Goal: Task Accomplishment & Management: Manage account settings

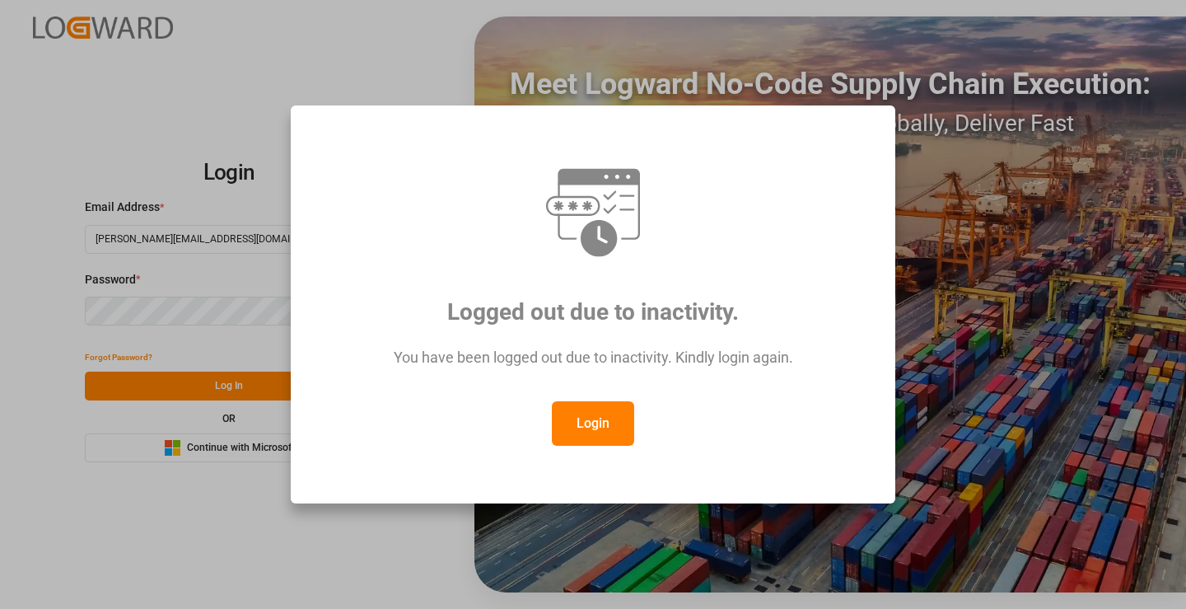
click at [584, 438] on button "Login" at bounding box center [593, 423] width 82 height 44
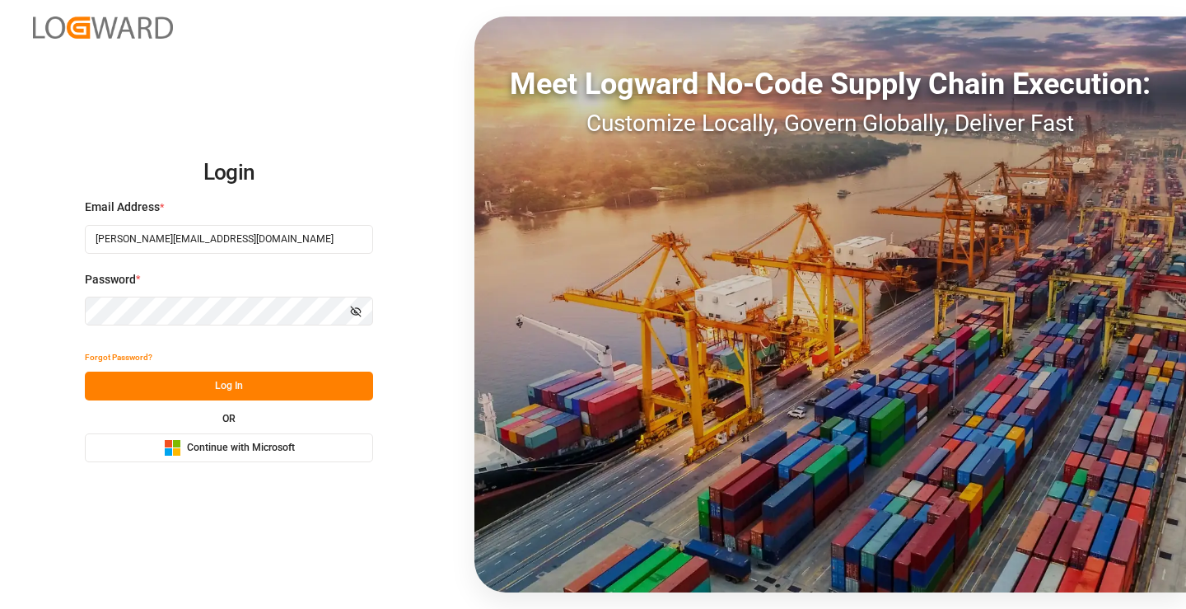
click at [199, 391] on button "Log In" at bounding box center [229, 386] width 288 height 29
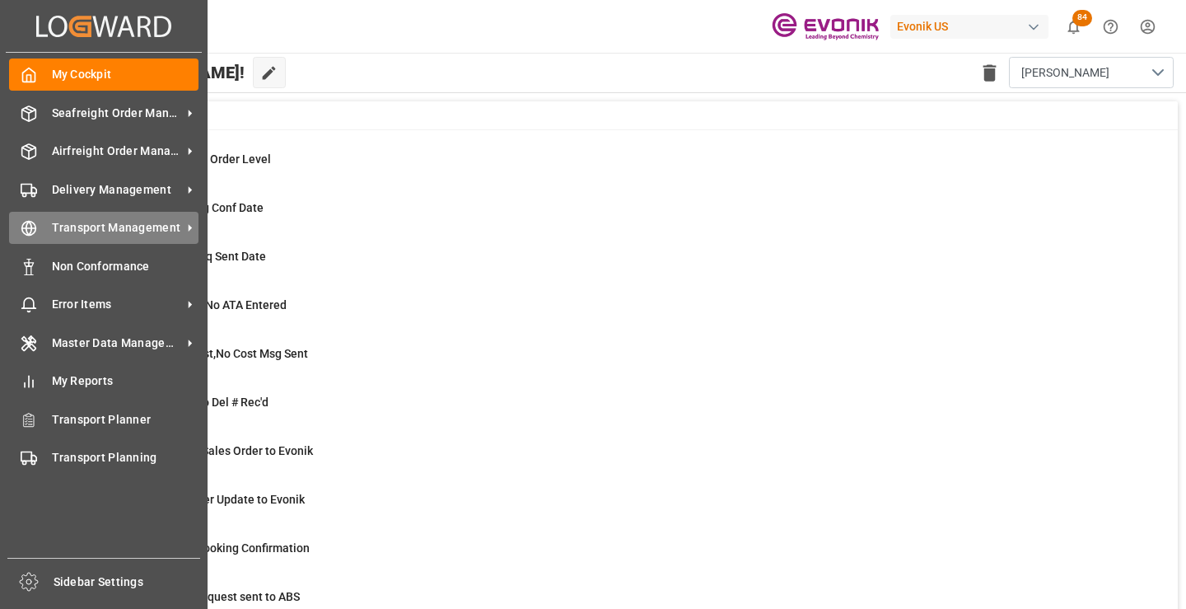
click at [30, 226] on icon at bounding box center [29, 229] width 6 height 14
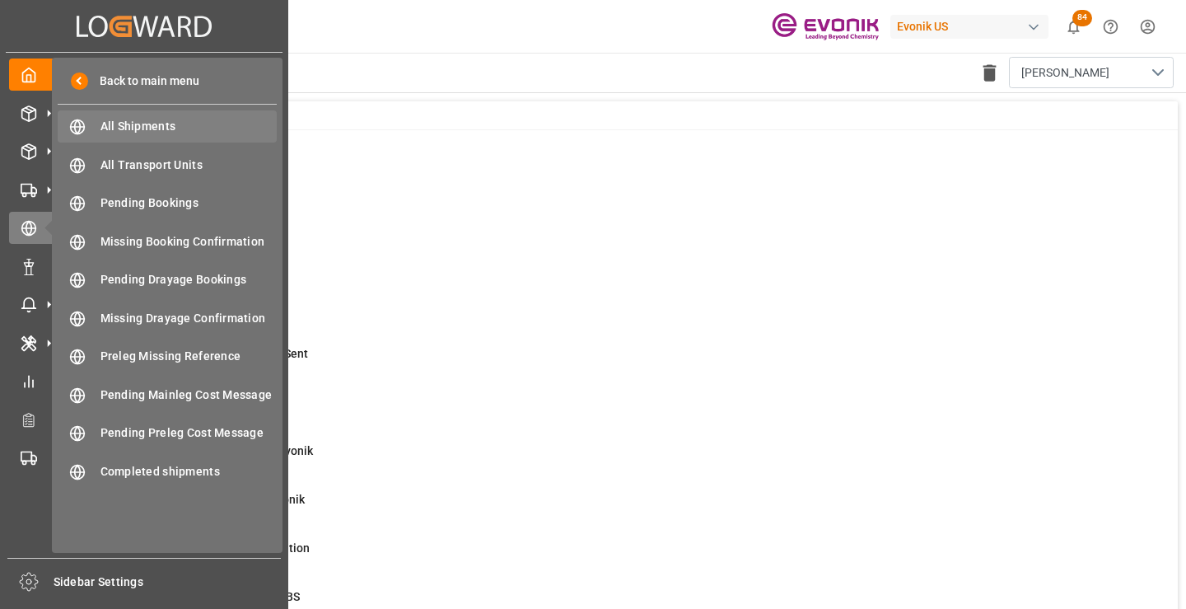
click at [131, 124] on span "All Shipments" at bounding box center [189, 126] width 177 height 17
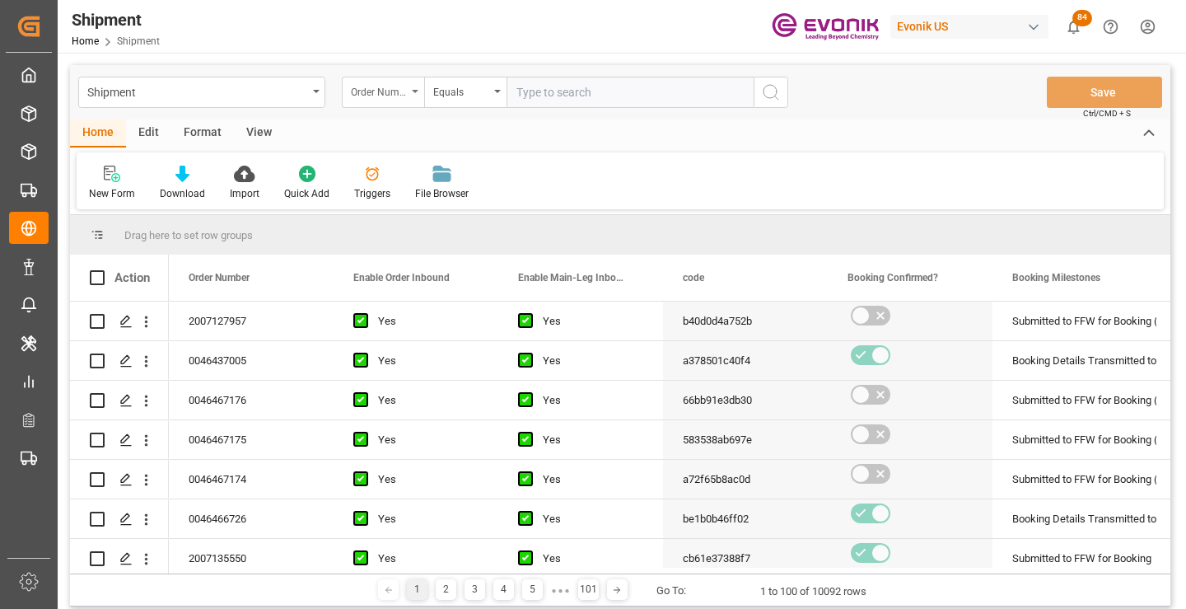
click at [388, 95] on div "Order Number" at bounding box center [379, 90] width 56 height 19
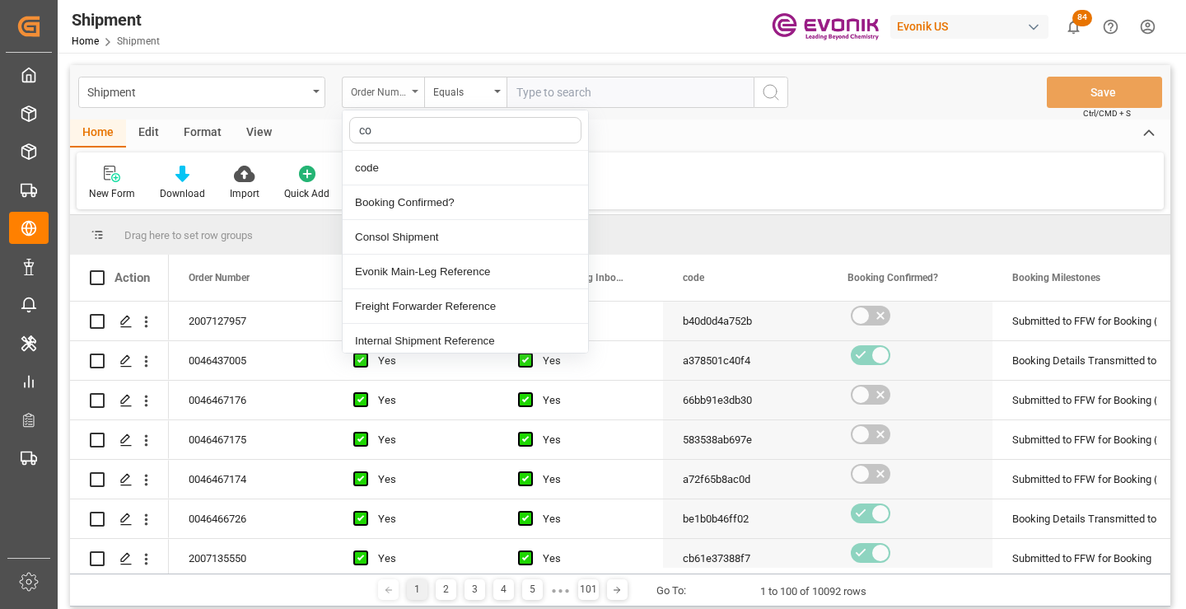
type input "cod"
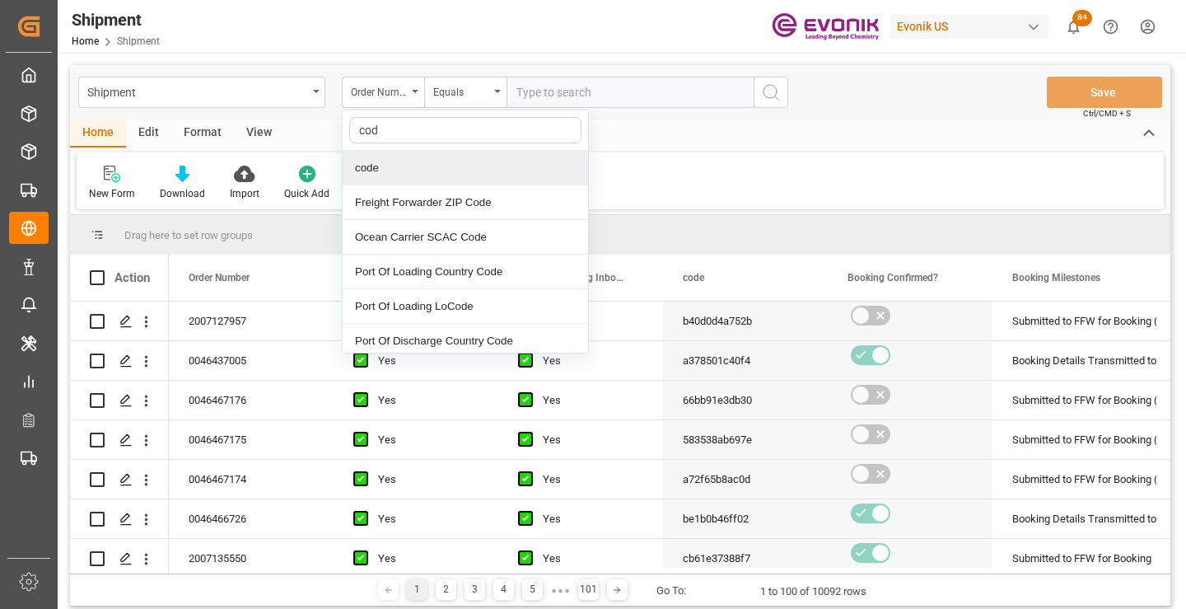
click at [382, 173] on div "code" at bounding box center [466, 168] width 246 height 35
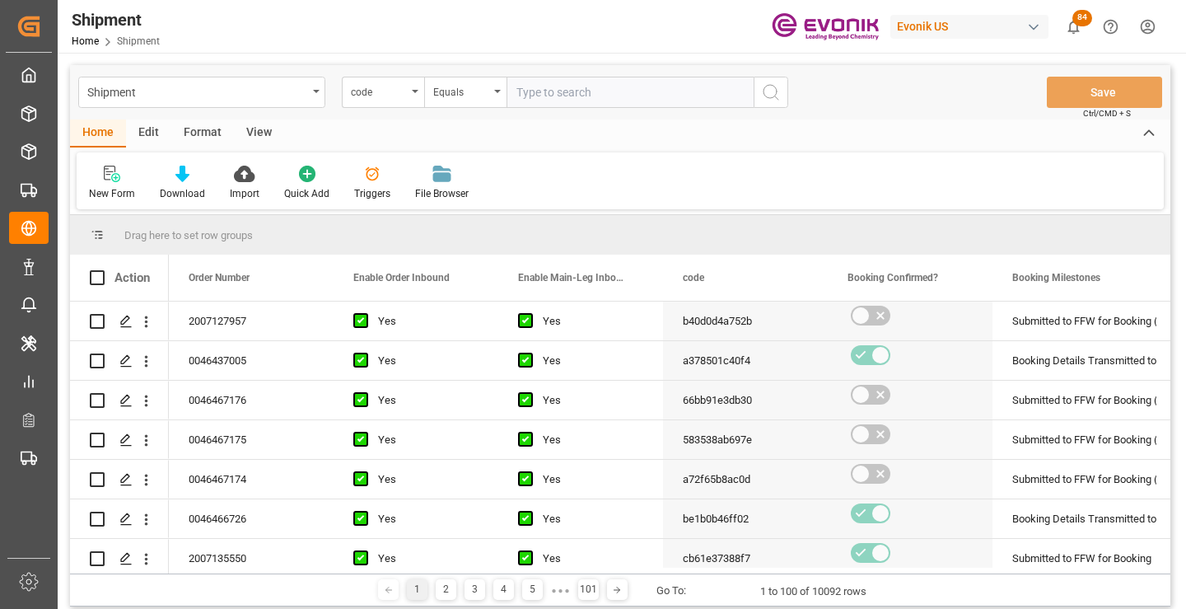
click at [628, 95] on input "text" at bounding box center [630, 92] width 247 height 31
paste input "2e6cccd92588"
type input "2e6cccd92588"
click at [765, 89] on circle "search button" at bounding box center [770, 91] width 13 height 13
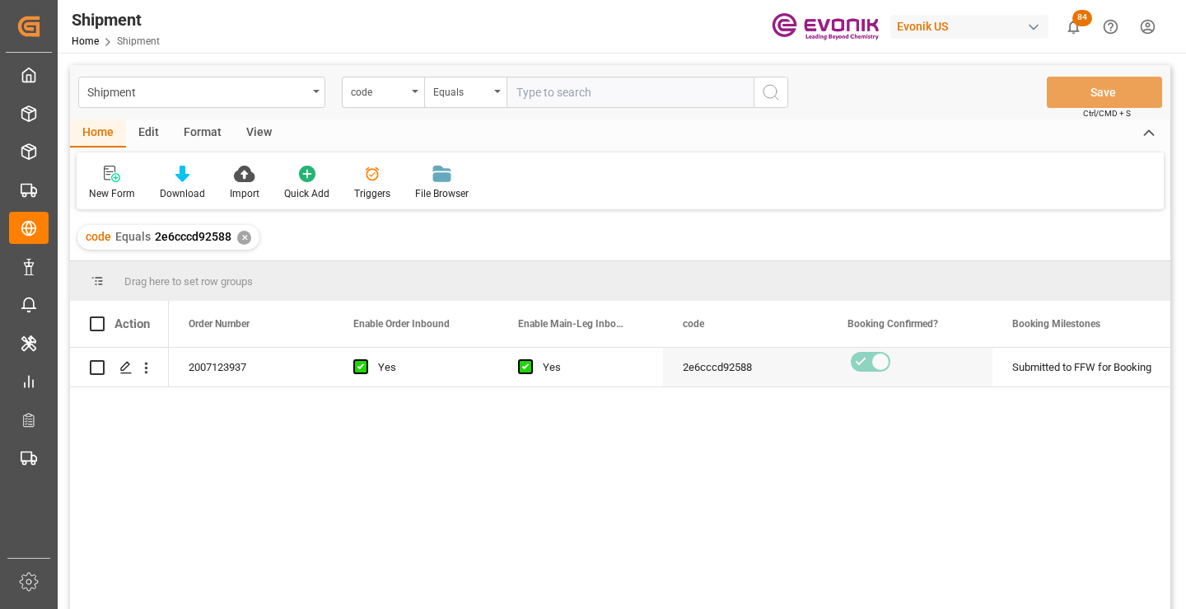
click at [399, 469] on div "2007123937 Yes Yes 2e6cccd92588 Submitted to FFW for Booking Active No" at bounding box center [670, 484] width 1002 height 272
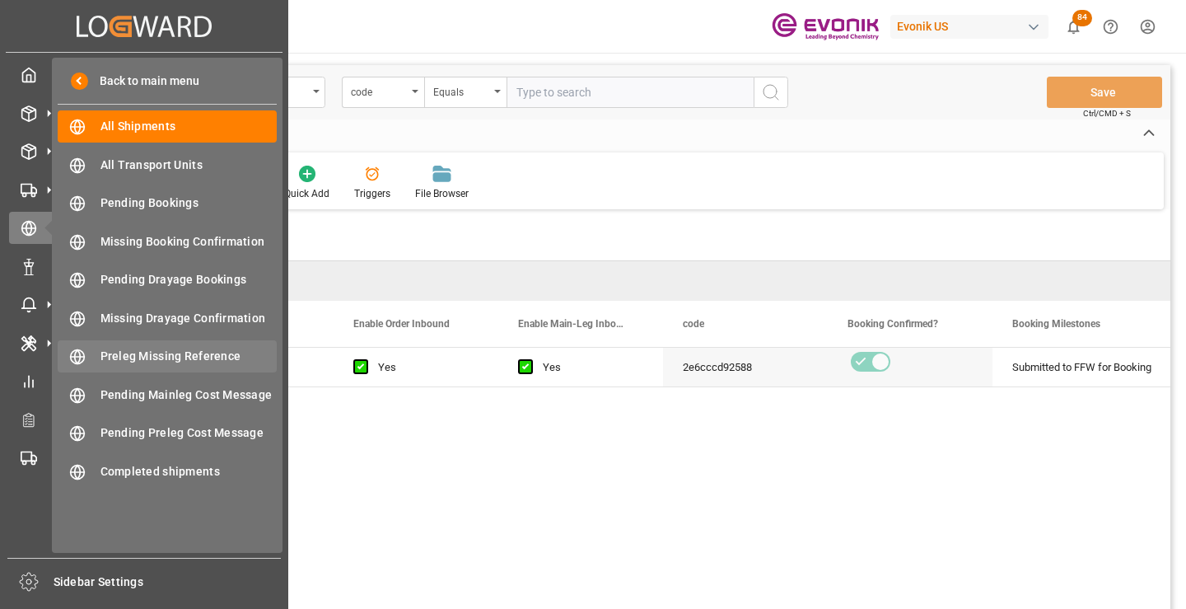
click at [126, 365] on span "Preleg Missing Reference" at bounding box center [189, 356] width 177 height 17
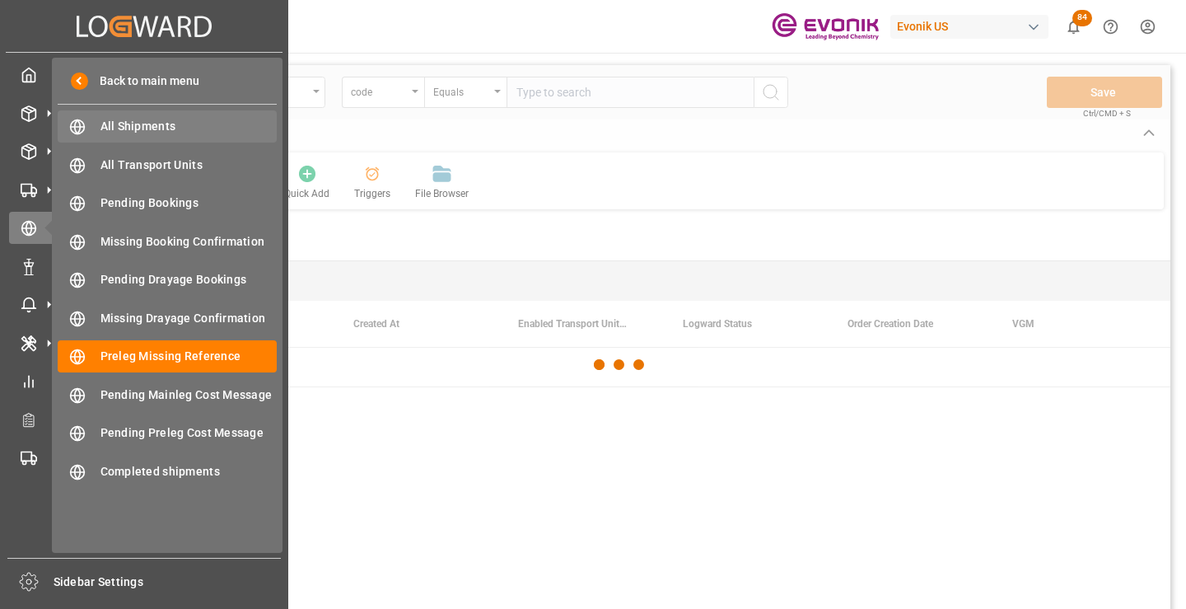
click at [147, 121] on span "All Shipments" at bounding box center [189, 126] width 177 height 17
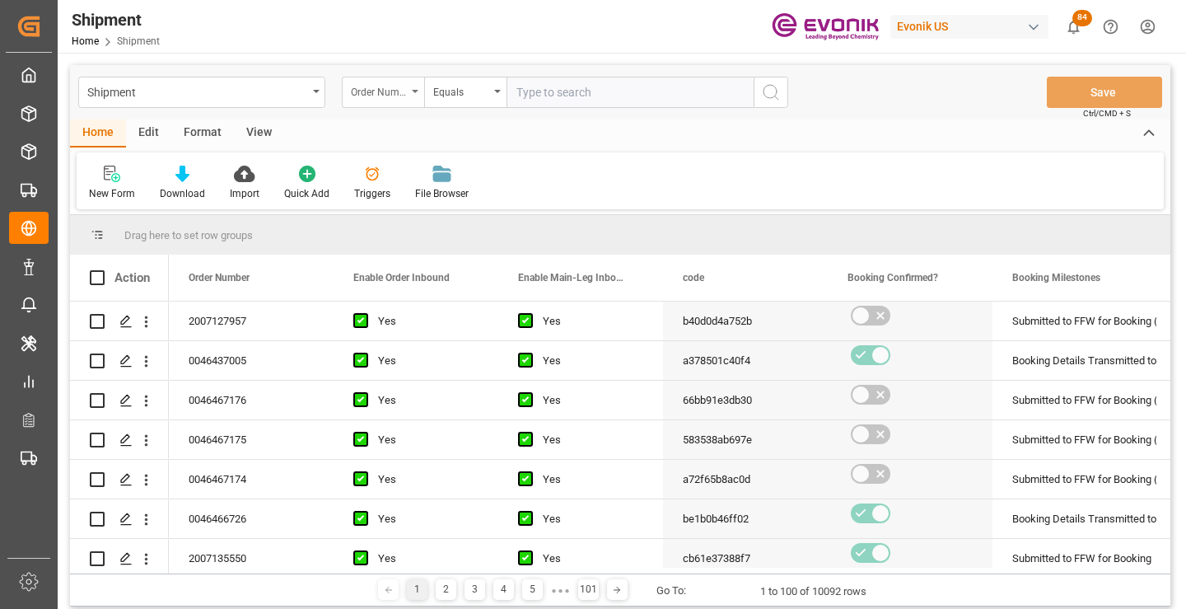
click at [409, 92] on div "Order Number" at bounding box center [383, 92] width 82 height 31
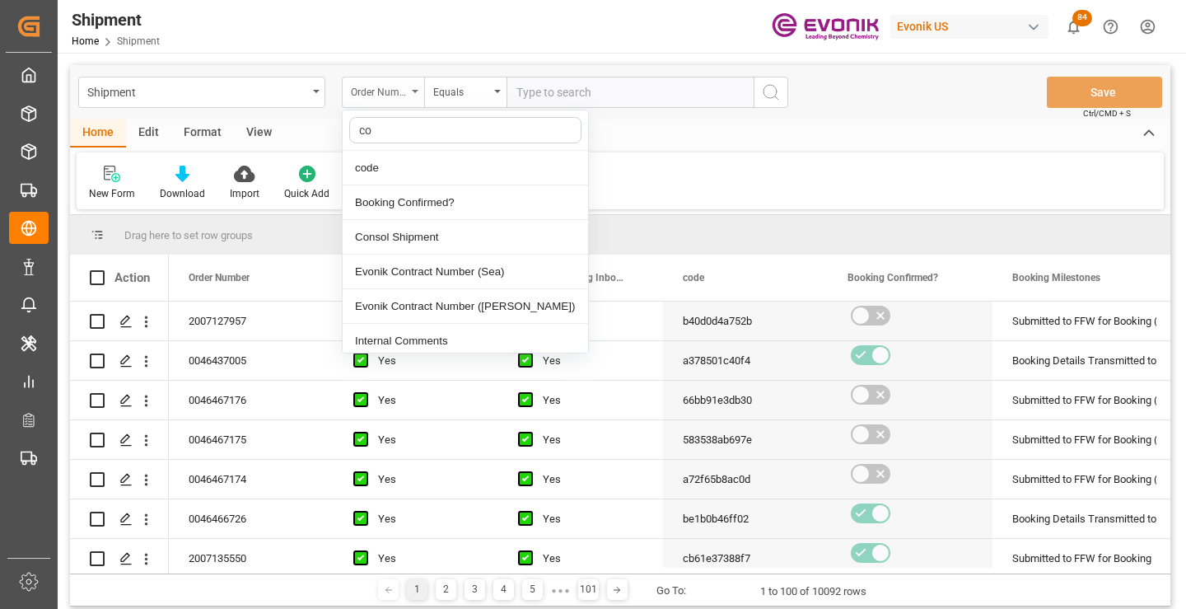
type input "cod"
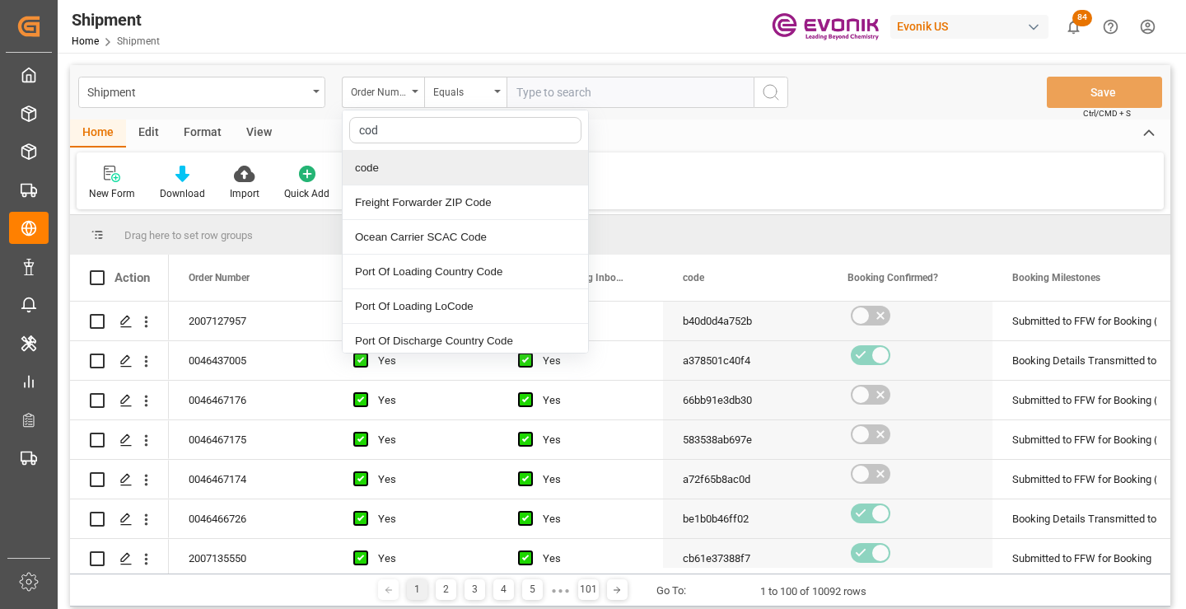
click at [405, 171] on div "code" at bounding box center [466, 168] width 246 height 35
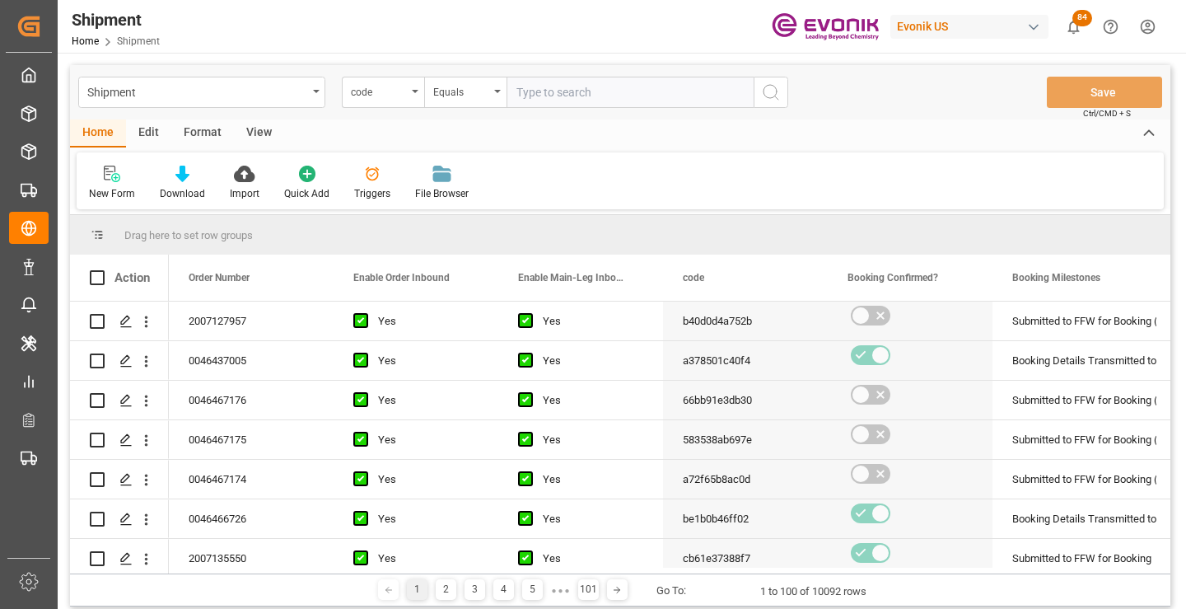
click at [622, 89] on input "text" at bounding box center [630, 92] width 247 height 31
paste input "2e6cccd92588"
type input "2e6cccd92588"
click at [778, 91] on icon "search button" at bounding box center [771, 92] width 20 height 20
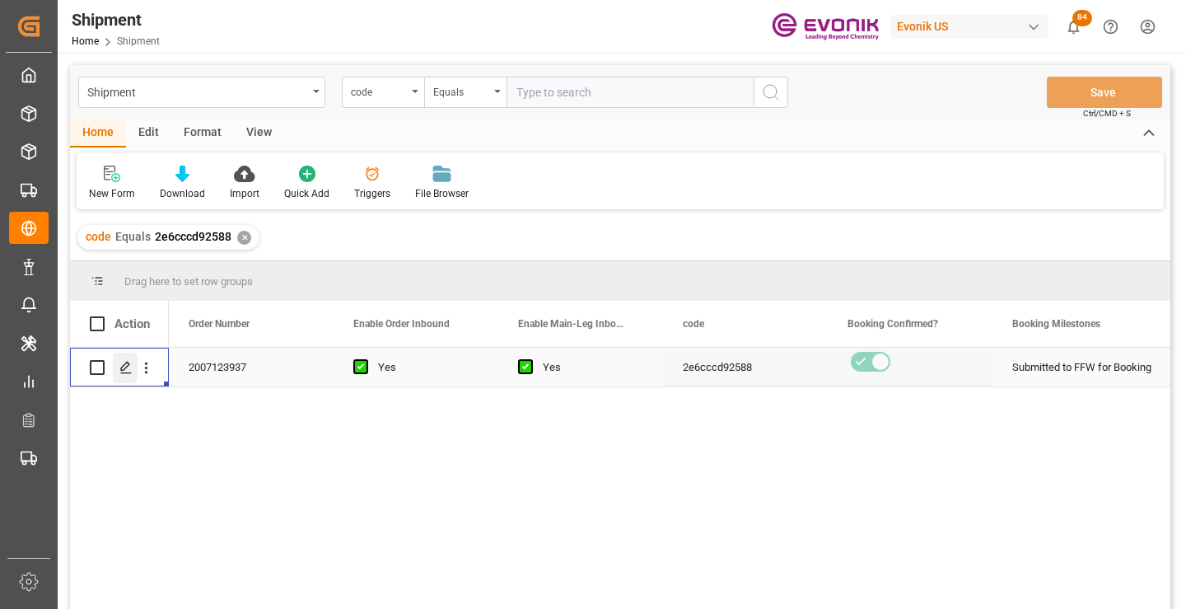
click at [129, 363] on icon "Press SPACE to select this row." at bounding box center [125, 367] width 13 height 13
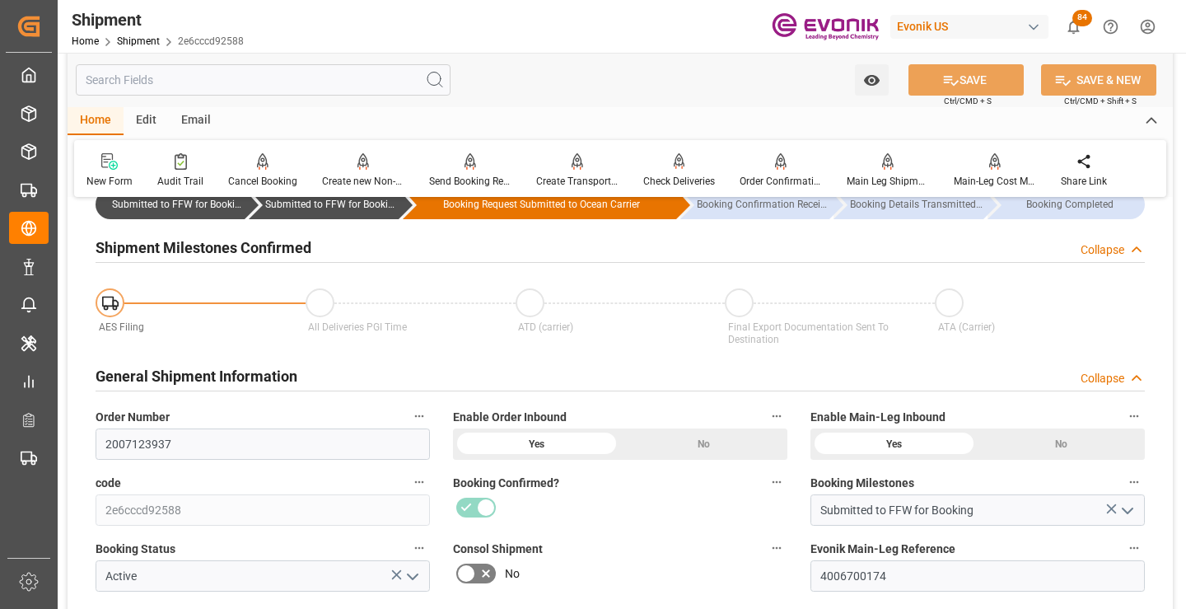
scroll to position [165, 0]
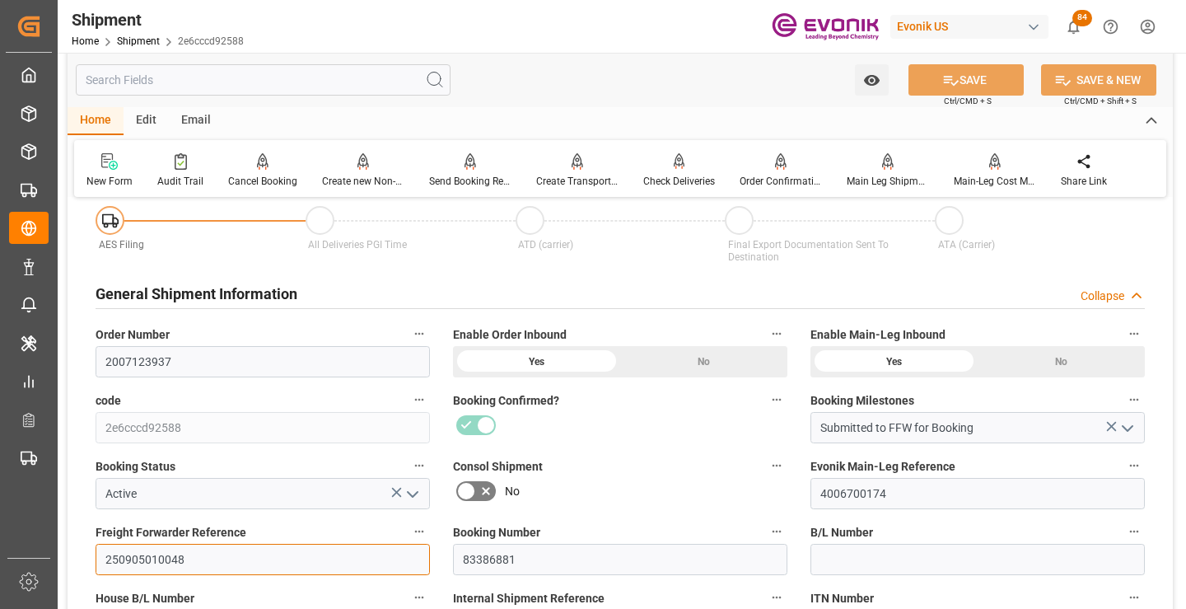
click at [156, 558] on input "250905010048" at bounding box center [263, 559] width 335 height 31
click at [315, 82] on input "text" at bounding box center [263, 79] width 375 height 31
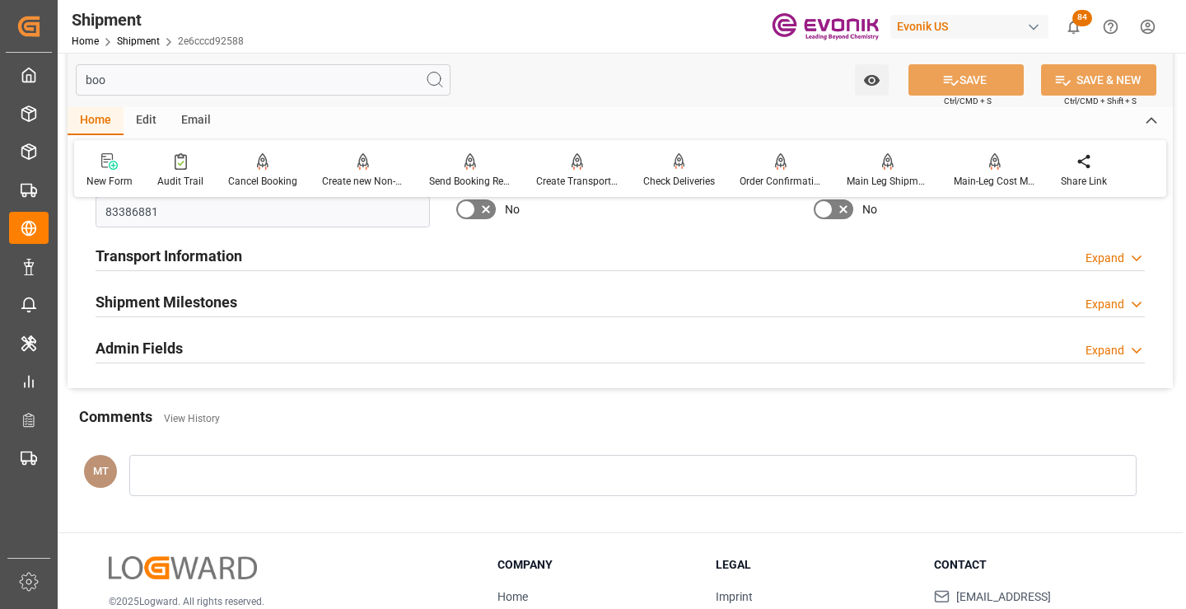
scroll to position [0, 0]
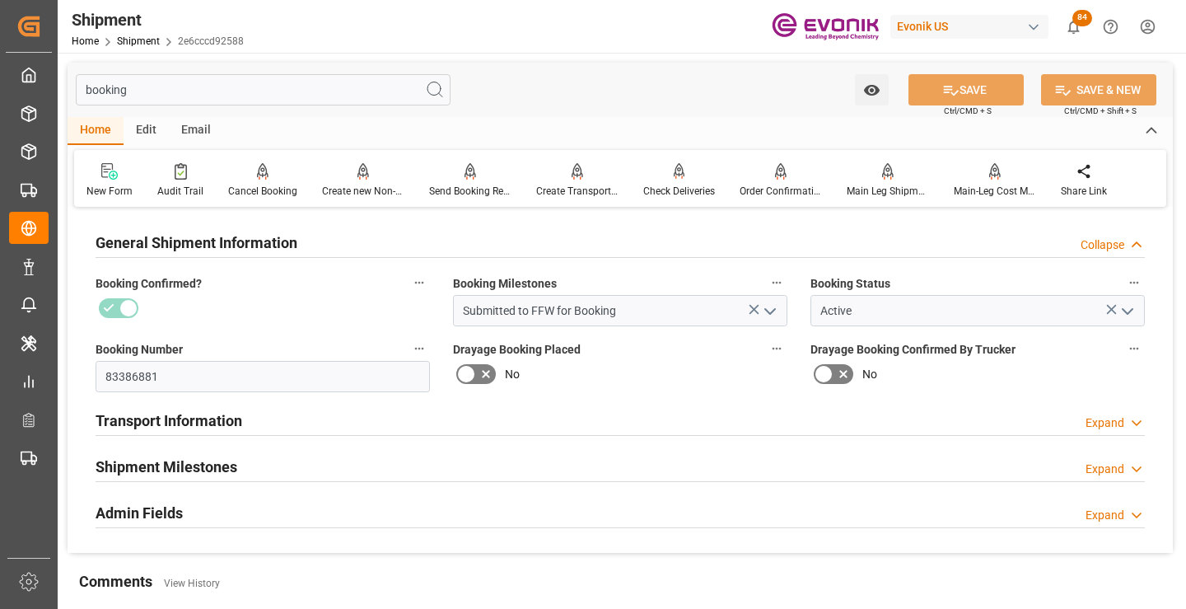
type input "booking"
click at [229, 461] on h2 "Shipment Milestones" at bounding box center [167, 467] width 142 height 22
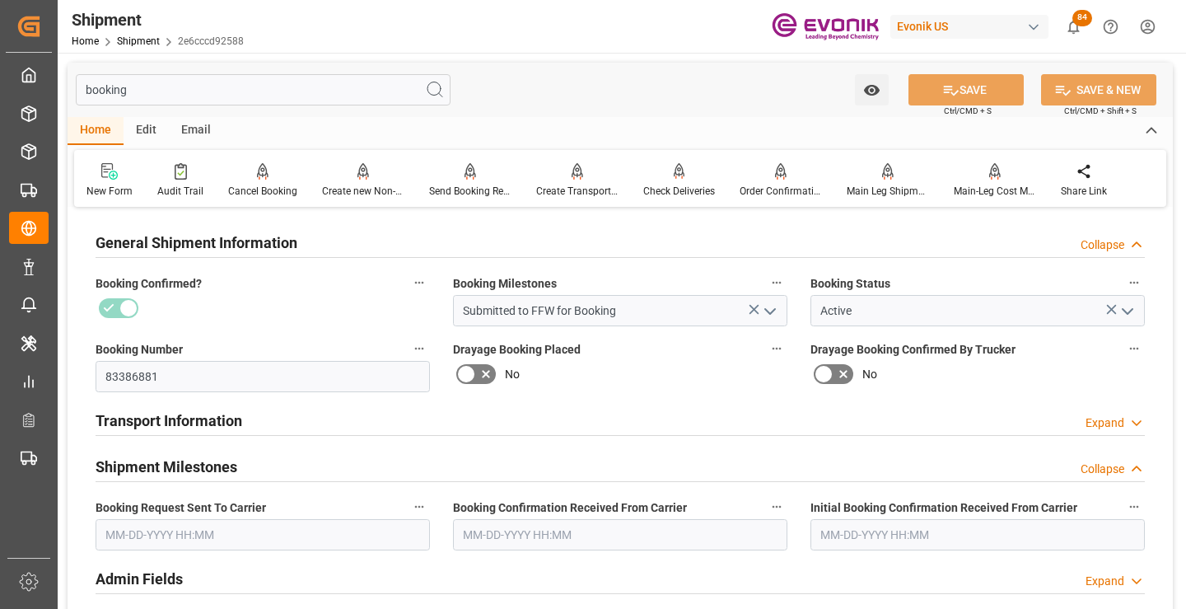
click at [223, 528] on input "text" at bounding box center [263, 534] width 335 height 31
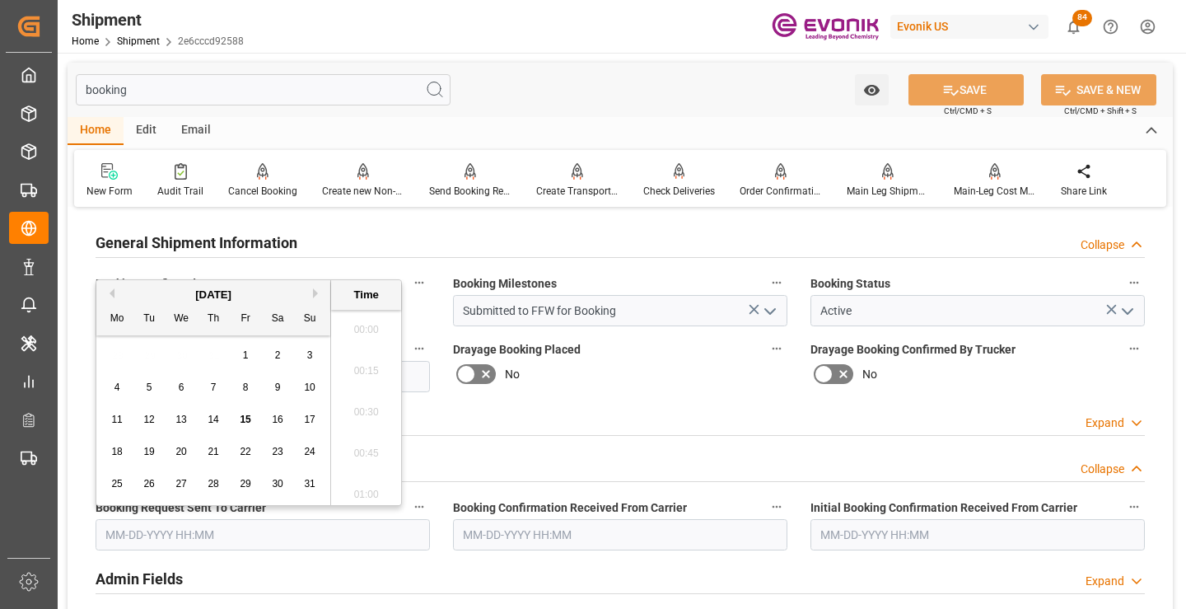
scroll to position [2354, 0]
click at [178, 415] on span "13" at bounding box center [180, 420] width 11 height 12
type input "08-13-2025 00:00"
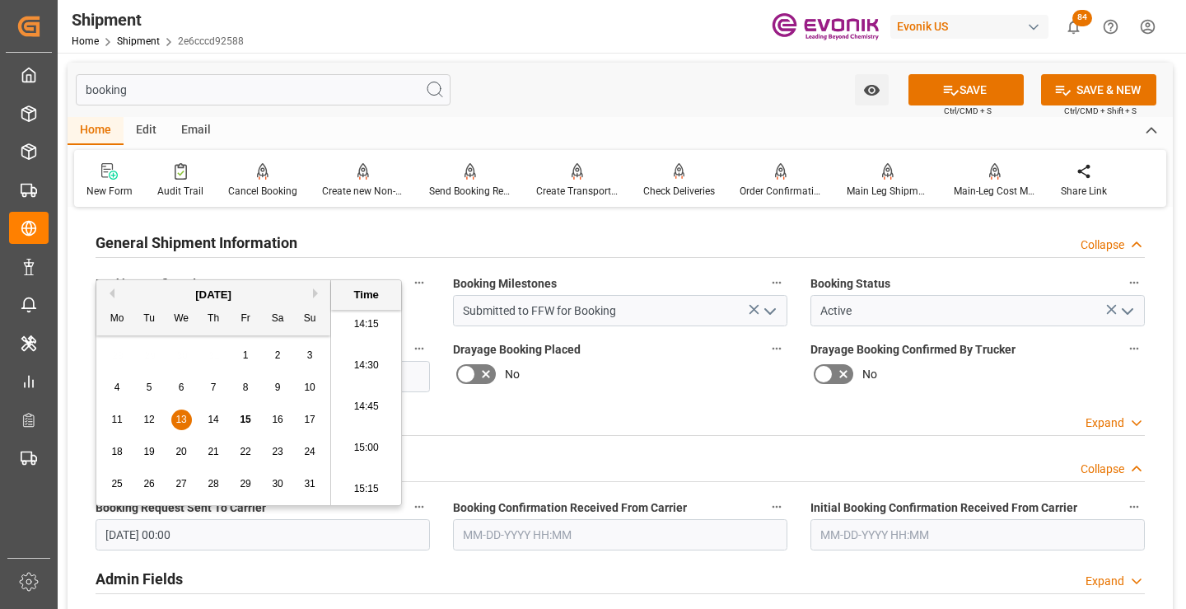
click at [509, 522] on input "text" at bounding box center [620, 534] width 335 height 31
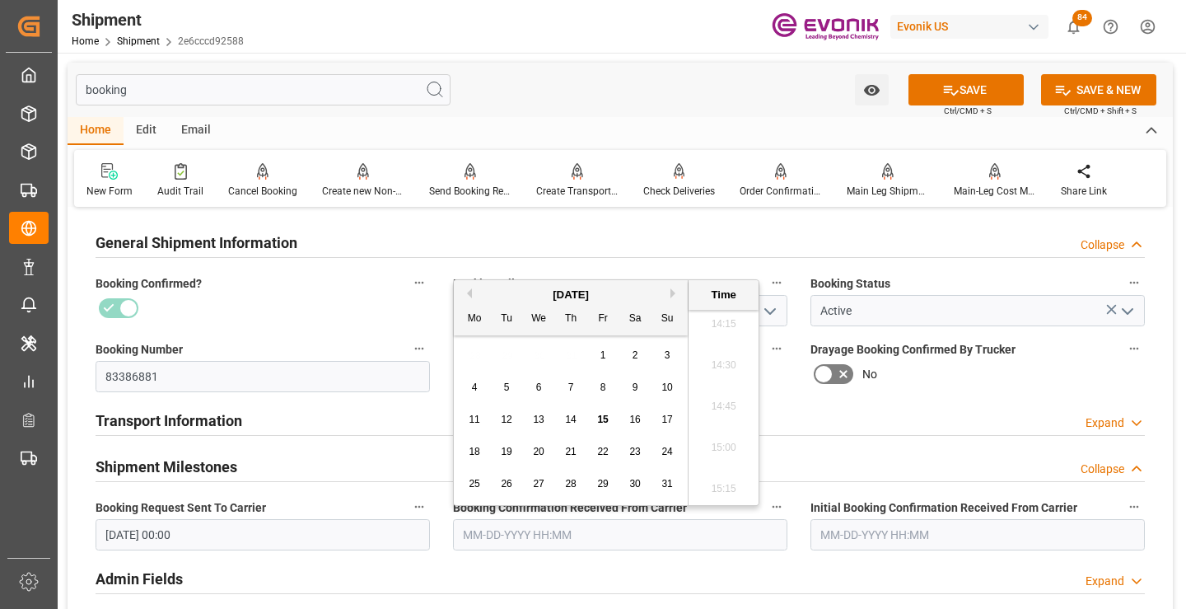
click at [573, 428] on div "14" at bounding box center [571, 420] width 21 height 20
type input "[DATE] 00:00"
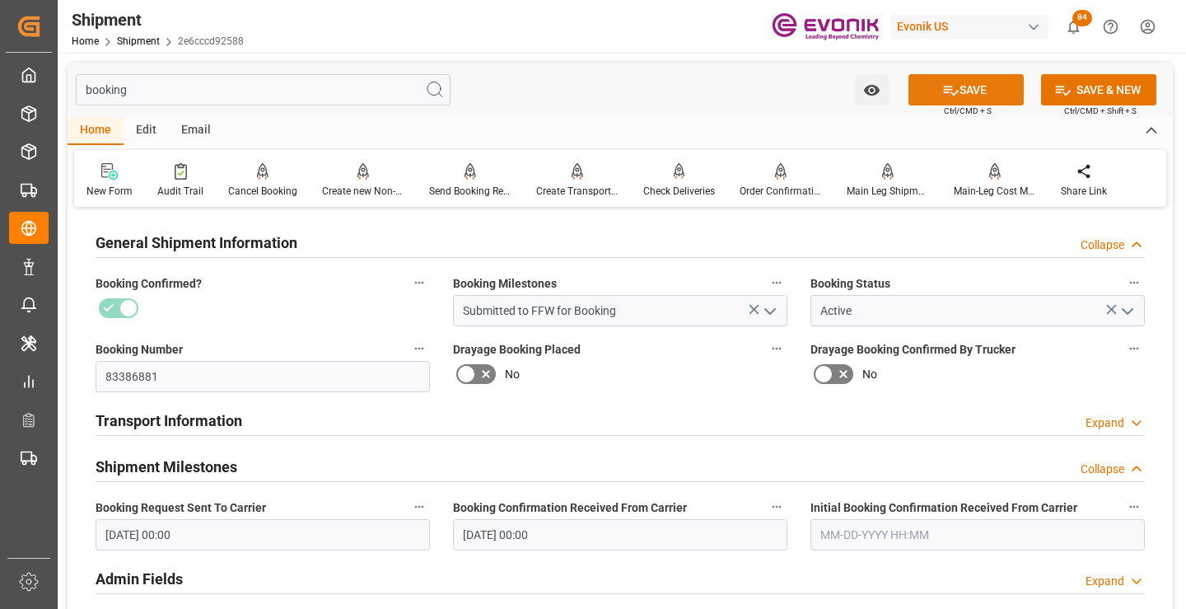
click at [951, 89] on icon at bounding box center [951, 90] width 17 height 17
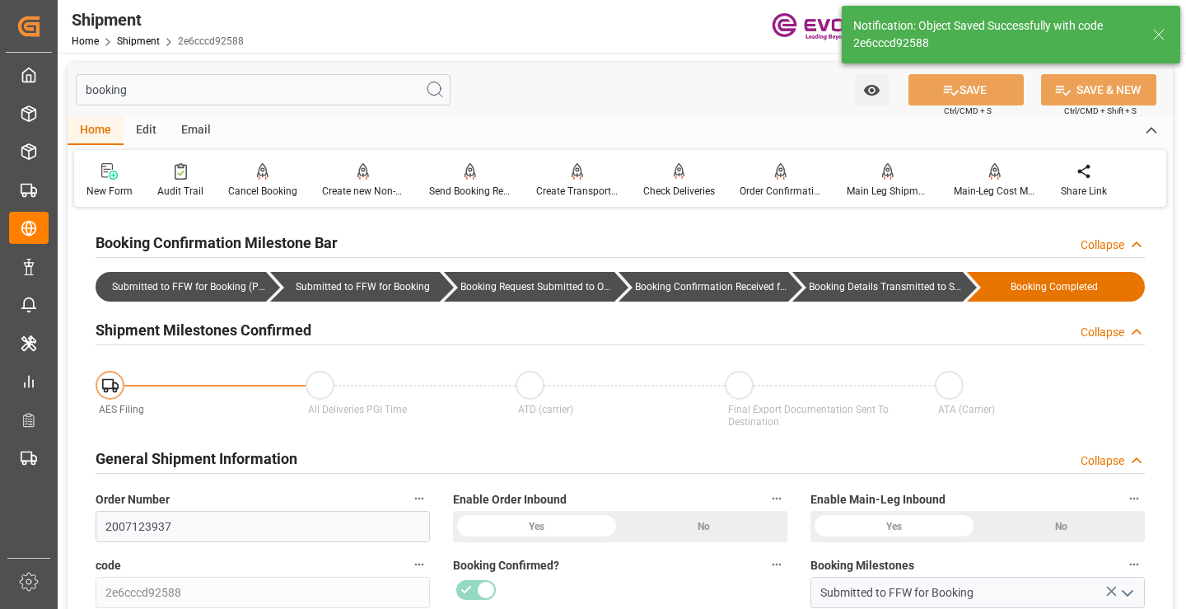
type input "Booking Details Transmitted to SAP"
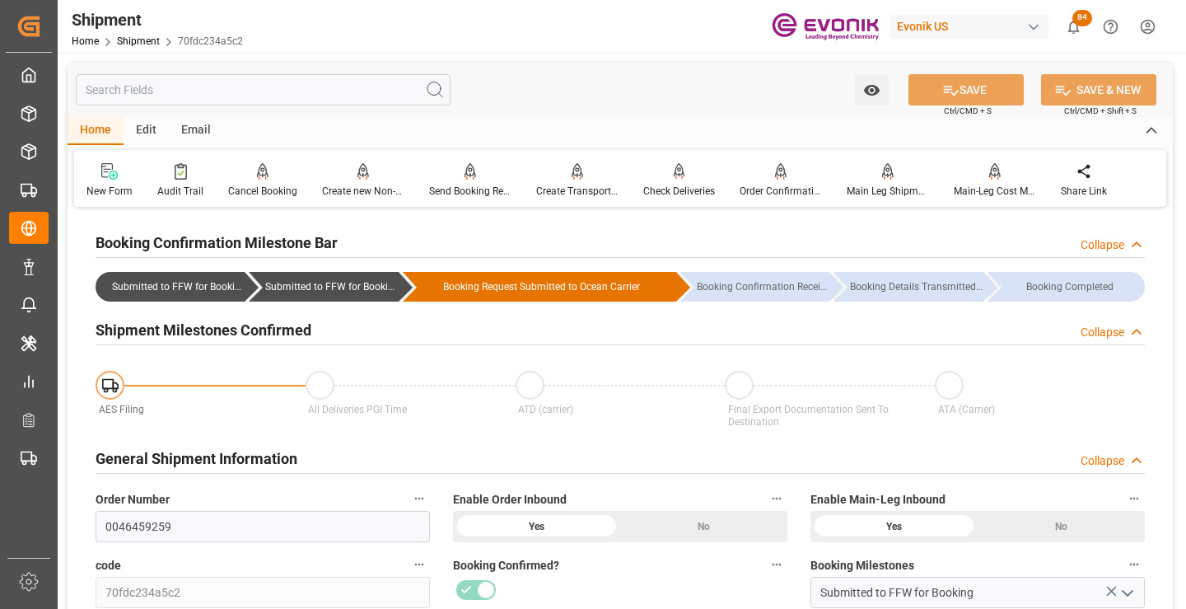
scroll to position [165, 0]
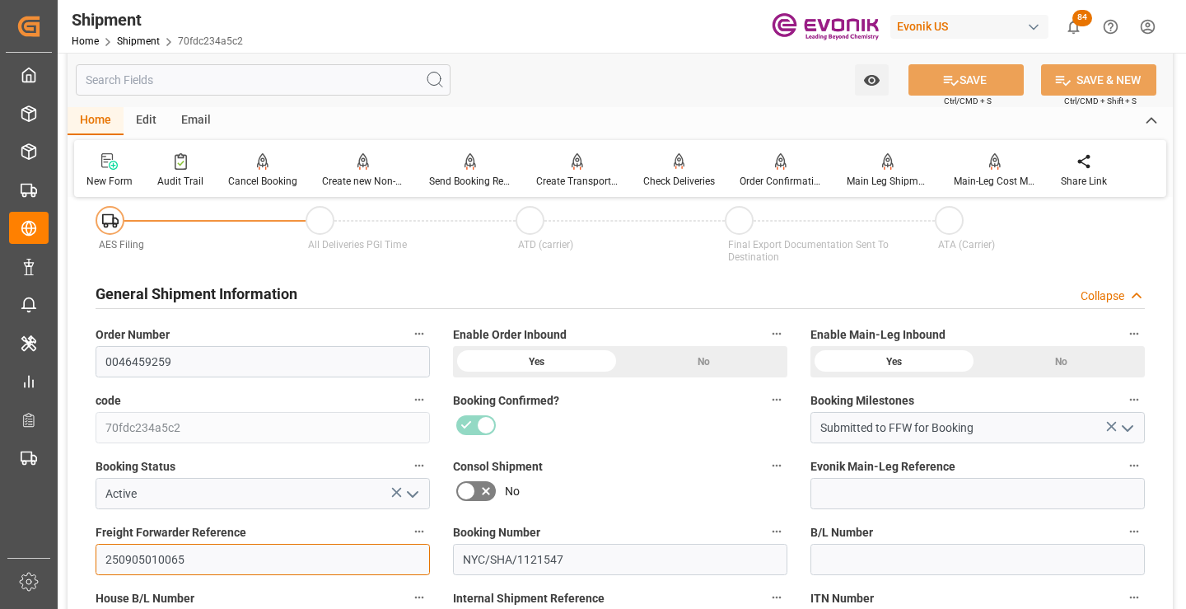
click at [158, 560] on input "250905010065" at bounding box center [263, 559] width 335 height 31
click at [251, 77] on input "text" at bounding box center [263, 79] width 375 height 31
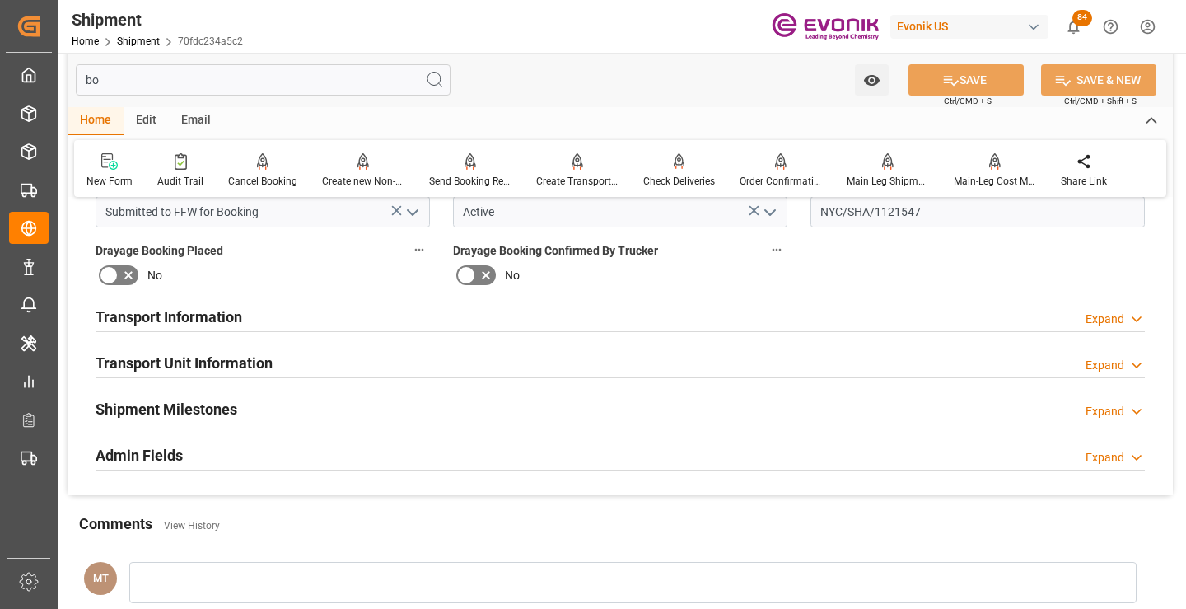
scroll to position [0, 0]
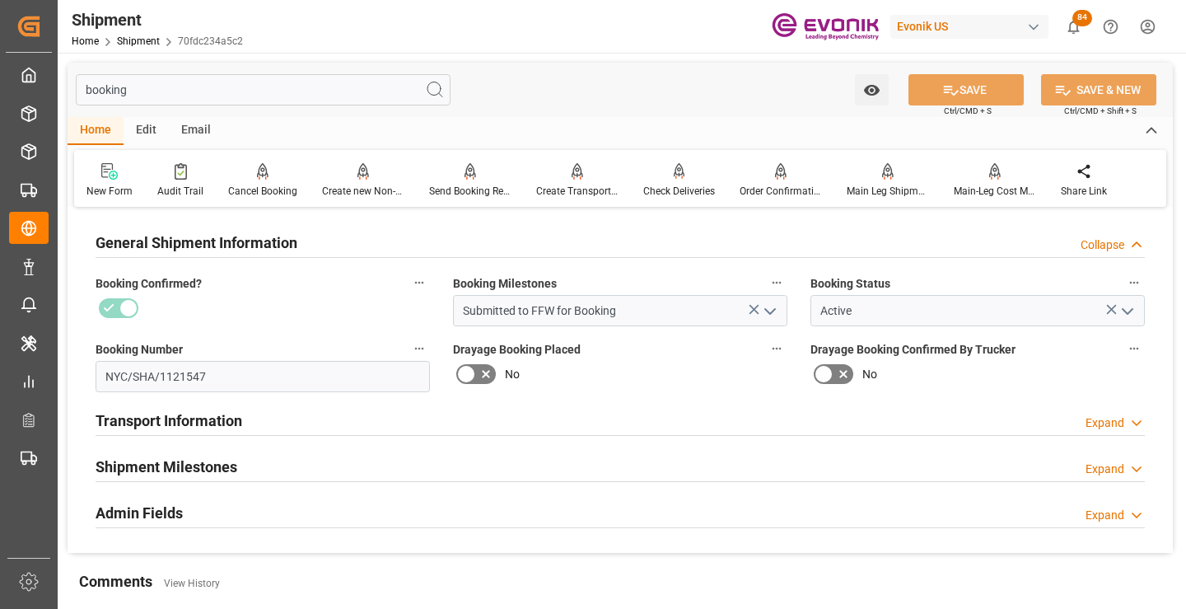
type input "booking"
click at [208, 467] on h2 "Shipment Milestones" at bounding box center [167, 467] width 142 height 22
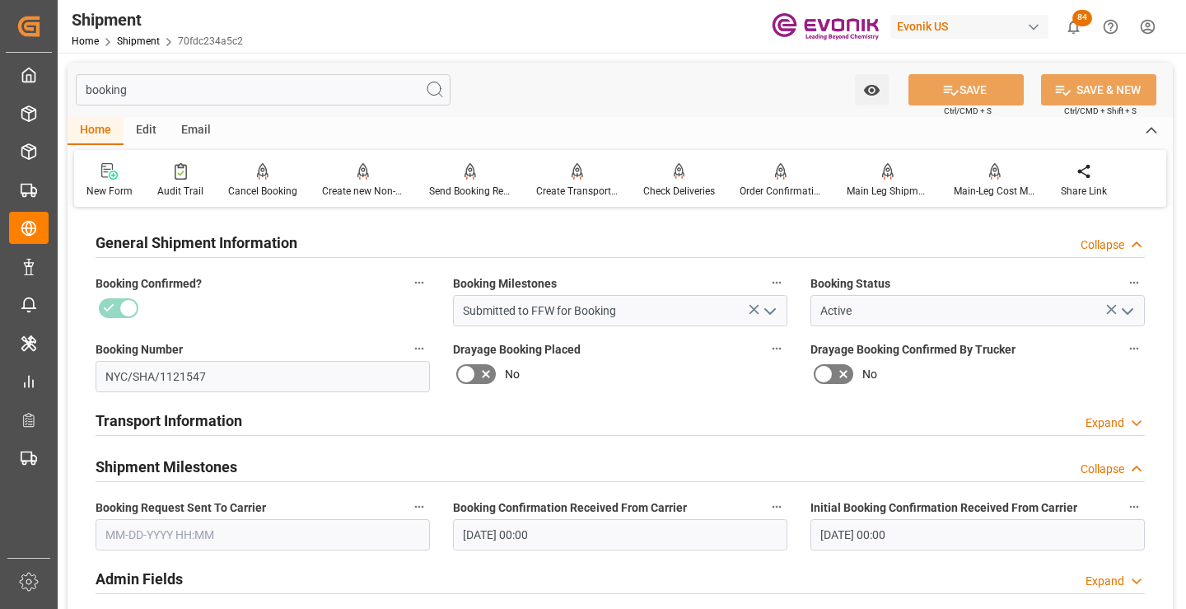
click at [222, 530] on input "text" at bounding box center [263, 534] width 335 height 31
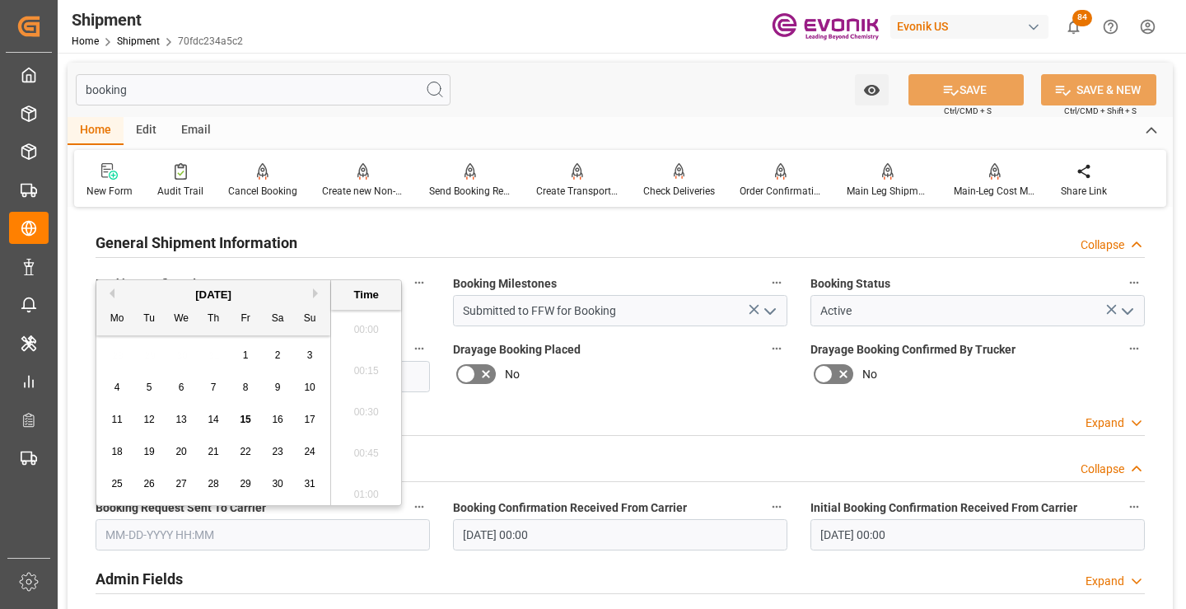
scroll to position [2354, 0]
click at [184, 419] on span "13" at bounding box center [180, 420] width 11 height 12
type input "[DATE] 00:00"
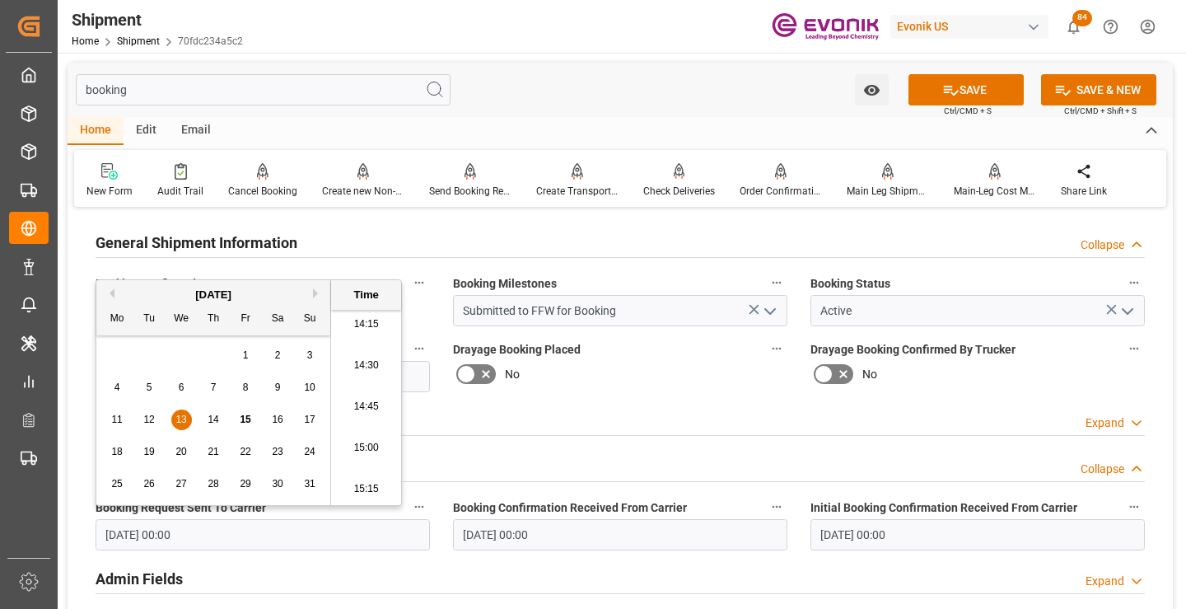
click at [551, 524] on input "08-14-2025 00:00" at bounding box center [620, 534] width 335 height 31
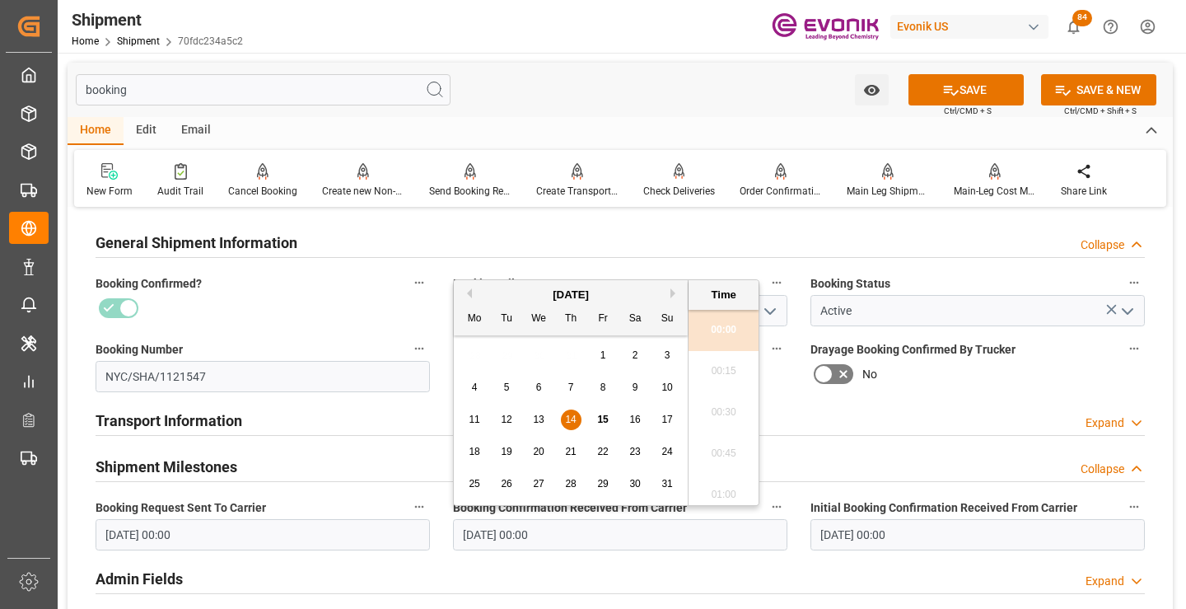
click at [602, 419] on span "15" at bounding box center [602, 420] width 11 height 12
type input "08-15-2025 00:00"
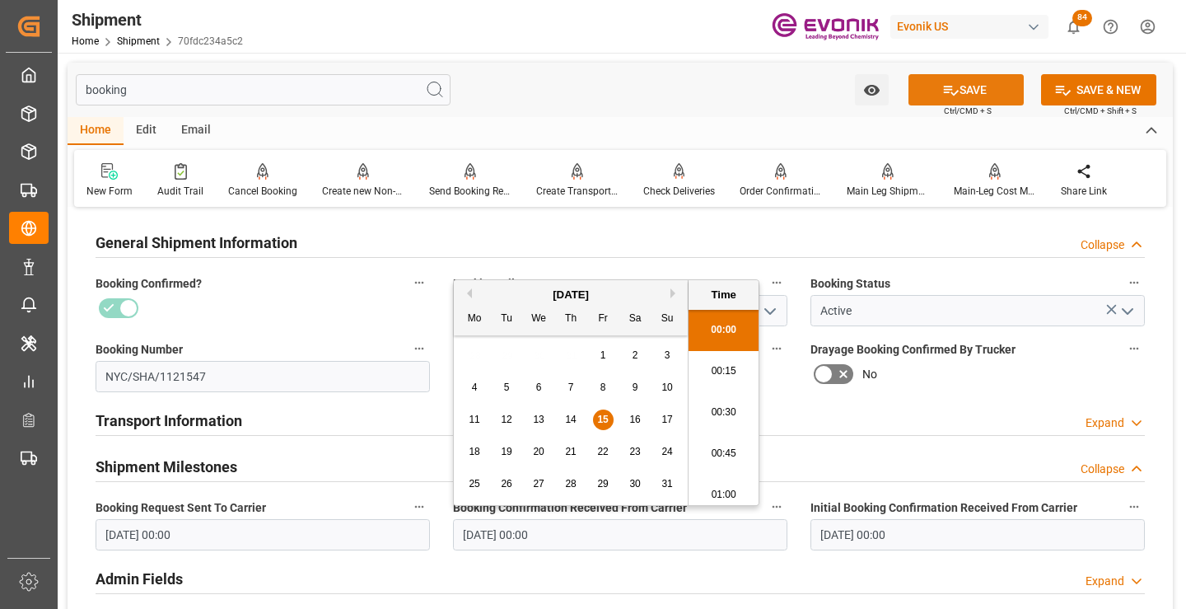
click at [938, 93] on button "SAVE" at bounding box center [966, 89] width 115 height 31
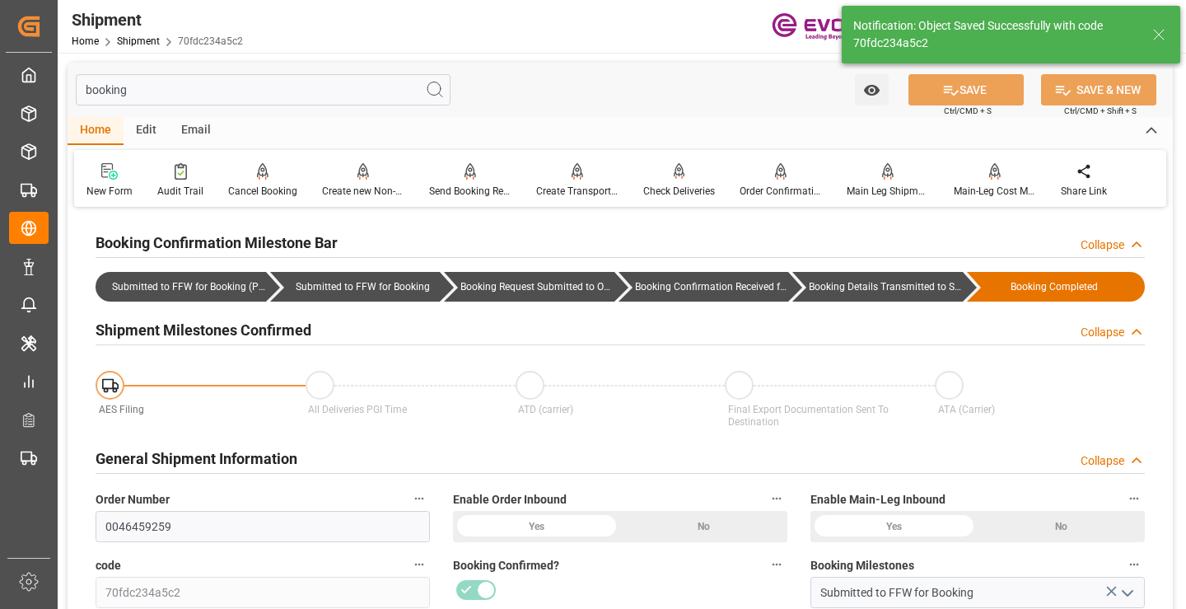
type input "Booking Details Transmitted to SAP"
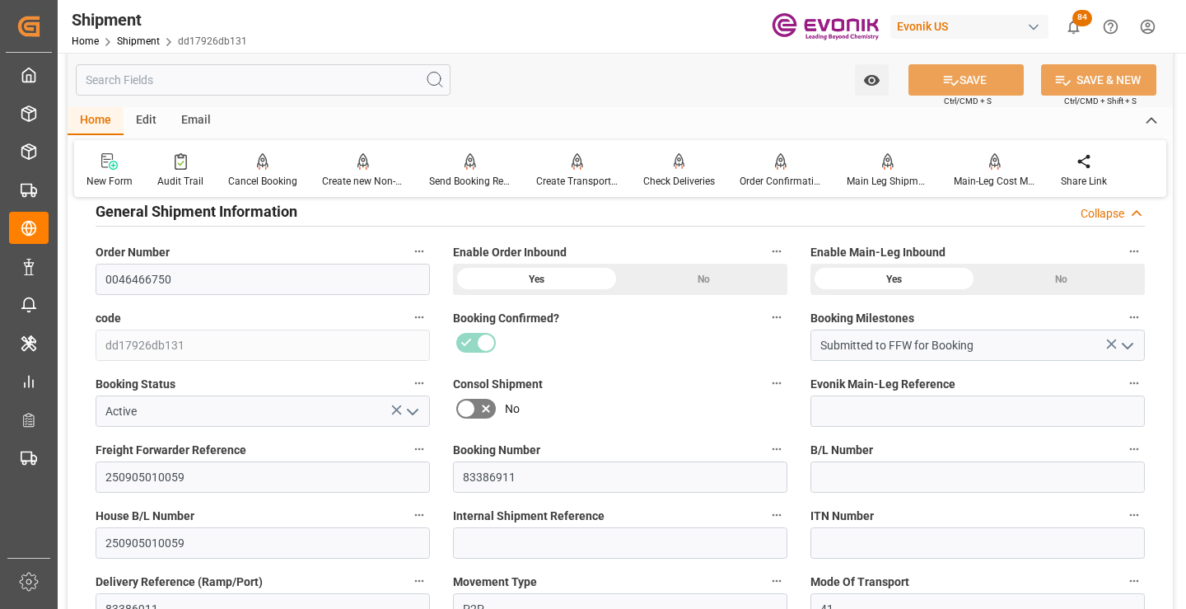
scroll to position [330, 0]
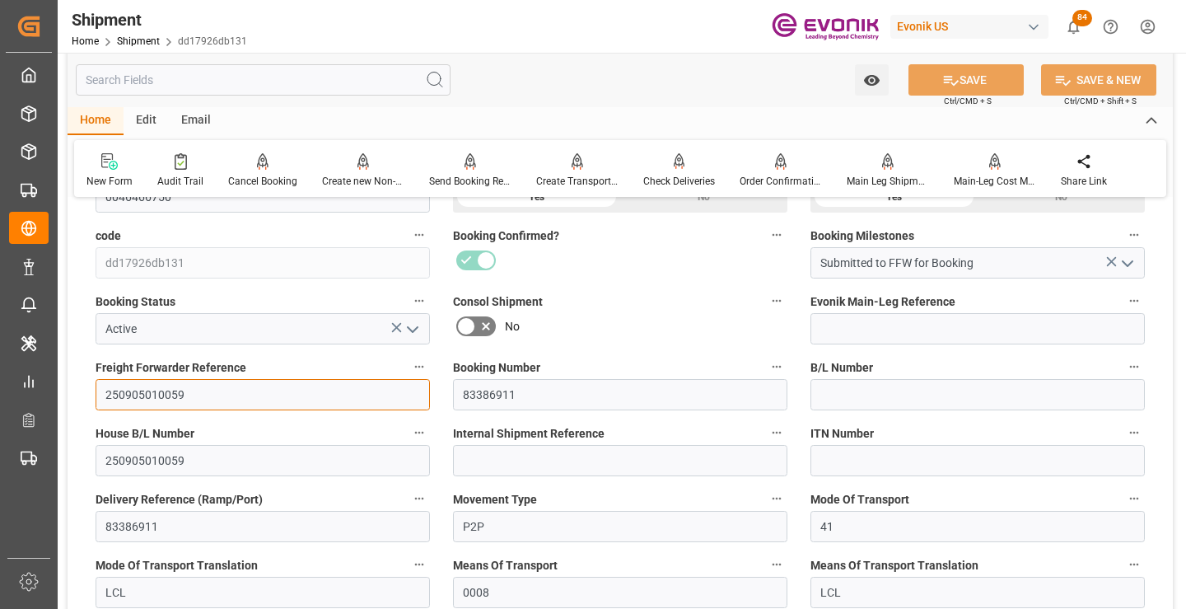
click at [168, 395] on input "250905010059" at bounding box center [263, 394] width 335 height 31
click at [293, 81] on input "text" at bounding box center [263, 79] width 375 height 31
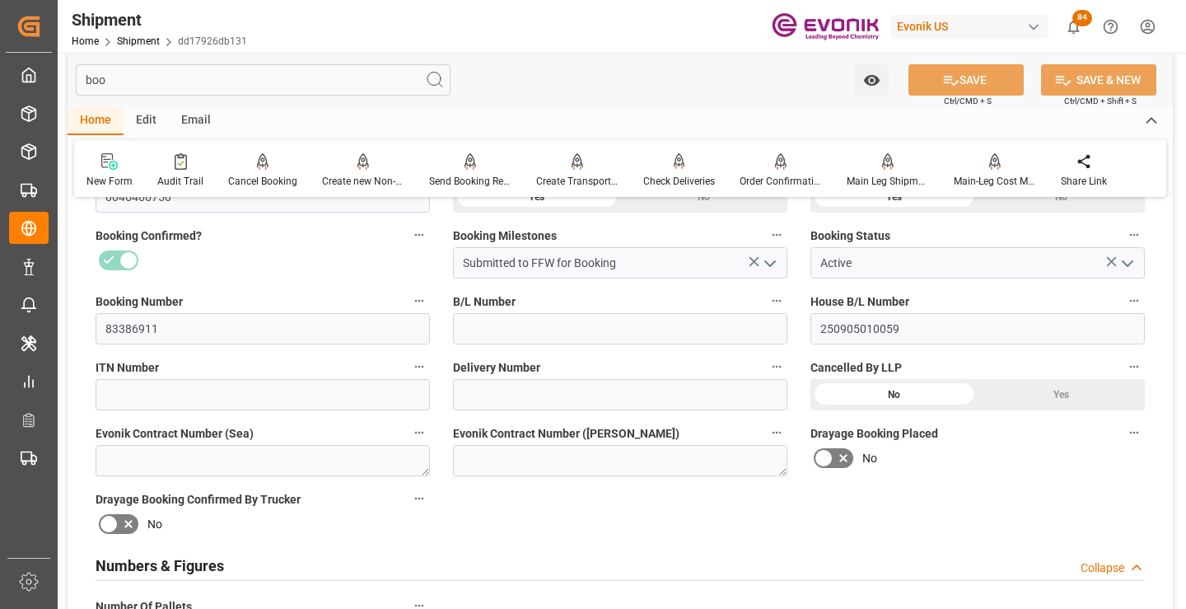
scroll to position [115, 0]
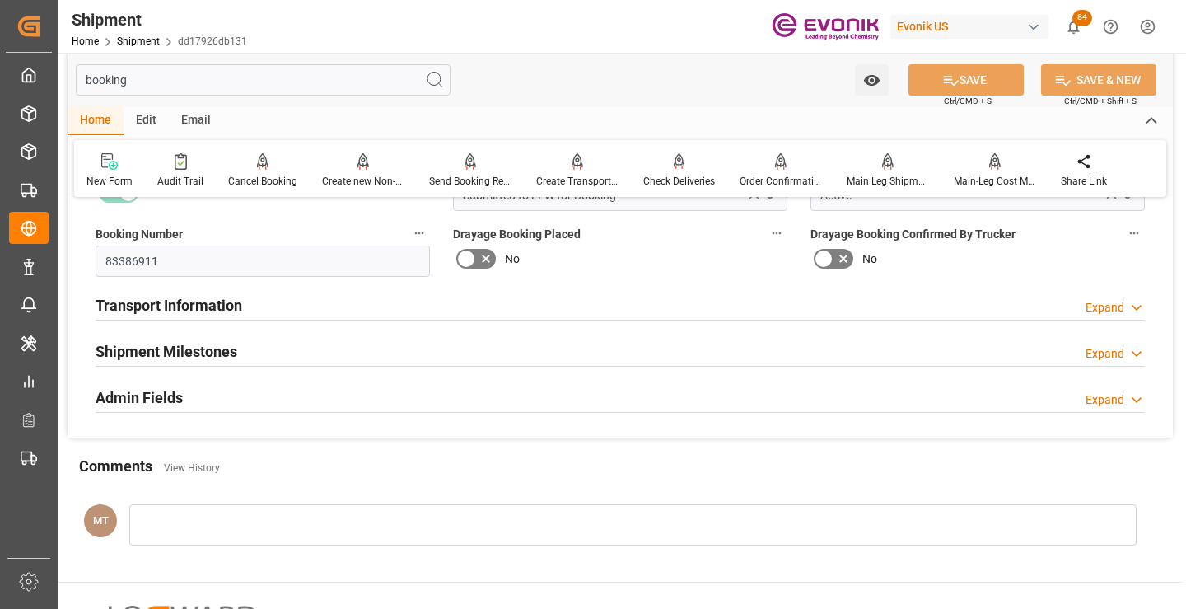
type input "booking"
click at [233, 357] on h2 "Shipment Milestones" at bounding box center [167, 351] width 142 height 22
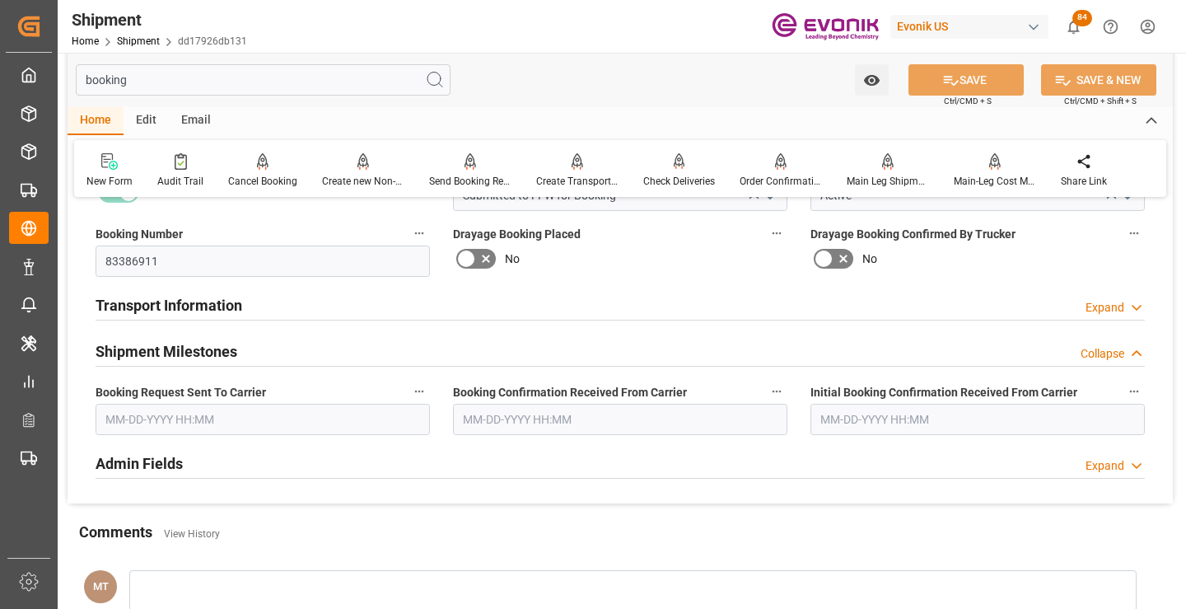
click at [287, 417] on input "text" at bounding box center [263, 419] width 335 height 31
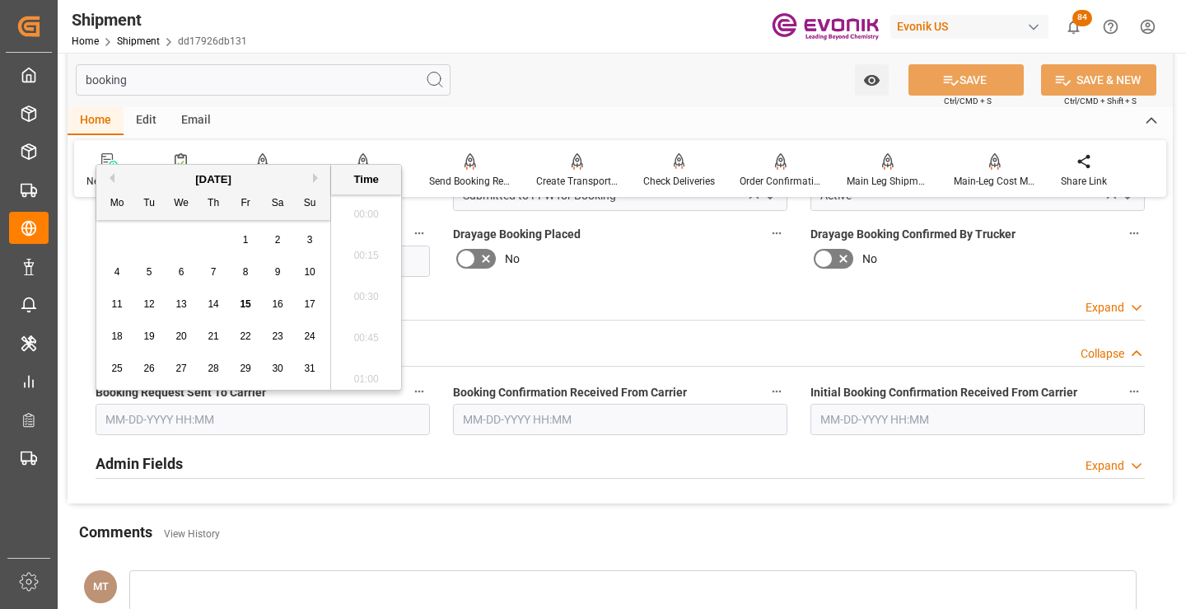
scroll to position [2354, 0]
click at [185, 302] on span "13" at bounding box center [180, 304] width 11 height 12
type input "[DATE] 00:00"
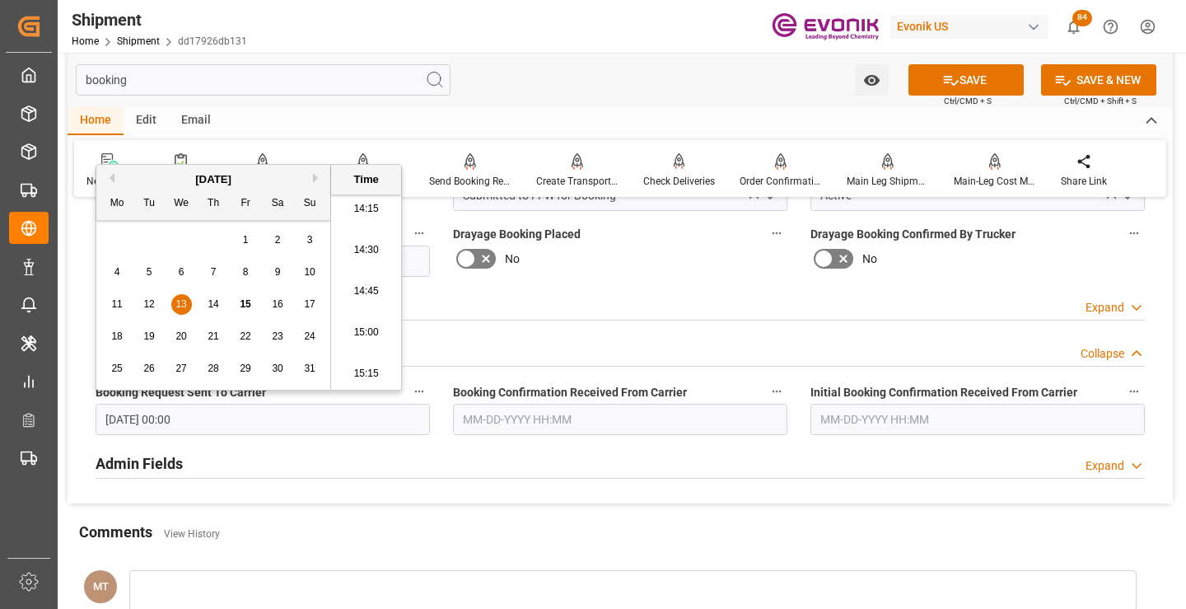
click at [514, 414] on input "text" at bounding box center [620, 419] width 335 height 31
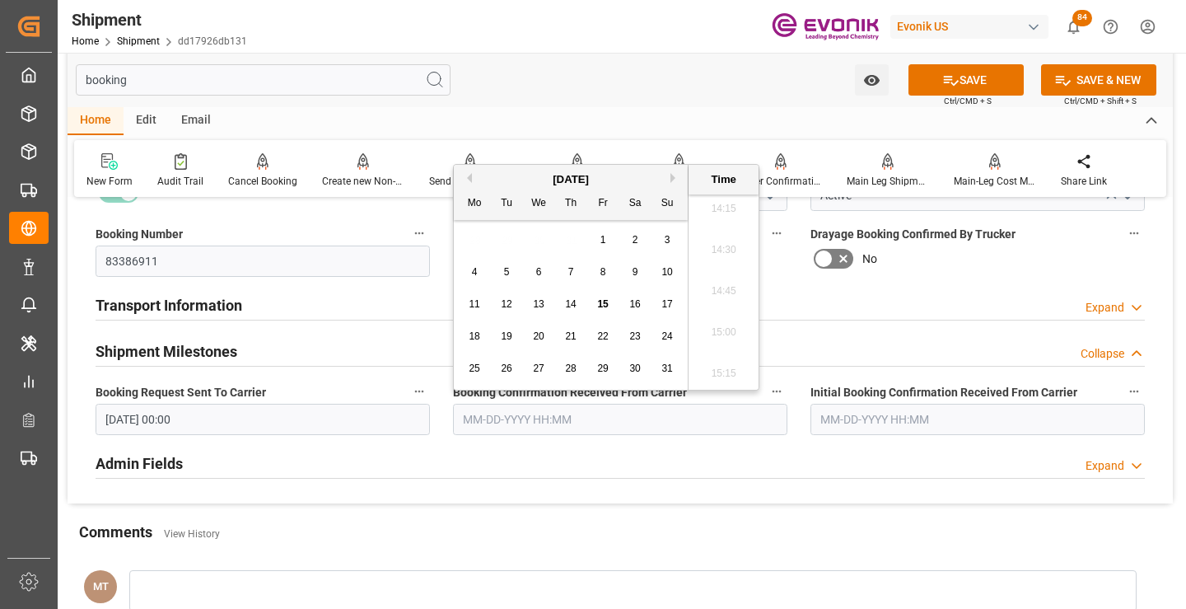
click at [570, 300] on span "14" at bounding box center [570, 304] width 11 height 12
type input "[DATE] 00:00"
click at [928, 77] on button "SAVE" at bounding box center [966, 79] width 115 height 31
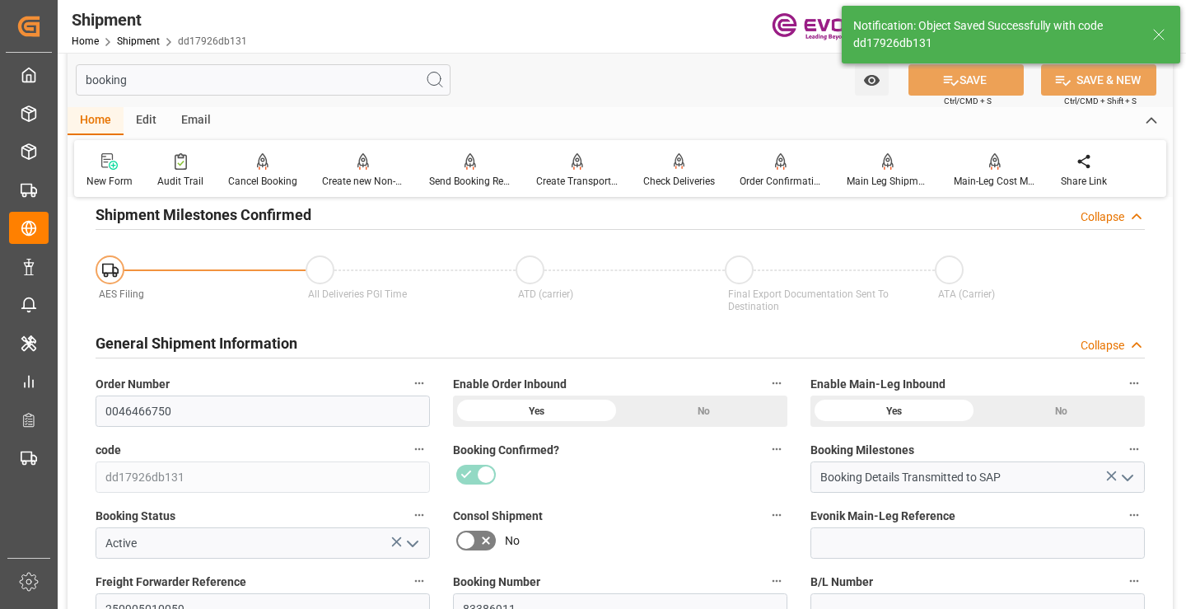
type input "Booking Details Transmitted to SAP"
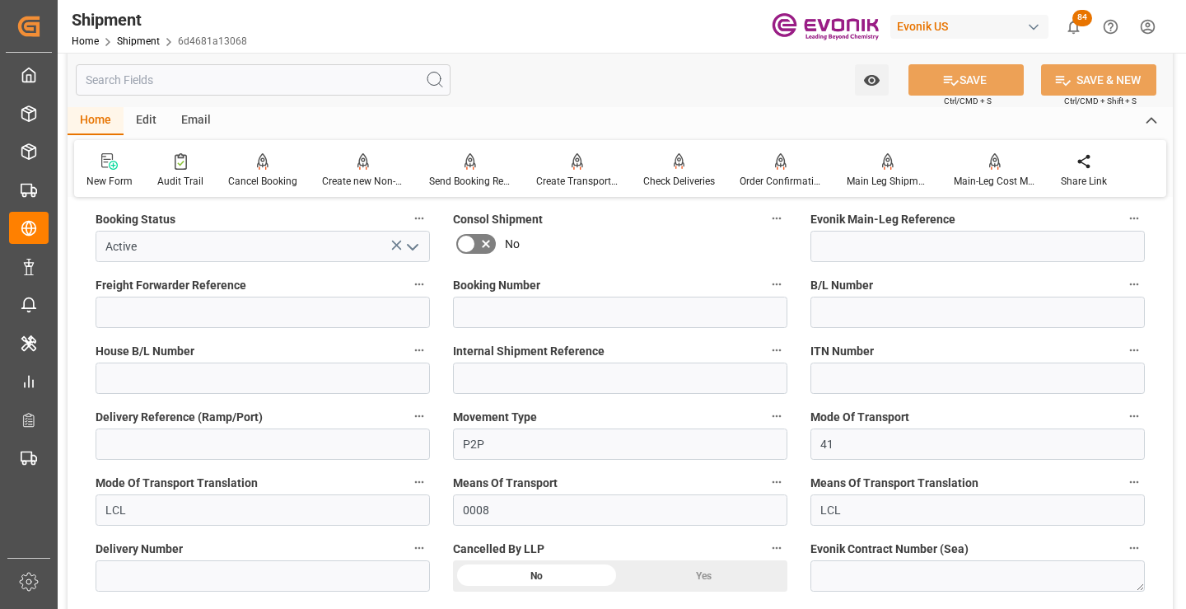
scroll to position [330, 0]
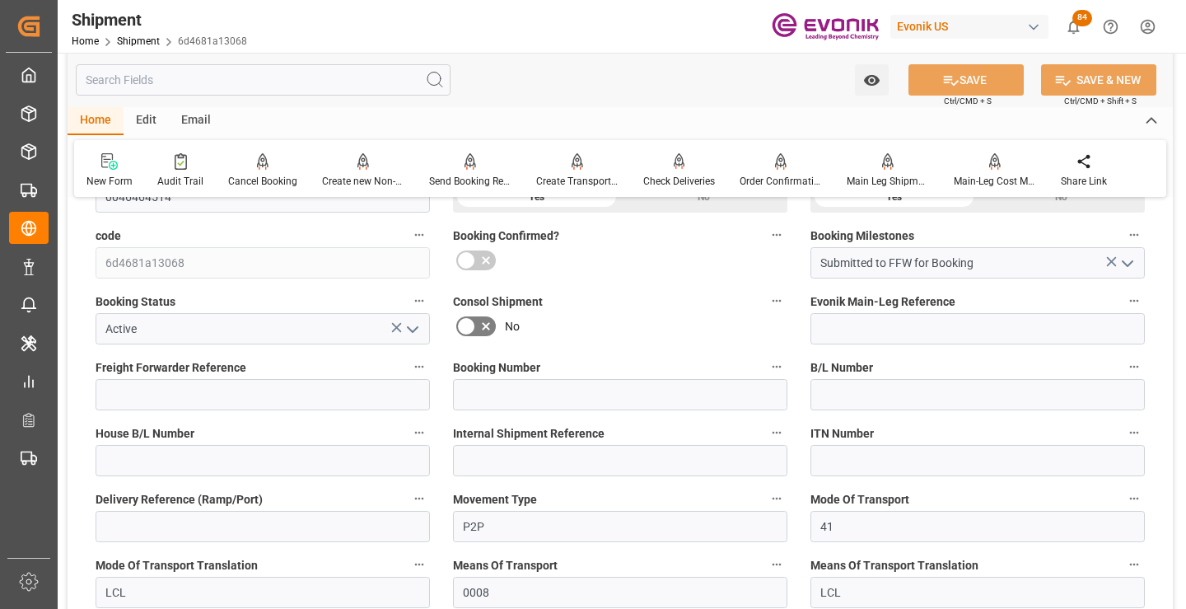
click at [353, 76] on input "text" at bounding box center [263, 79] width 375 height 31
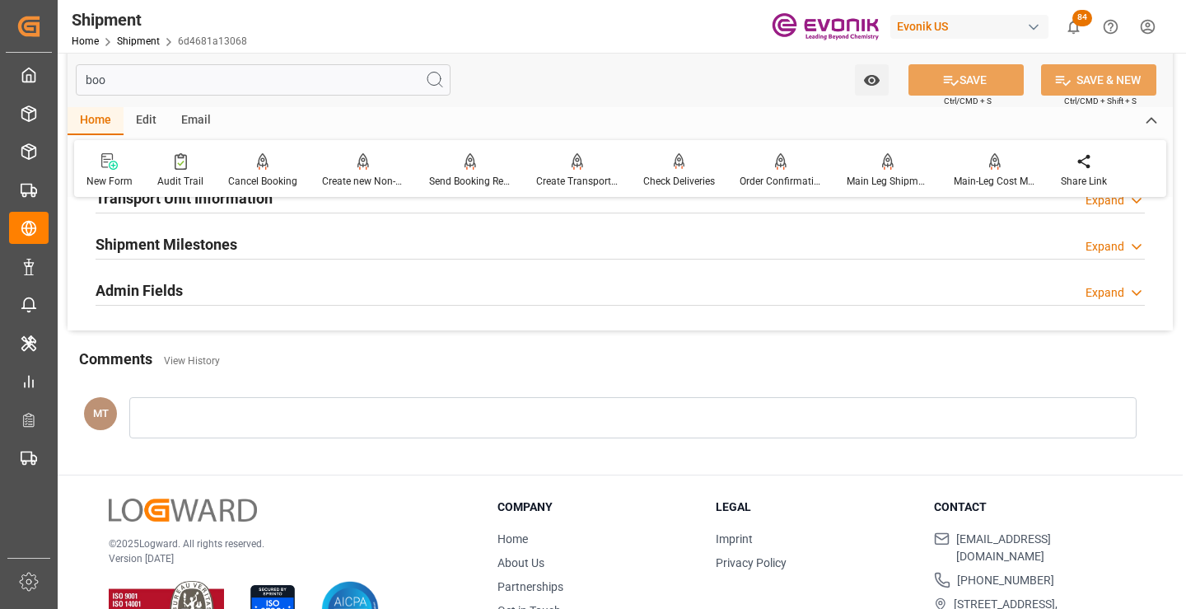
scroll to position [115, 0]
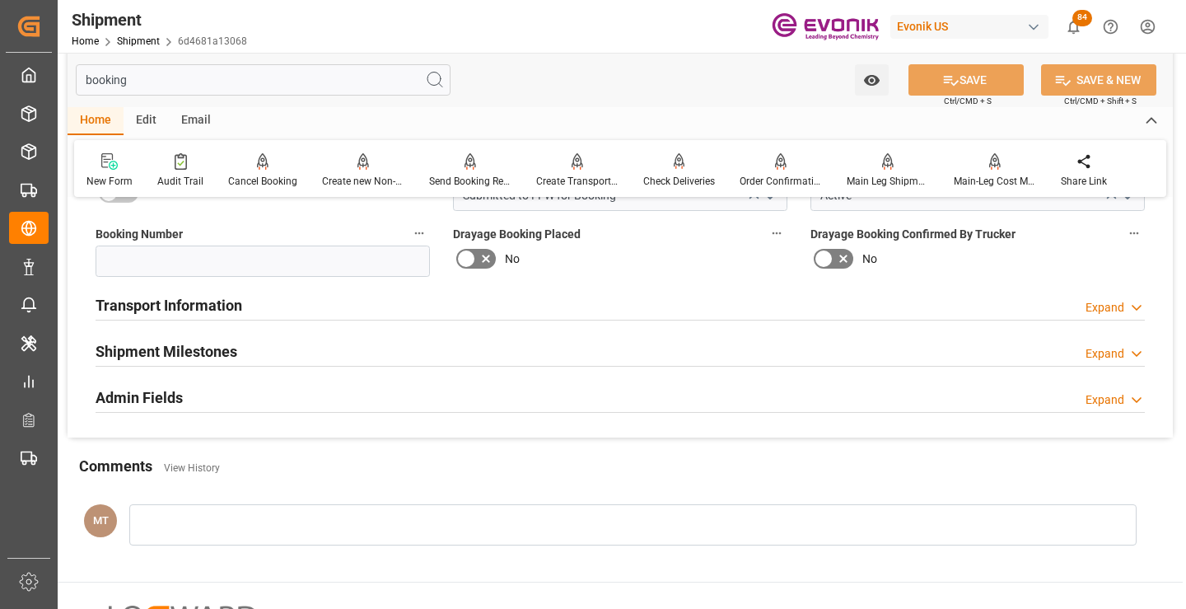
type input "booking"
click at [232, 349] on h2 "Shipment Milestones" at bounding box center [167, 351] width 142 height 22
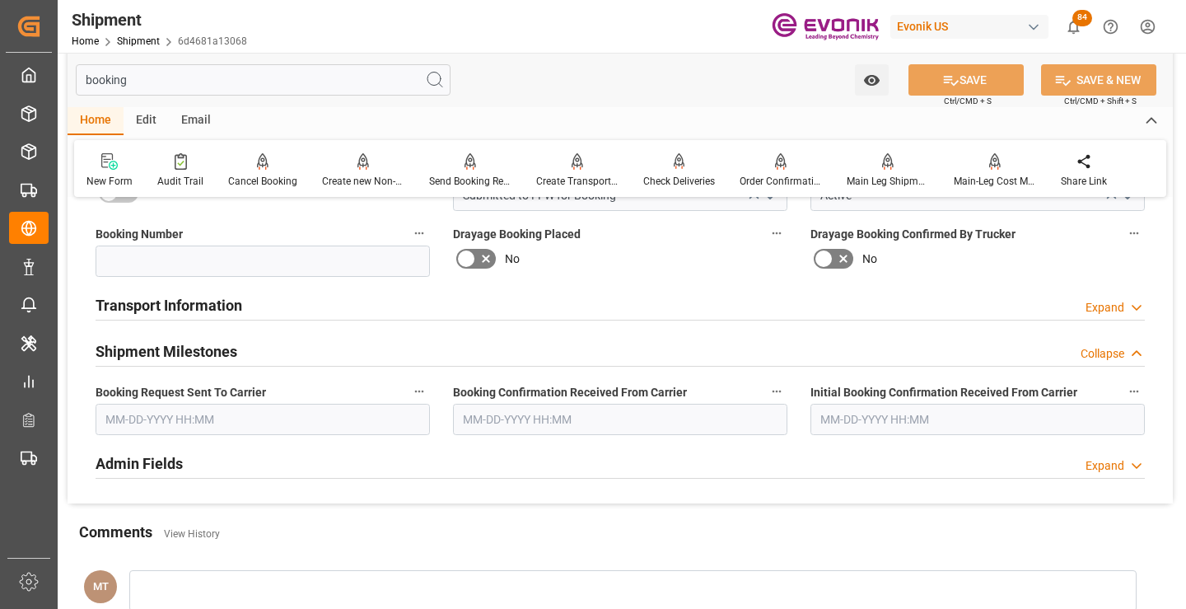
click at [215, 427] on input "text" at bounding box center [263, 419] width 335 height 31
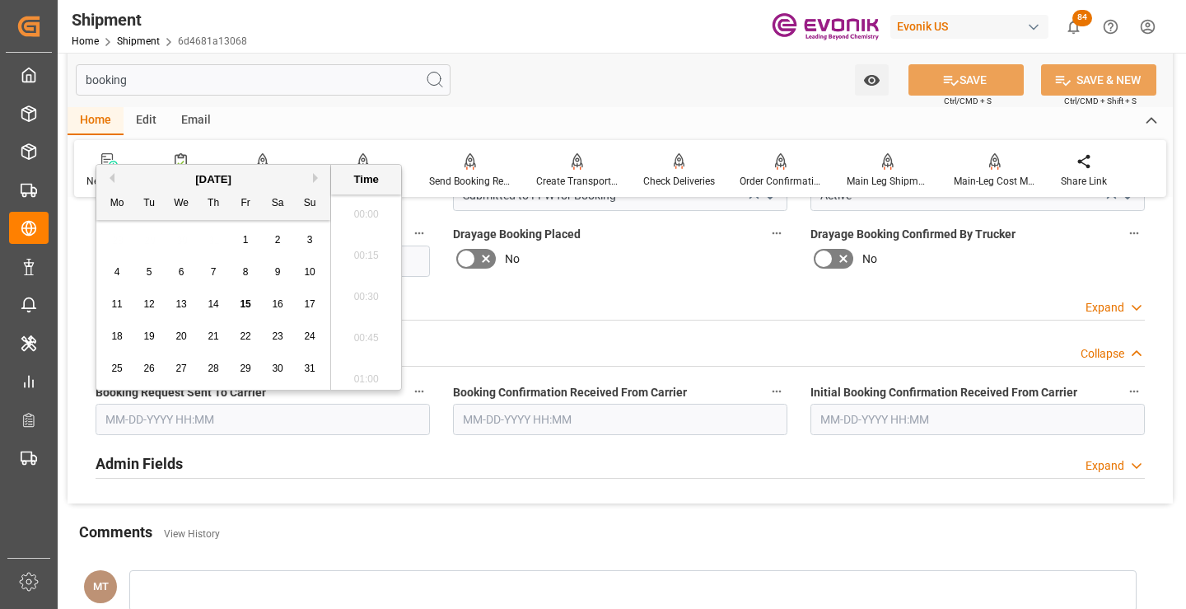
scroll to position [2354, 0]
drag, startPoint x: 180, startPoint y: 304, endPoint x: 329, endPoint y: 314, distance: 148.6
click at [180, 304] on span "13" at bounding box center [180, 304] width 11 height 12
type input "[DATE] 00:00"
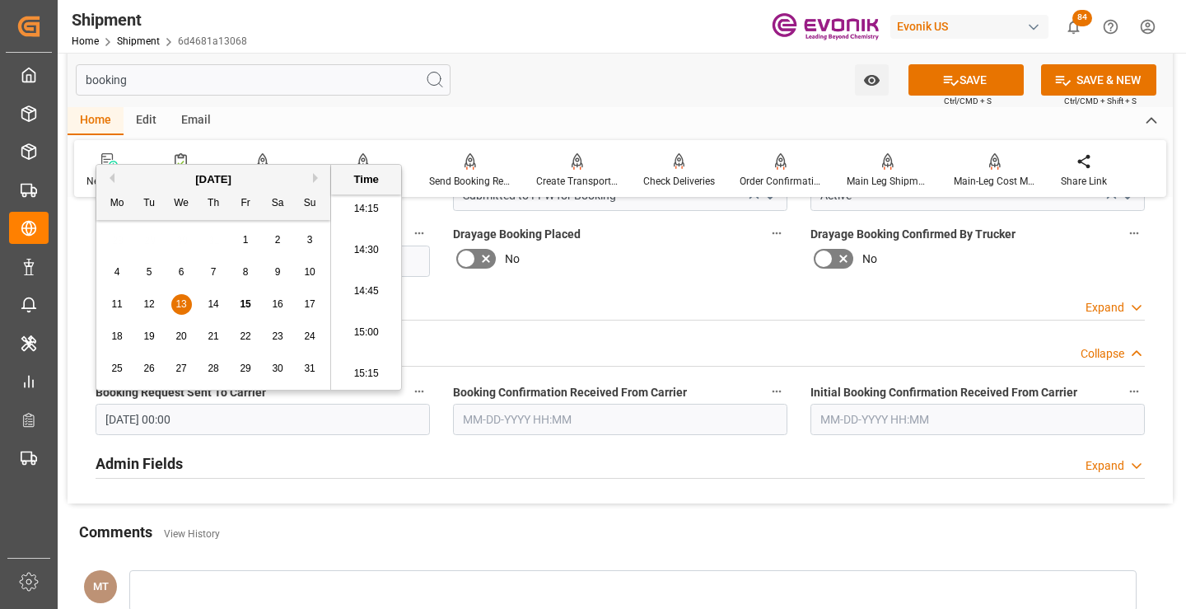
click at [570, 411] on input "text" at bounding box center [620, 419] width 335 height 31
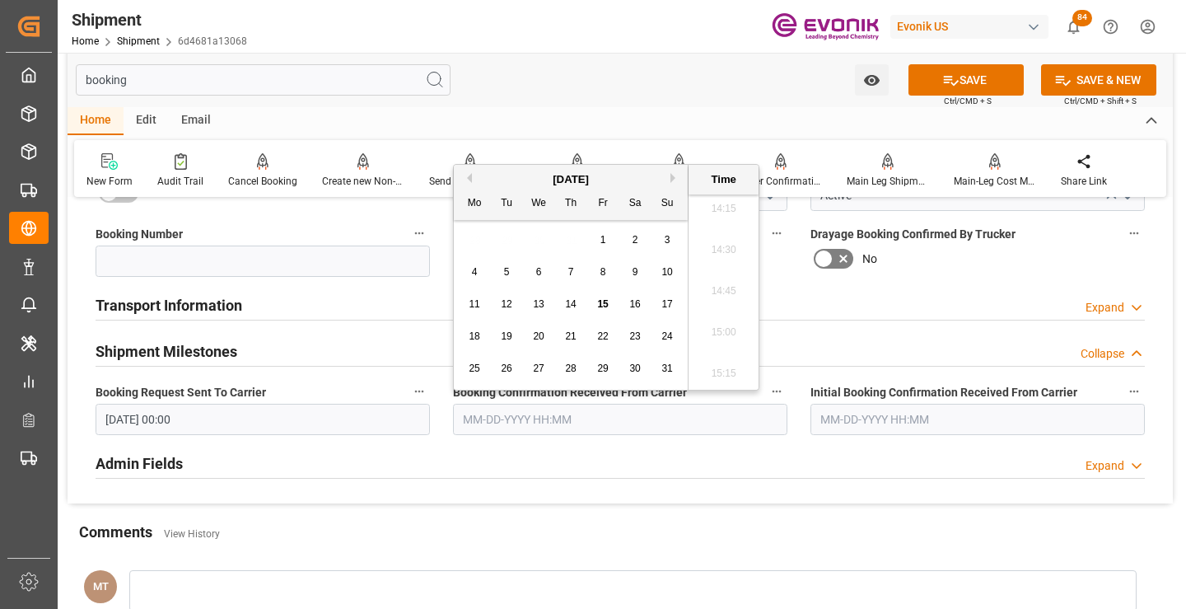
click at [575, 303] on span "14" at bounding box center [570, 304] width 11 height 12
type input "[DATE] 00:00"
click at [966, 73] on button "SAVE" at bounding box center [966, 79] width 115 height 31
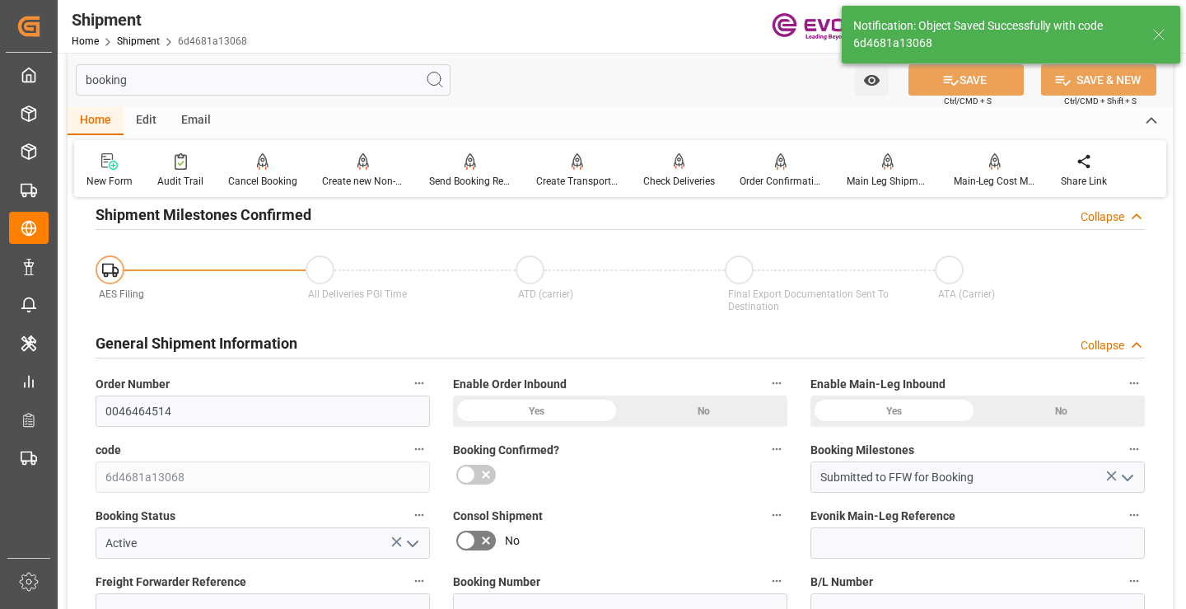
type input "Booking Confirmation Received from Ocean Carrier"
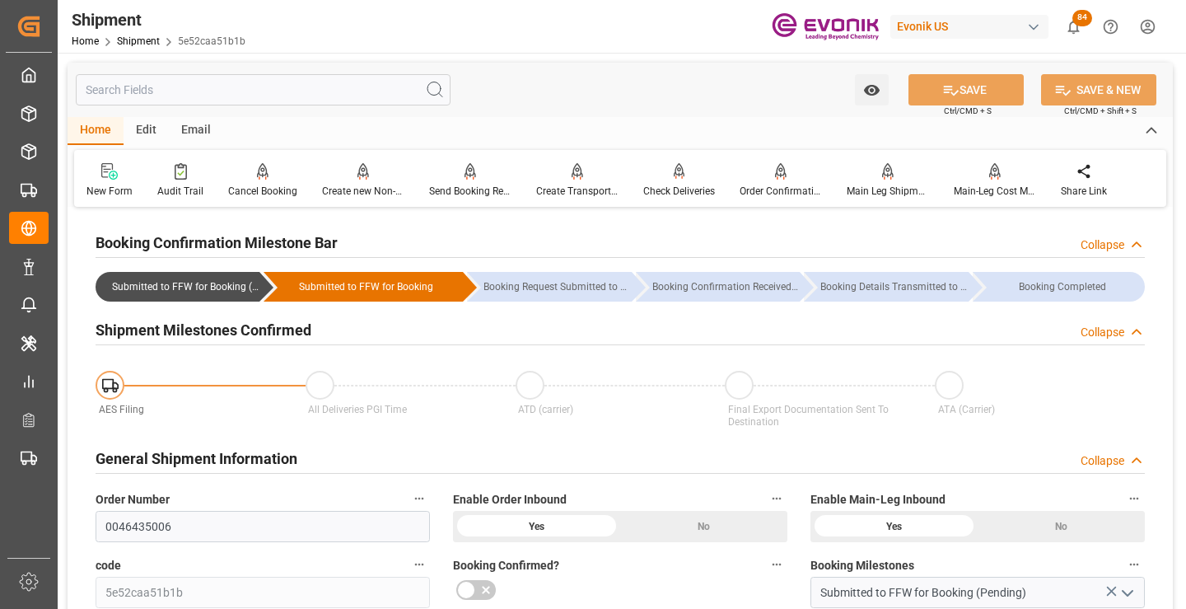
click at [319, 87] on input "text" at bounding box center [263, 89] width 375 height 31
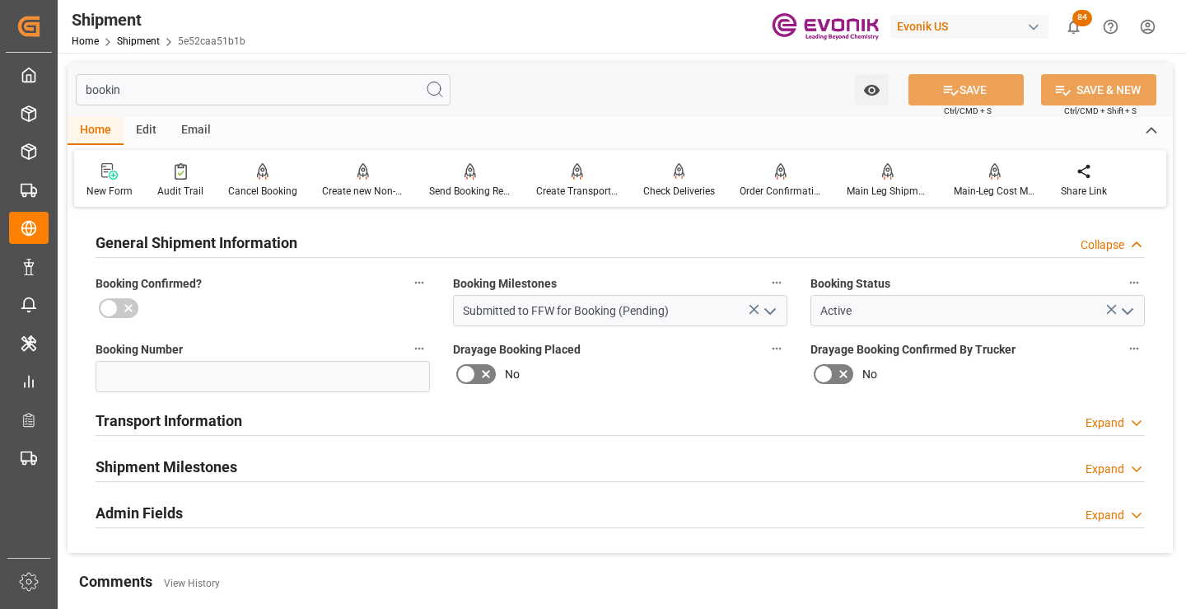
type input "bookin"
click at [213, 461] on h2 "Shipment Milestones" at bounding box center [167, 467] width 142 height 22
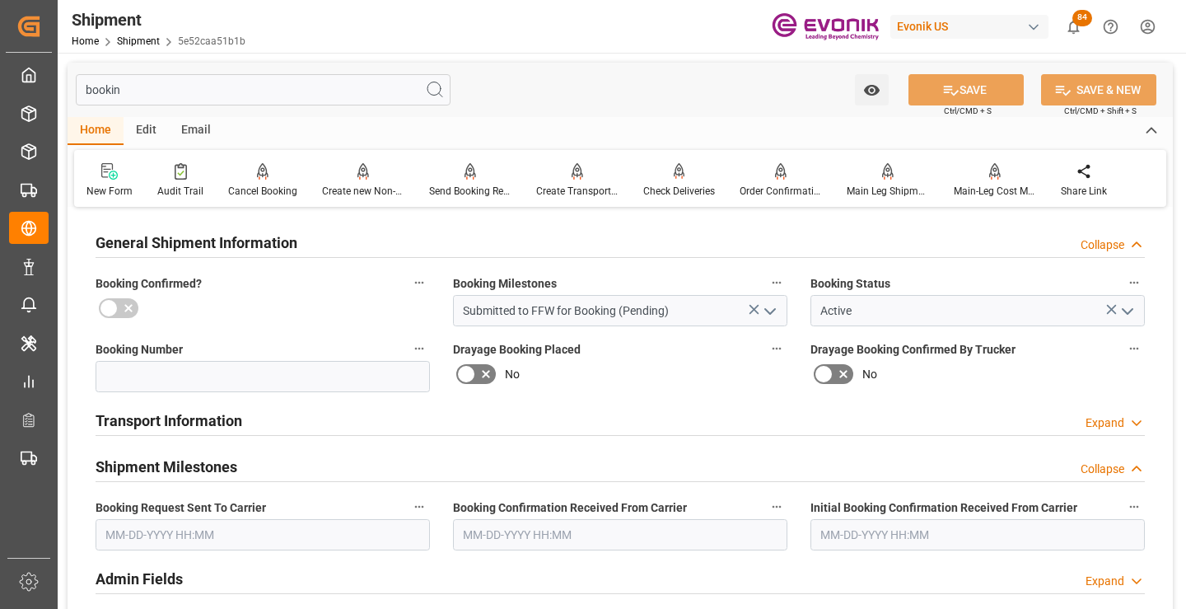
click at [227, 535] on input "text" at bounding box center [263, 534] width 335 height 31
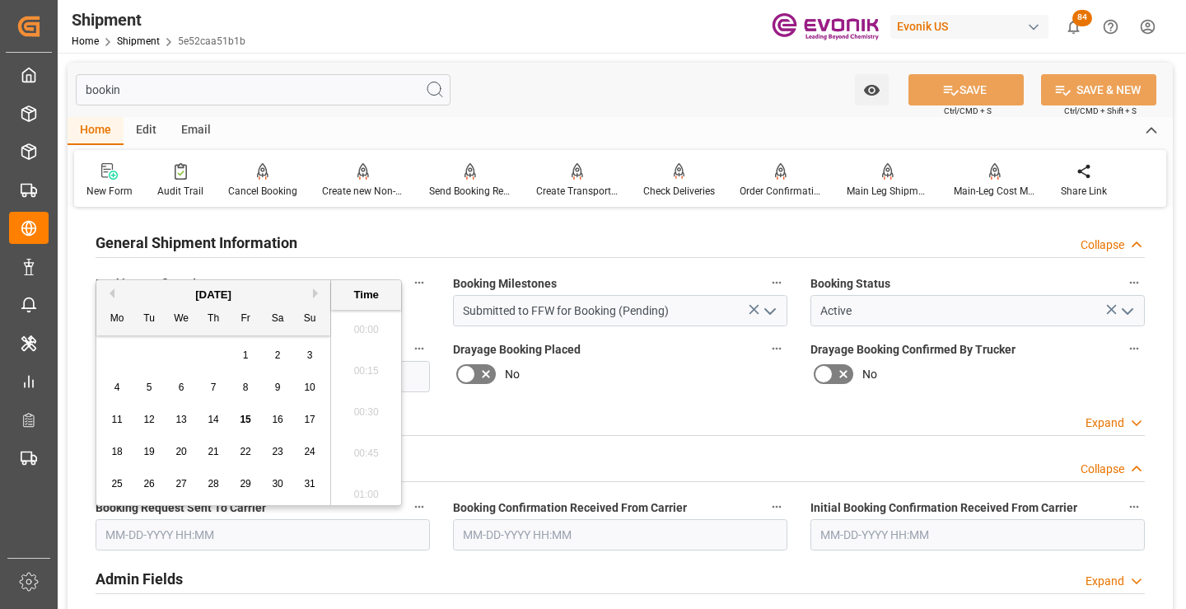
scroll to position [2354, 0]
click at [184, 418] on span "13" at bounding box center [180, 420] width 11 height 12
type input "[DATE] 00:00"
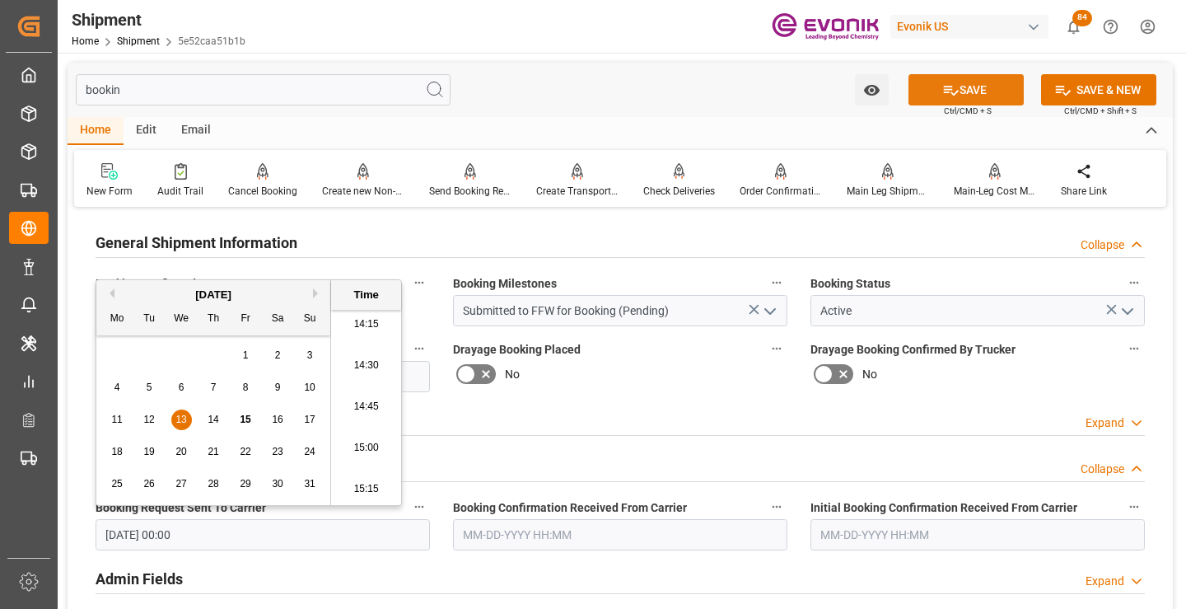
click at [967, 84] on button "SAVE" at bounding box center [966, 89] width 115 height 31
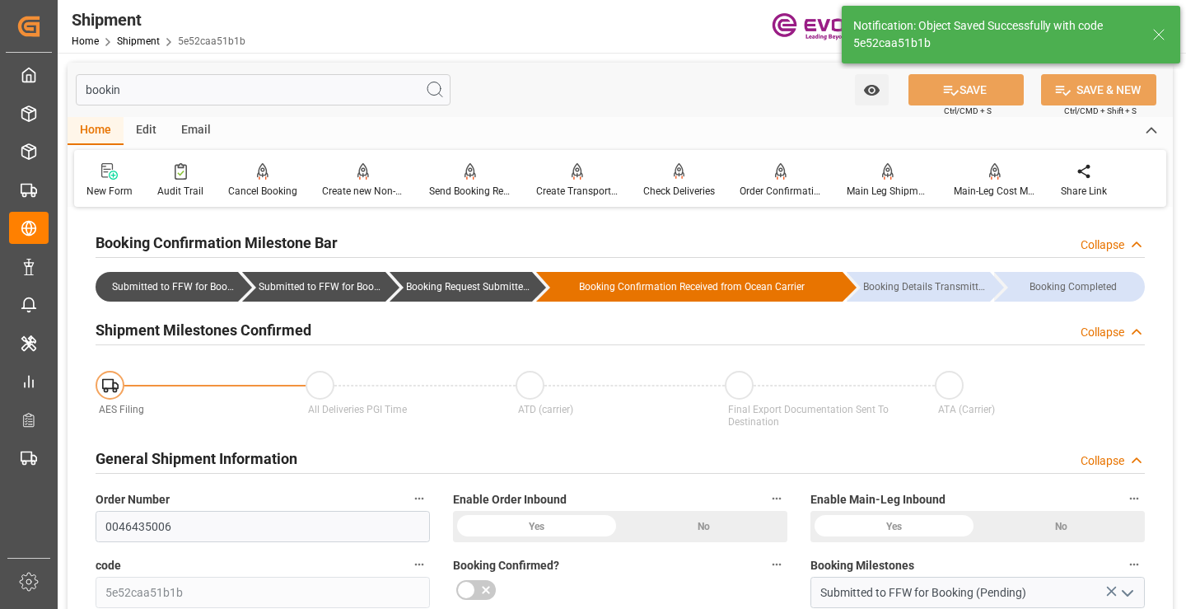
type input "Booking Request Submitted to Ocean Carrier"
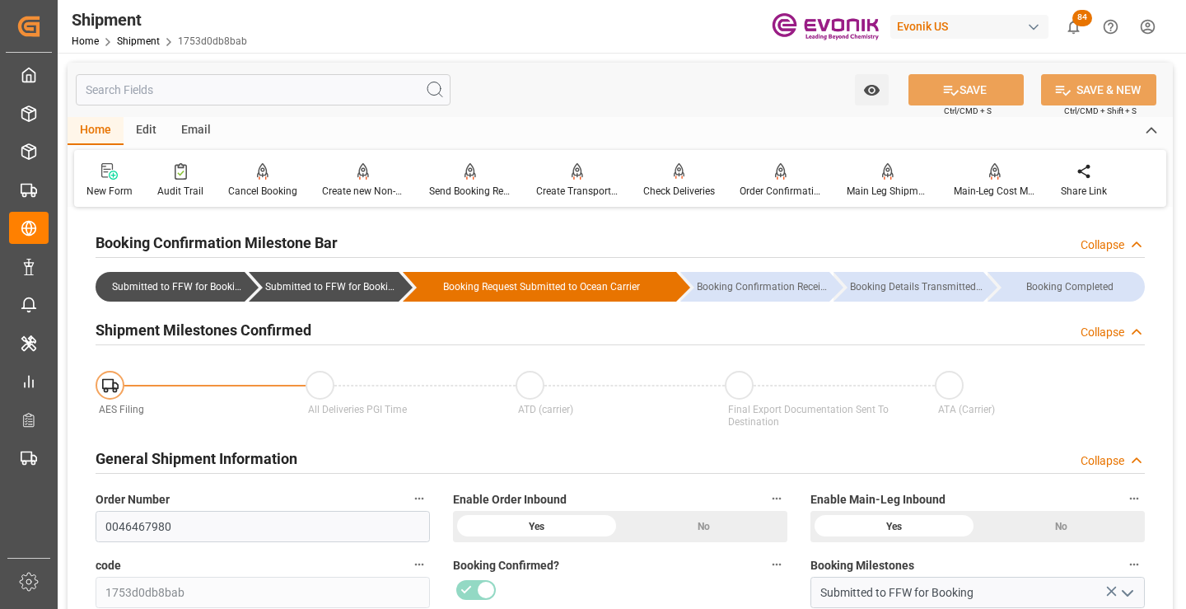
scroll to position [165, 0]
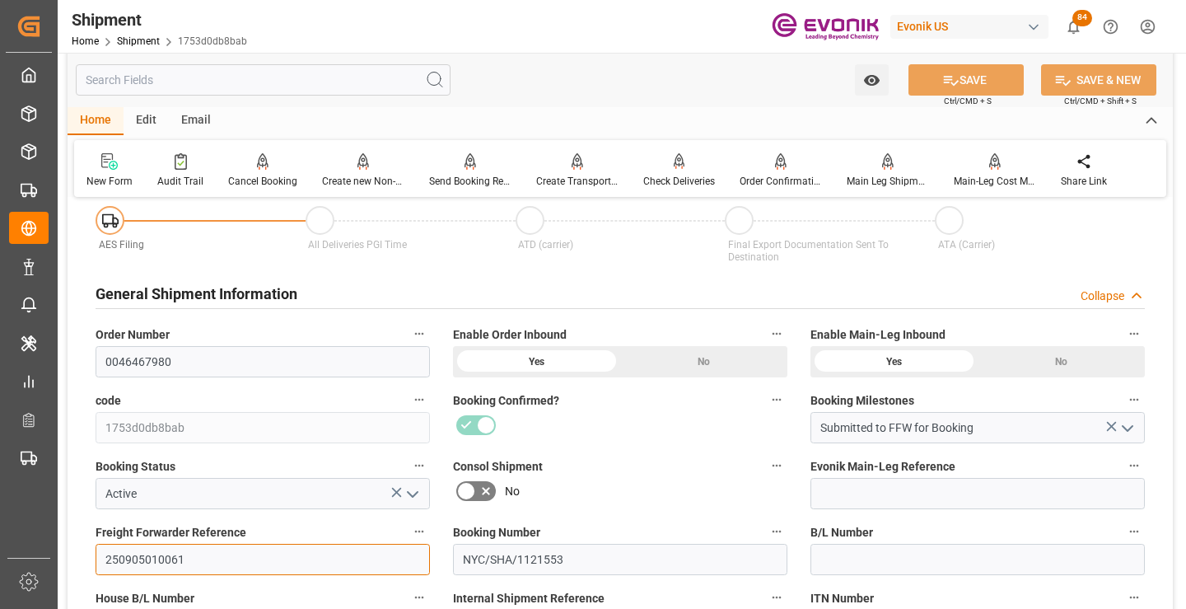
click at [157, 556] on input "250905010061" at bounding box center [263, 559] width 335 height 31
click at [313, 83] on input "text" at bounding box center [263, 79] width 375 height 31
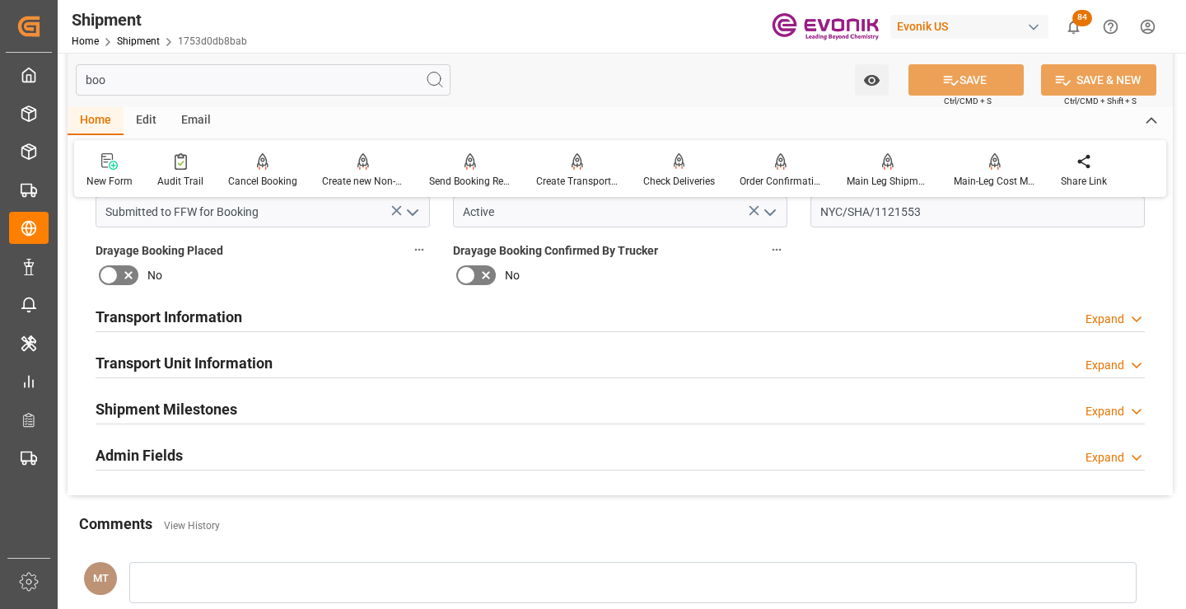
scroll to position [0, 0]
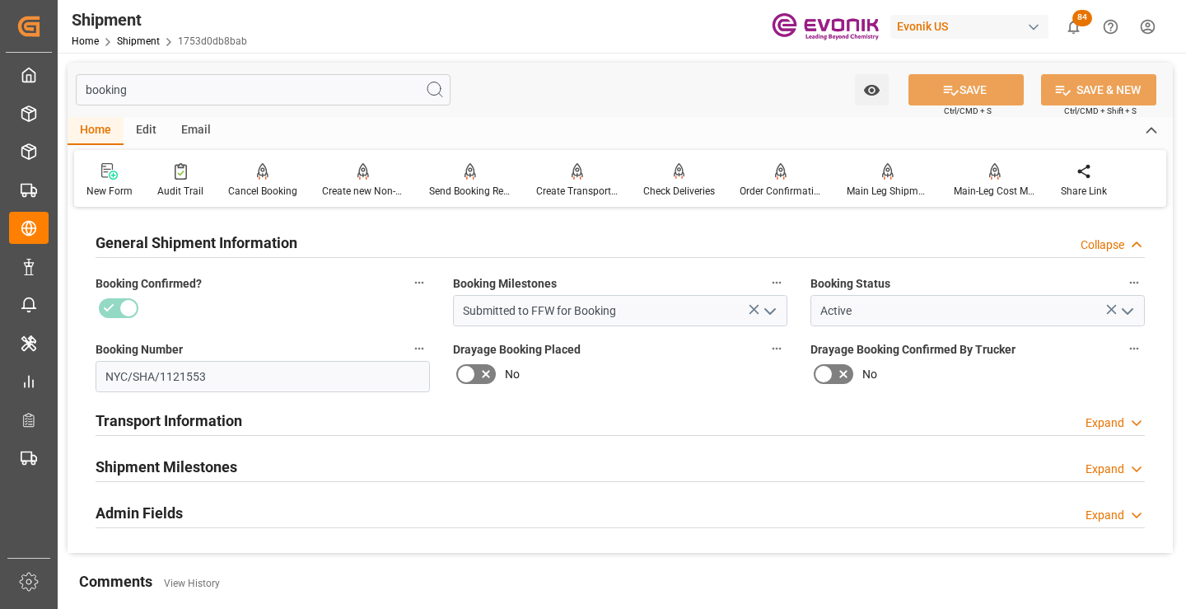
type input "booking"
click at [226, 452] on div "Shipment Milestones" at bounding box center [167, 465] width 142 height 31
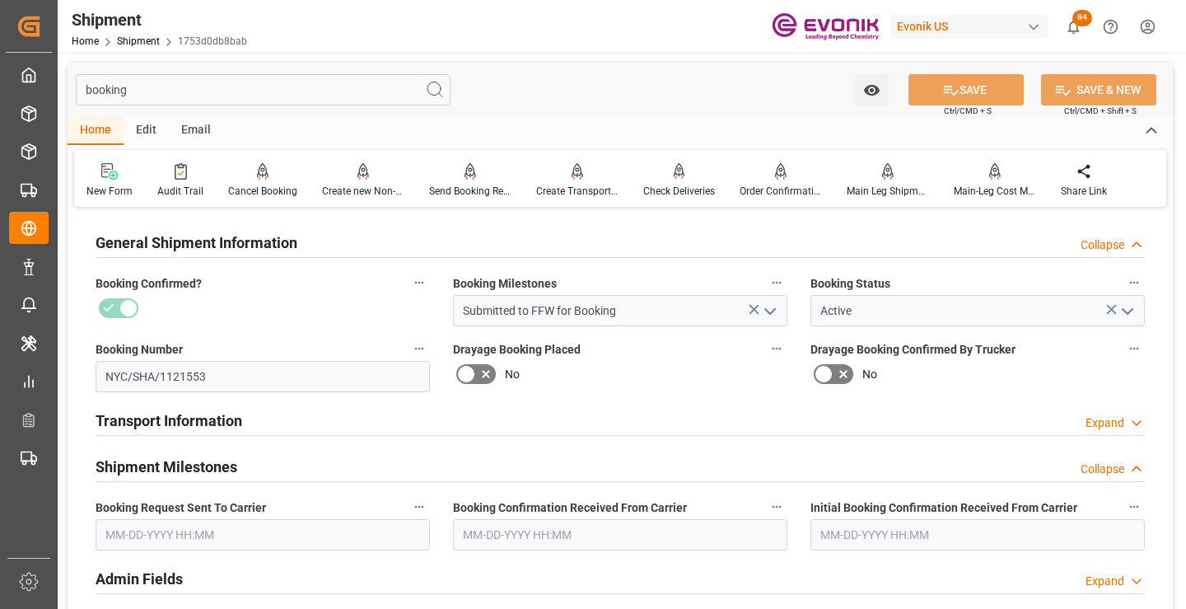
click at [179, 536] on input "text" at bounding box center [263, 534] width 335 height 31
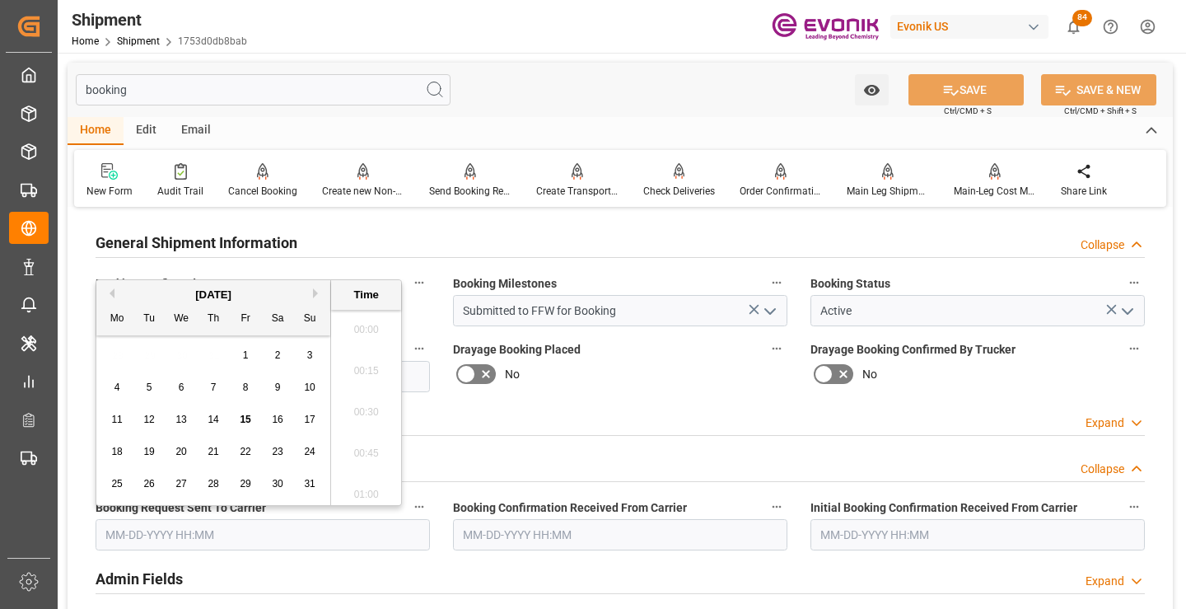
scroll to position [2354, 0]
click at [185, 419] on span "13" at bounding box center [180, 420] width 11 height 12
type input "08-13-2025 00:00"
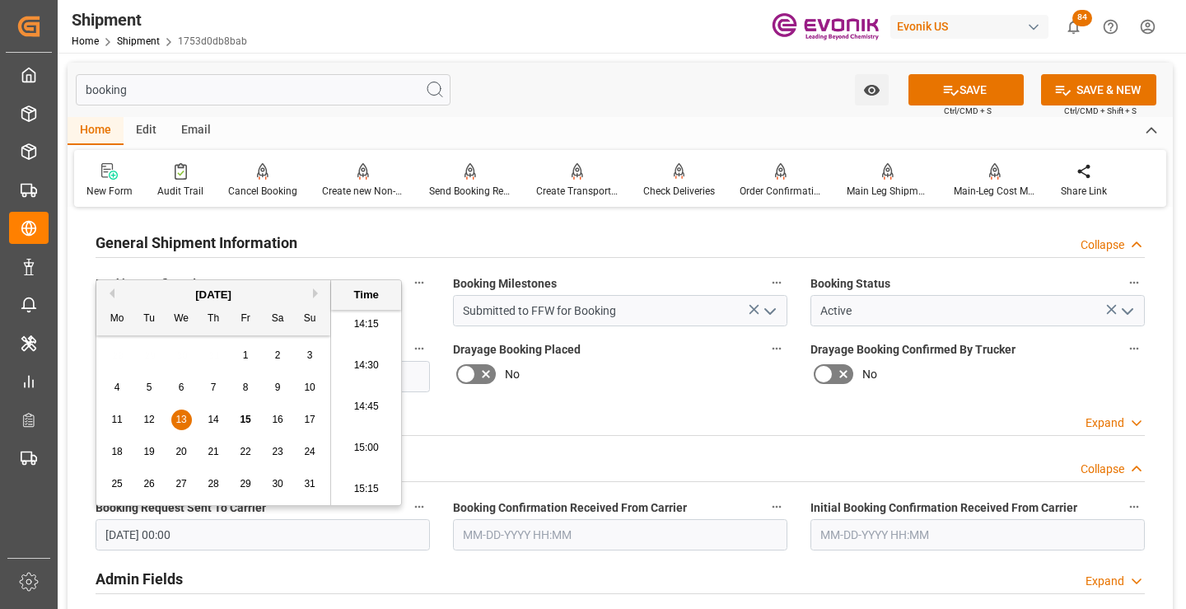
click at [503, 536] on input "text" at bounding box center [620, 534] width 335 height 31
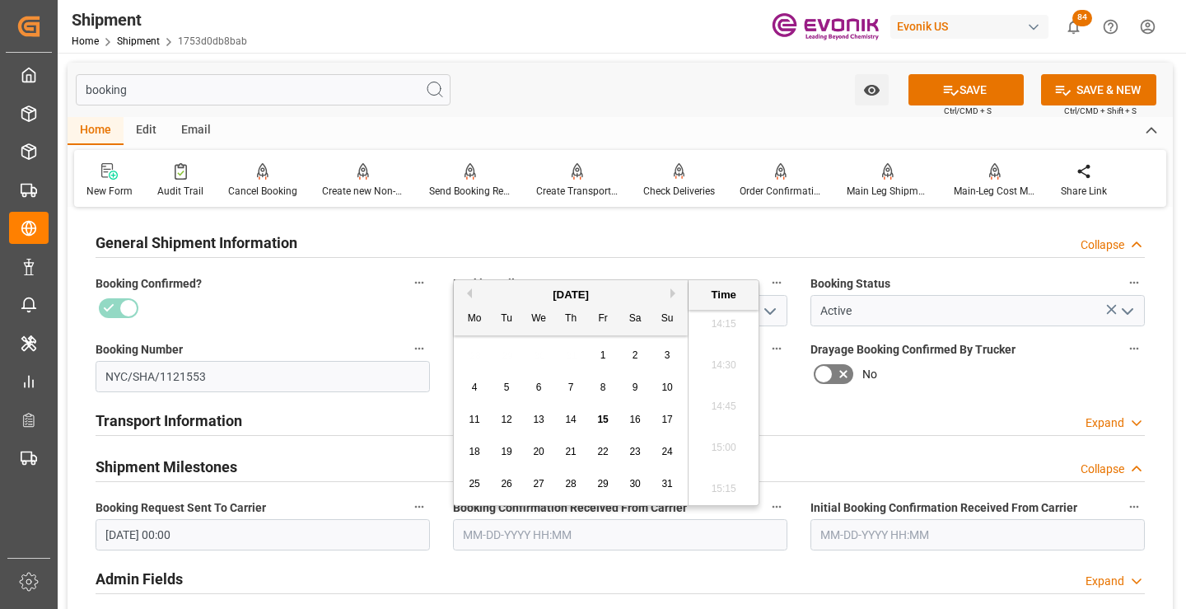
click at [578, 419] on div "14" at bounding box center [571, 420] width 21 height 20
type input "[DATE] 00:00"
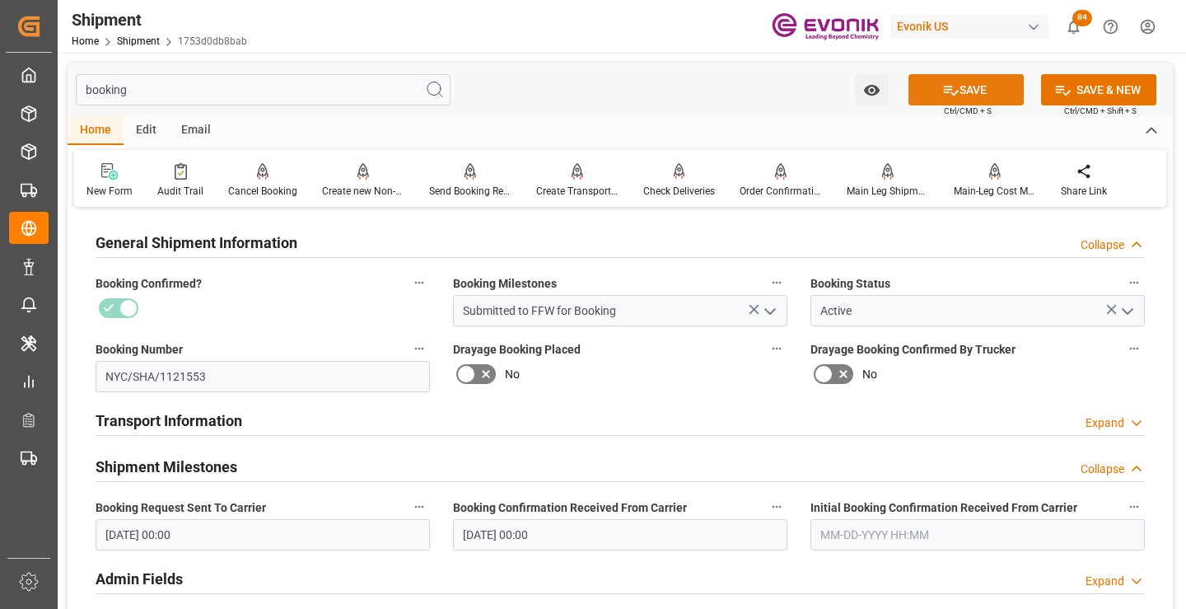
click at [966, 87] on button "SAVE" at bounding box center [966, 89] width 115 height 31
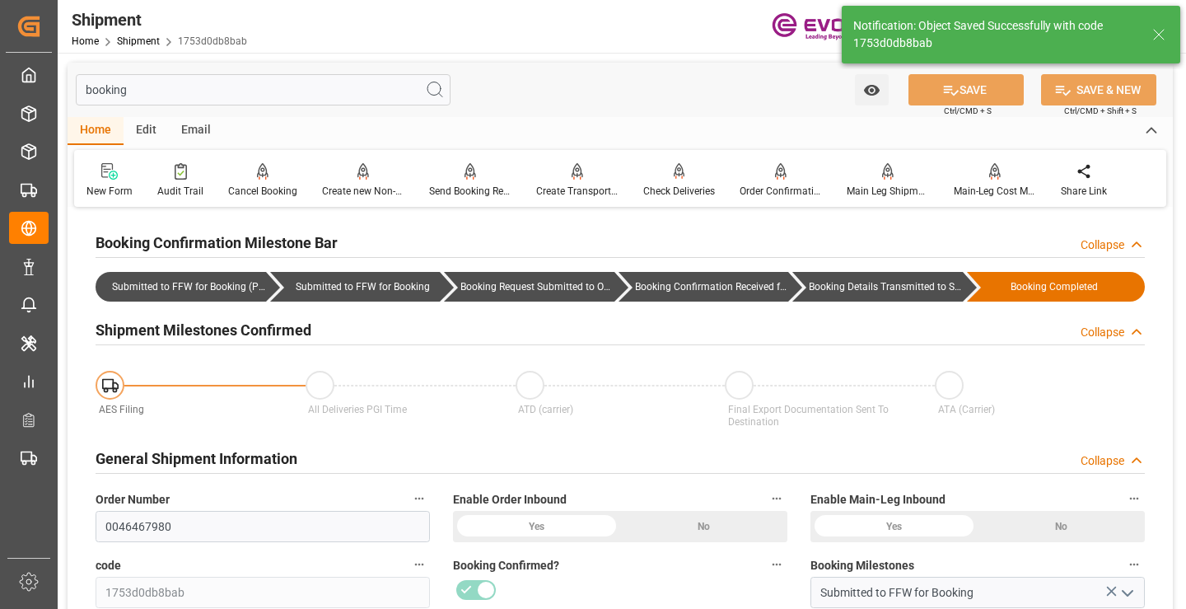
type input "Booking Details Transmitted to SAP"
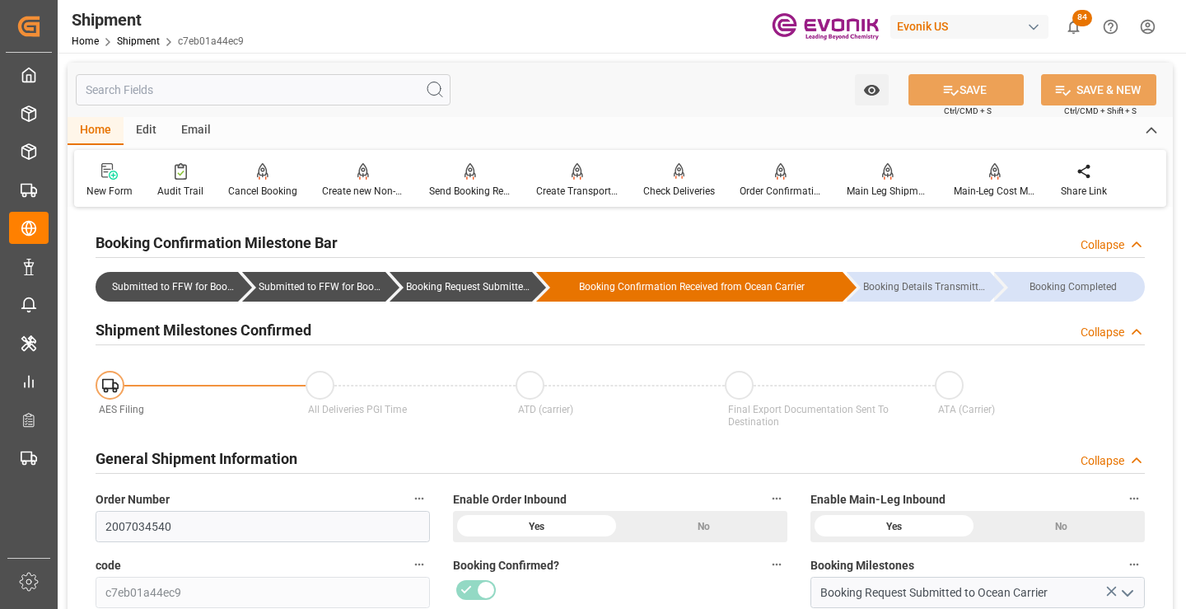
scroll to position [247, 0]
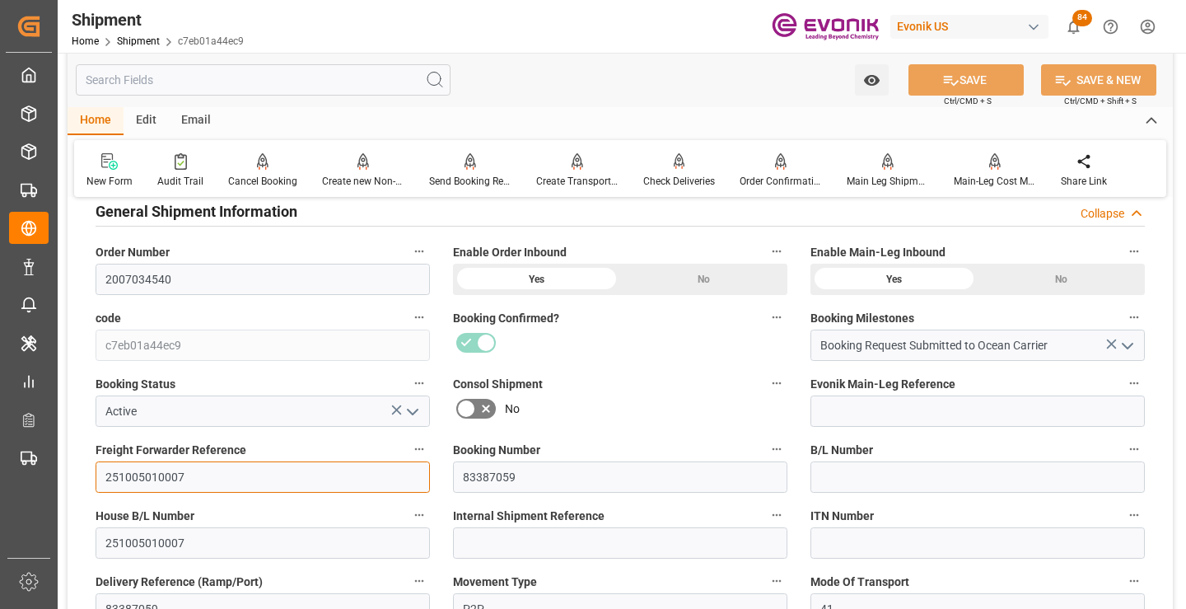
click at [152, 470] on input "251005010007" at bounding box center [263, 476] width 335 height 31
click at [310, 82] on input "text" at bounding box center [263, 79] width 375 height 31
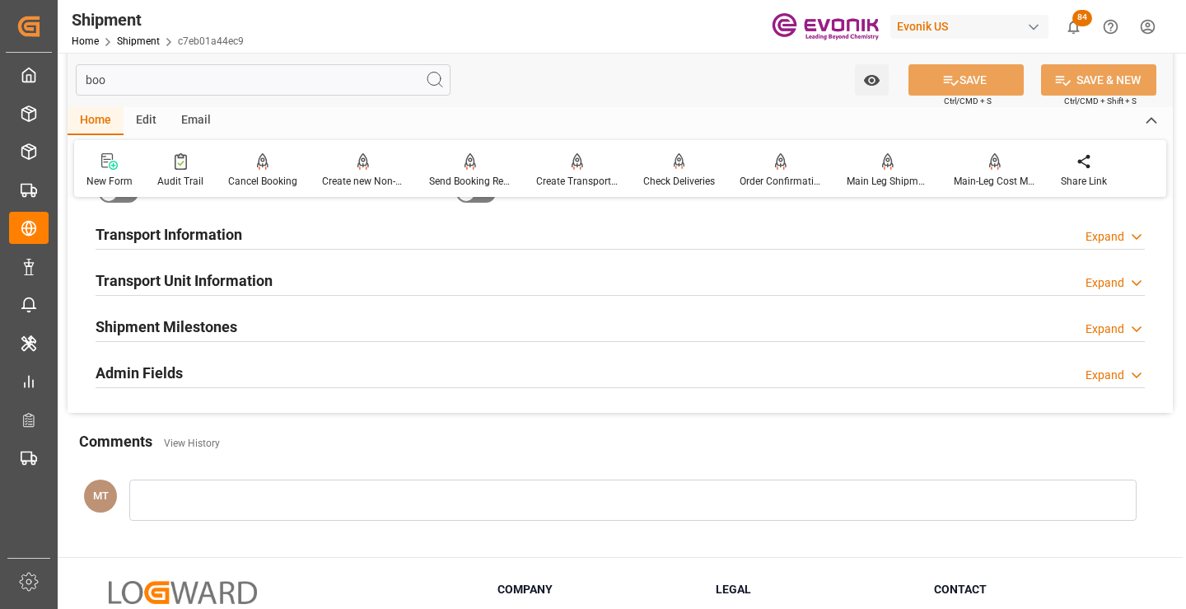
scroll to position [33, 0]
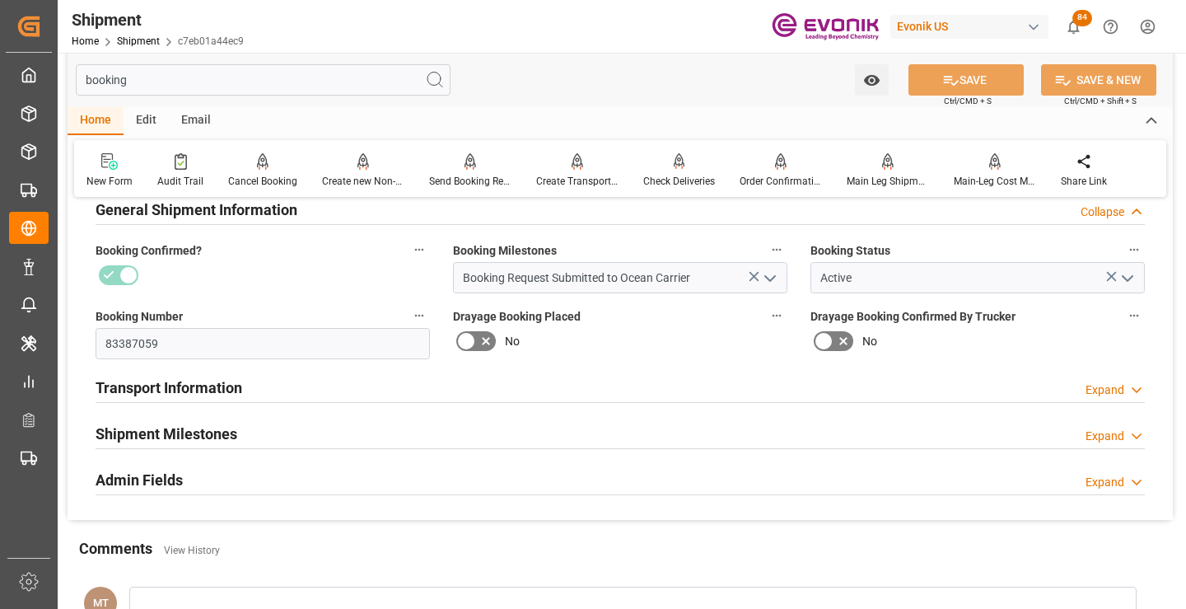
type input "booking"
click at [243, 425] on div "Shipment Milestones Expand" at bounding box center [621, 432] width 1050 height 31
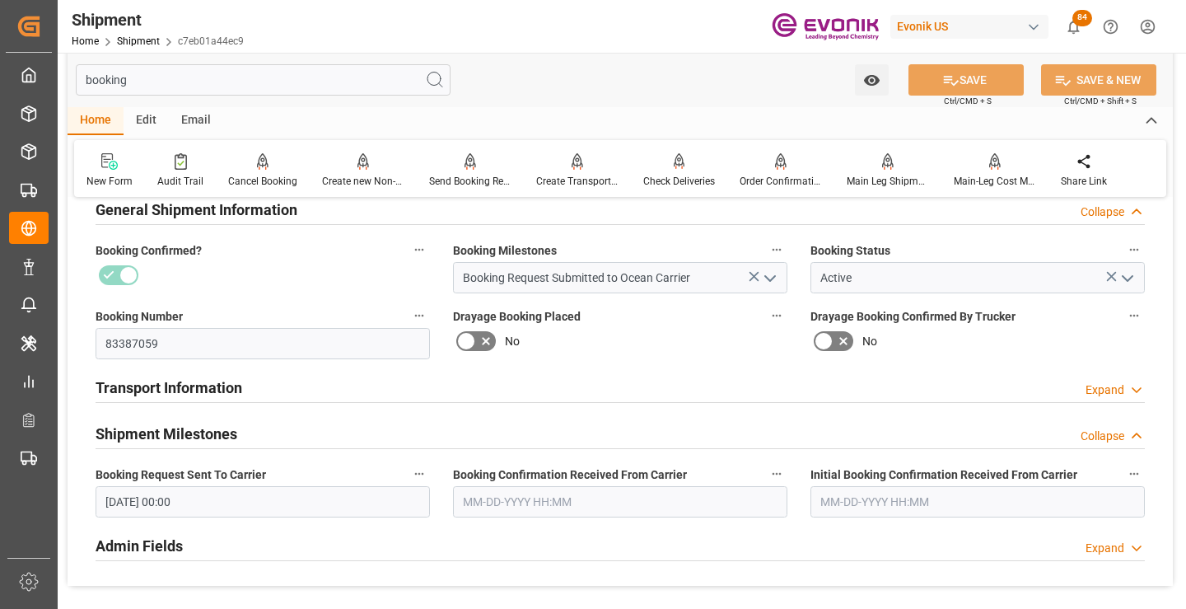
click at [181, 505] on input "08-14-2025 00:00" at bounding box center [263, 501] width 335 height 31
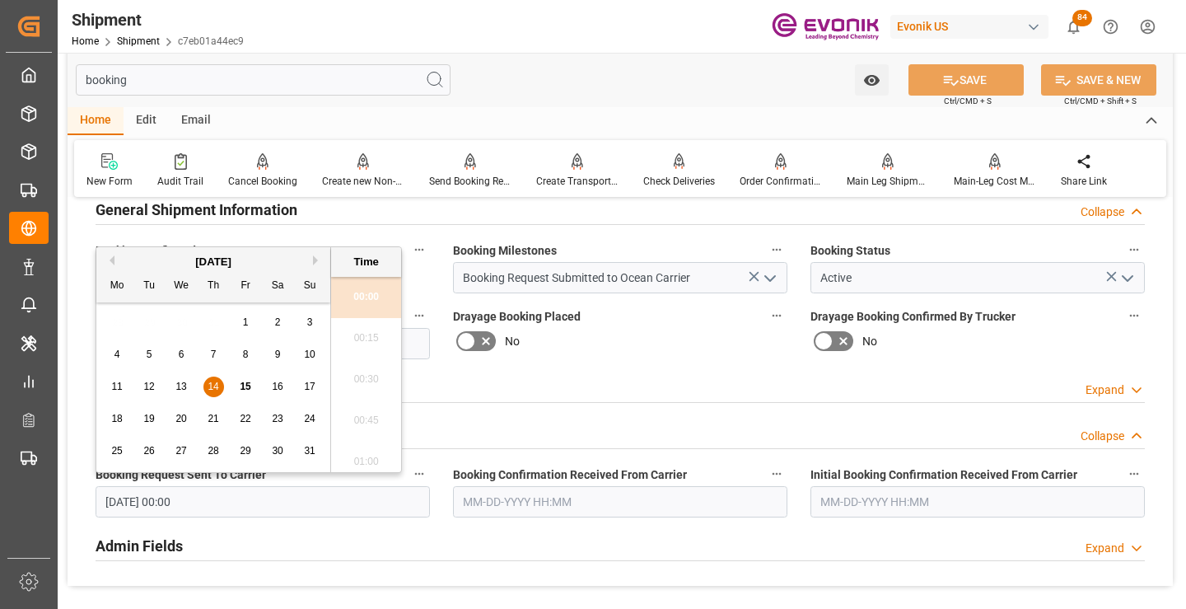
click at [180, 388] on span "13" at bounding box center [180, 387] width 11 height 12
type input "08-13-2025 00:00"
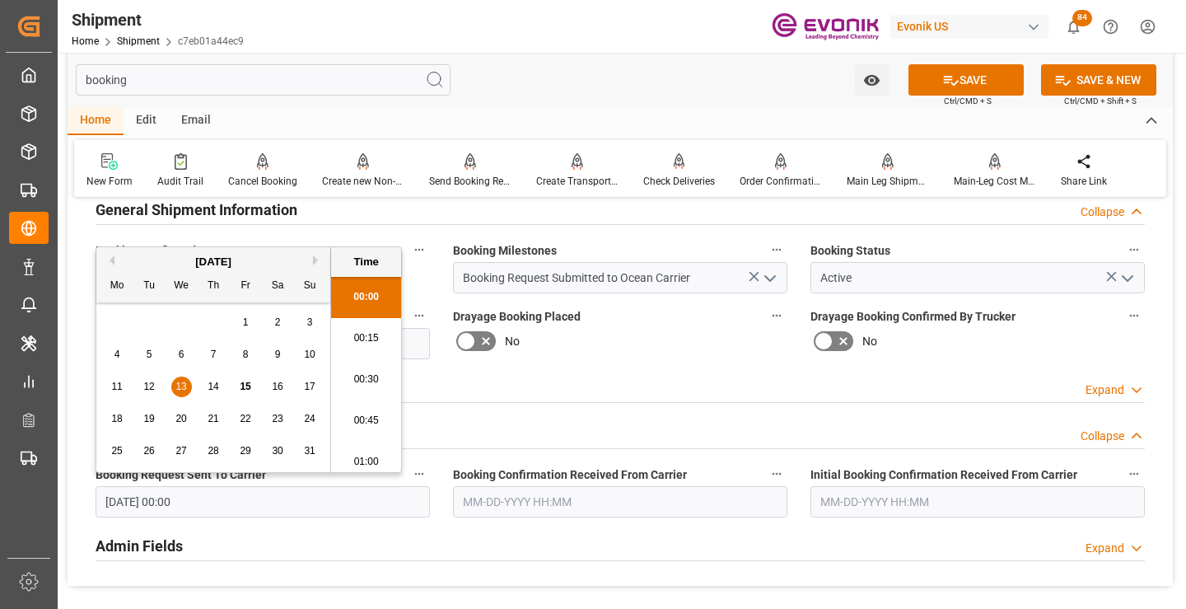
click at [500, 499] on input "text" at bounding box center [620, 501] width 335 height 31
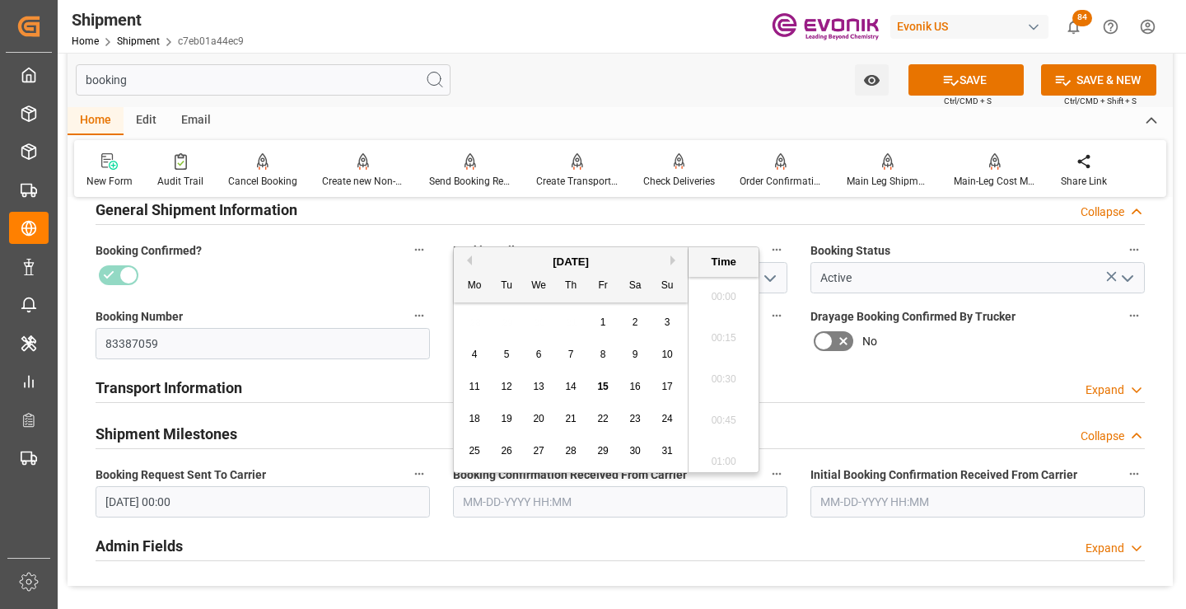
scroll to position [2354, 0]
click at [572, 384] on span "14" at bounding box center [570, 387] width 11 height 12
type input "08-14-2025 00:00"
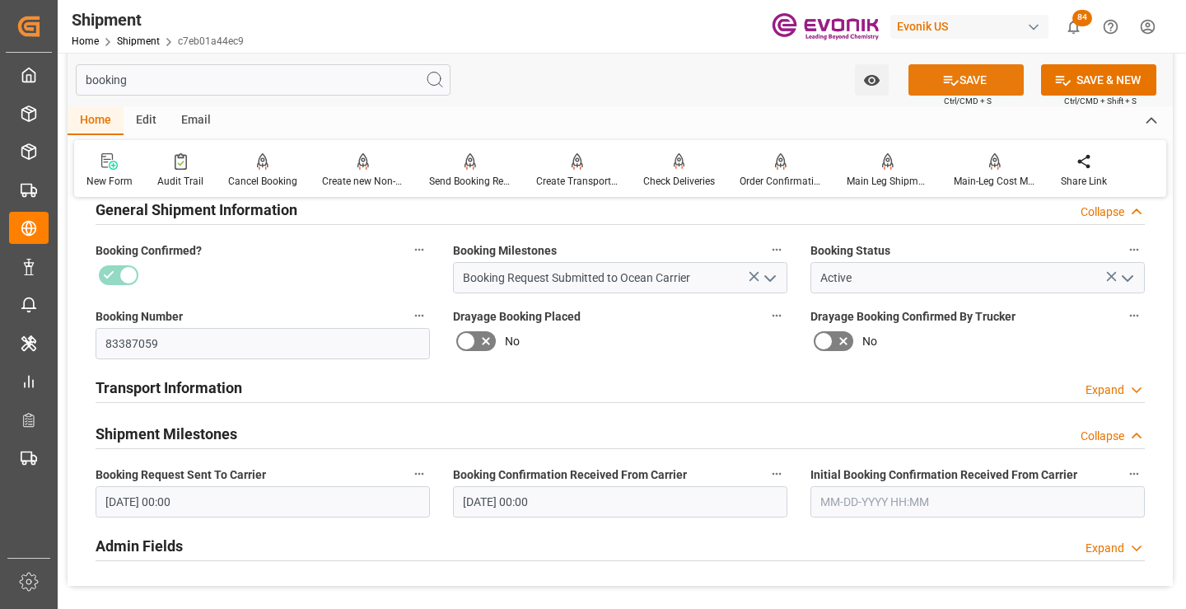
click at [934, 81] on button "SAVE" at bounding box center [966, 79] width 115 height 31
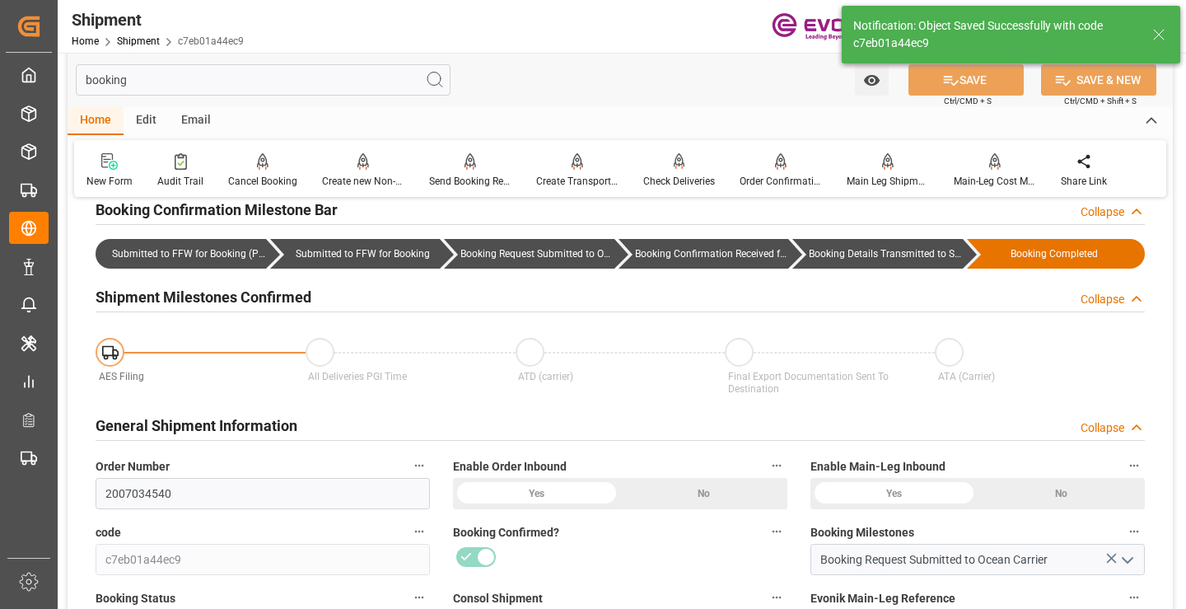
type input "Booking Details Transmitted to SAP"
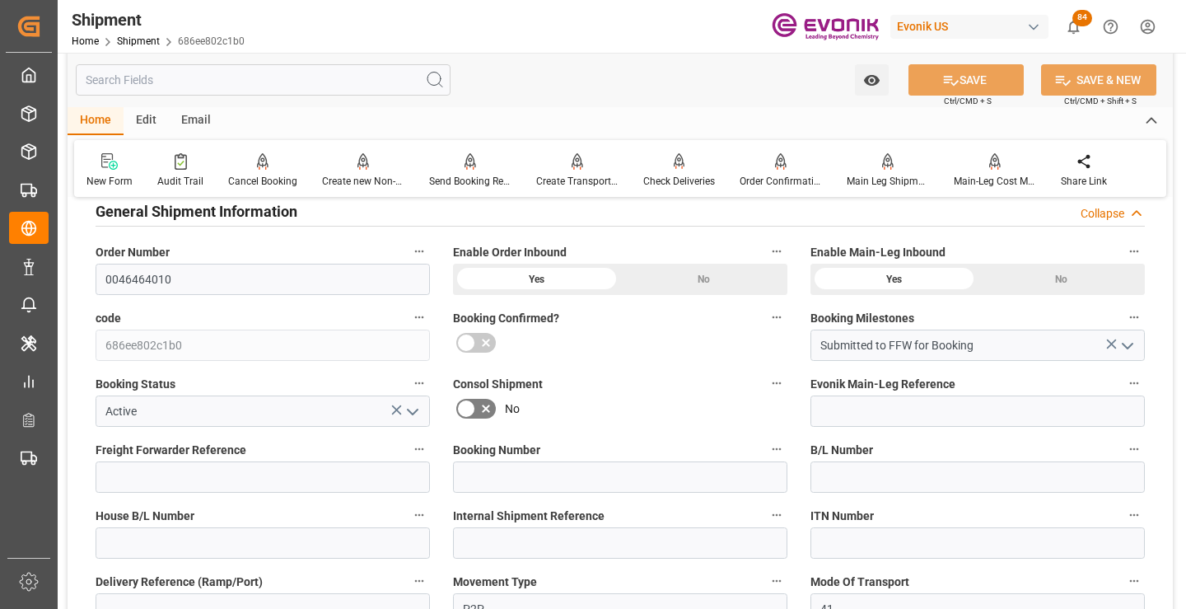
scroll to position [1649, 0]
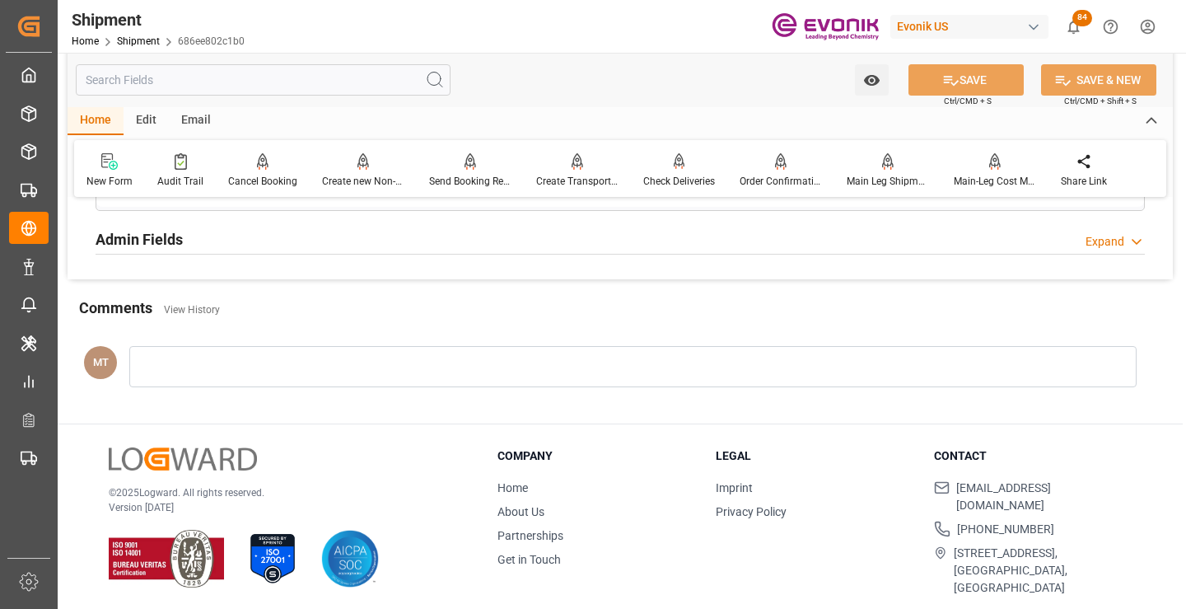
click at [297, 82] on input "text" at bounding box center [263, 79] width 375 height 31
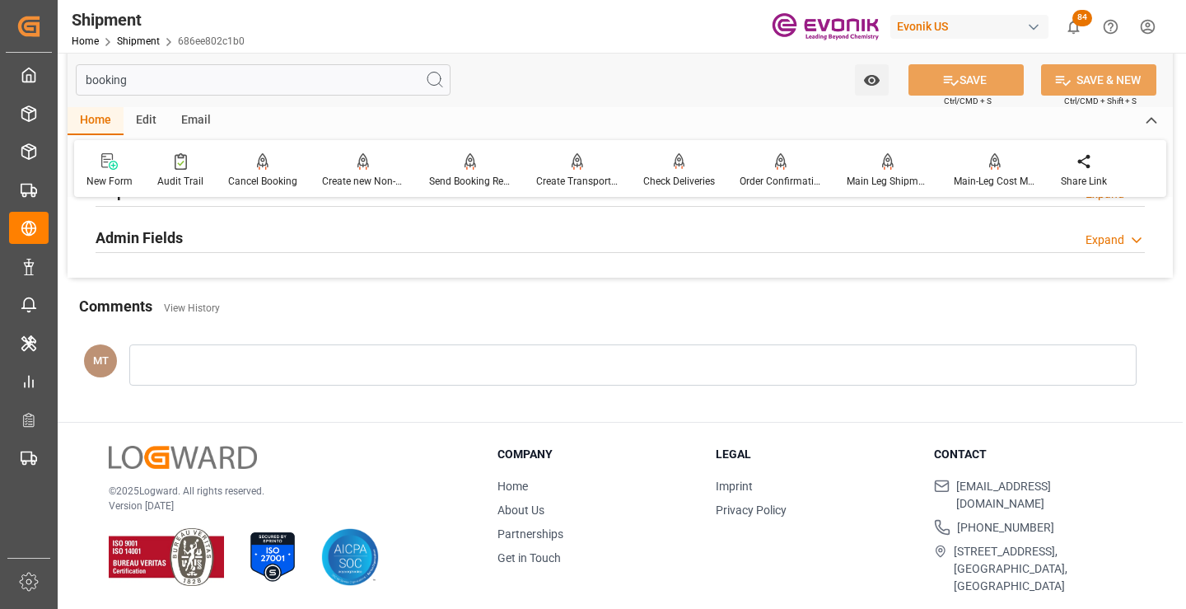
scroll to position [193, 0]
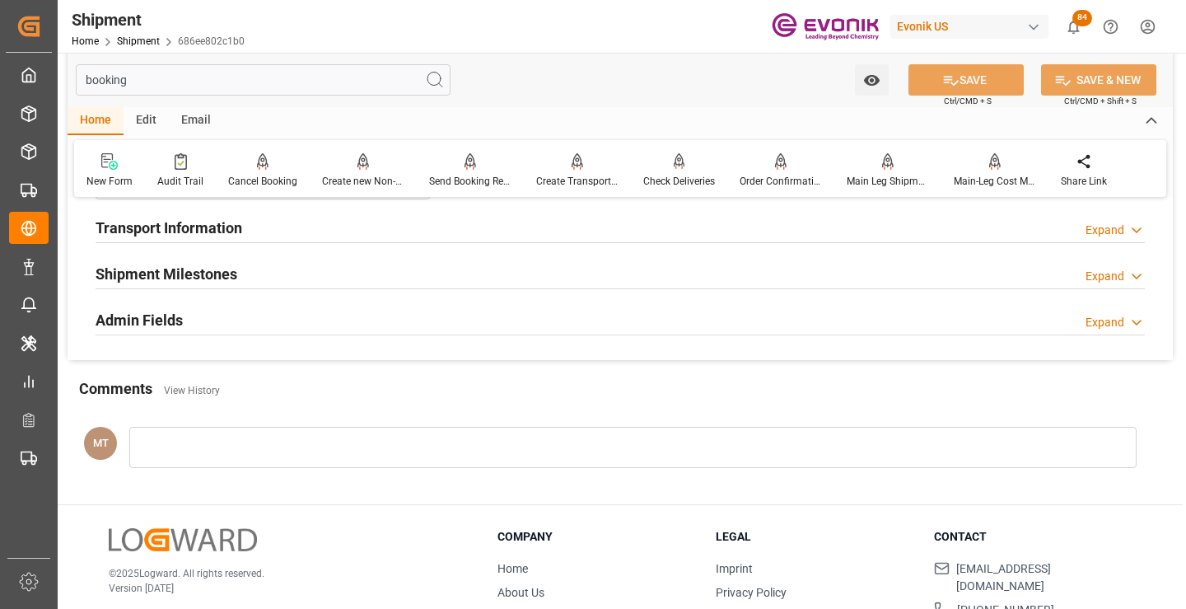
type input "booking"
click at [246, 271] on div "Shipment Milestones Expand" at bounding box center [621, 272] width 1050 height 31
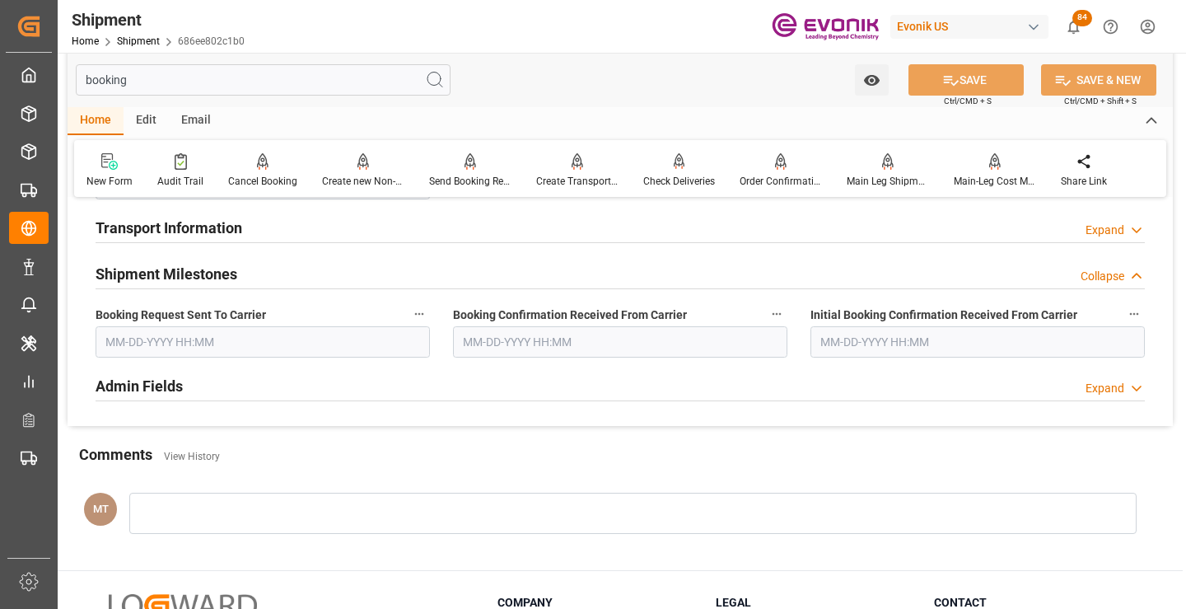
click at [210, 347] on input "text" at bounding box center [263, 341] width 335 height 31
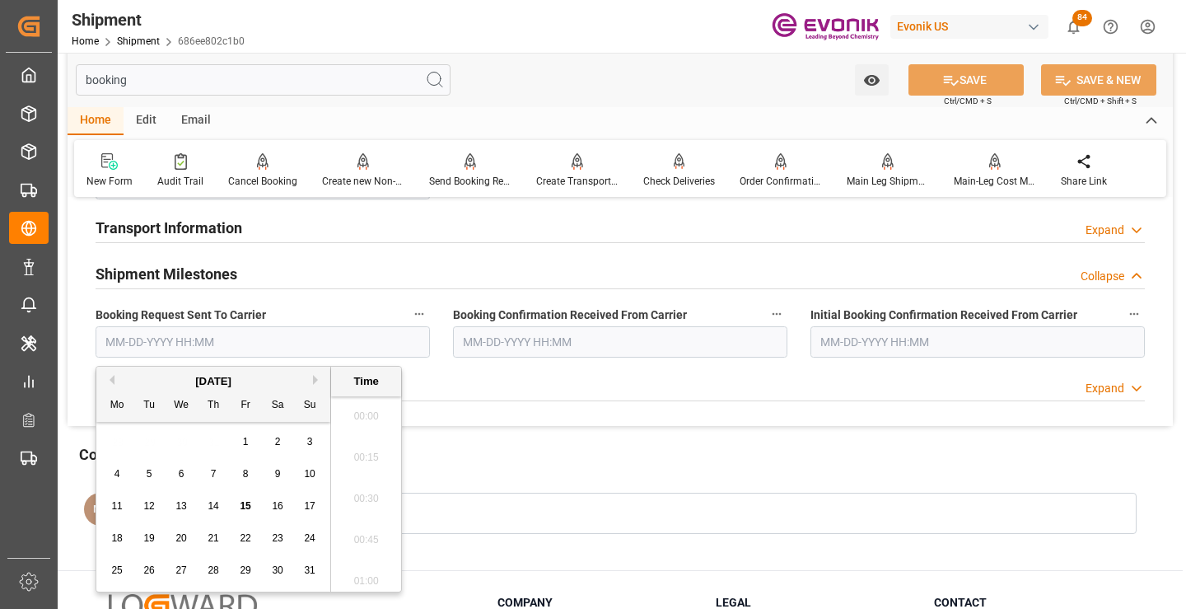
scroll to position [2395, 0]
click at [212, 509] on span "14" at bounding box center [213, 506] width 11 height 12
type input "[DATE] 00:00"
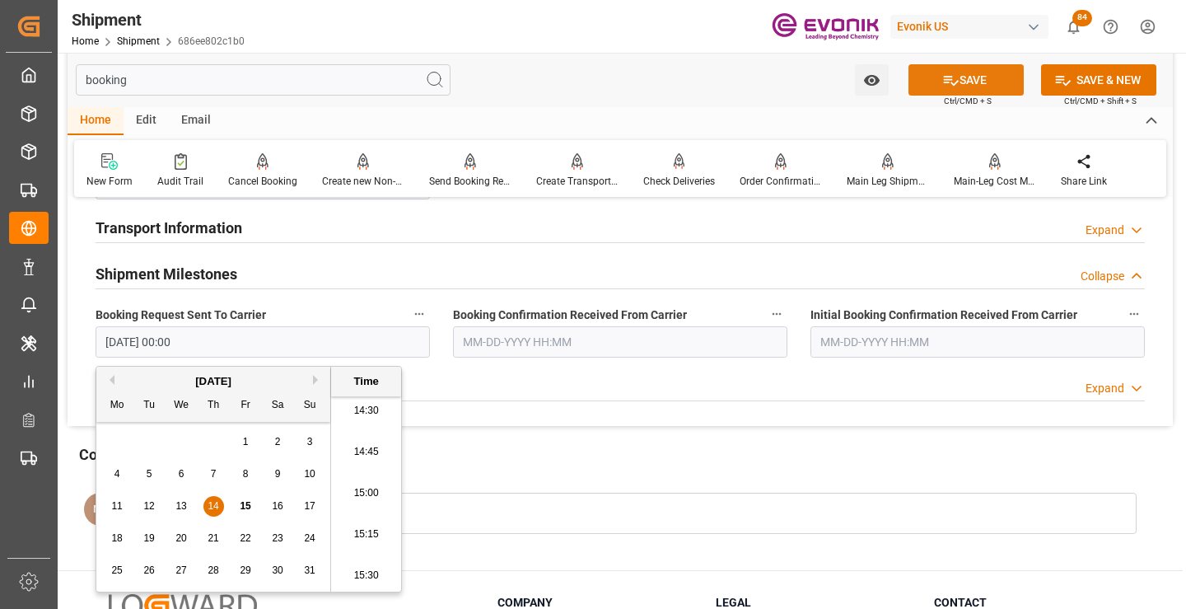
click at [951, 68] on button "SAVE" at bounding box center [966, 79] width 115 height 31
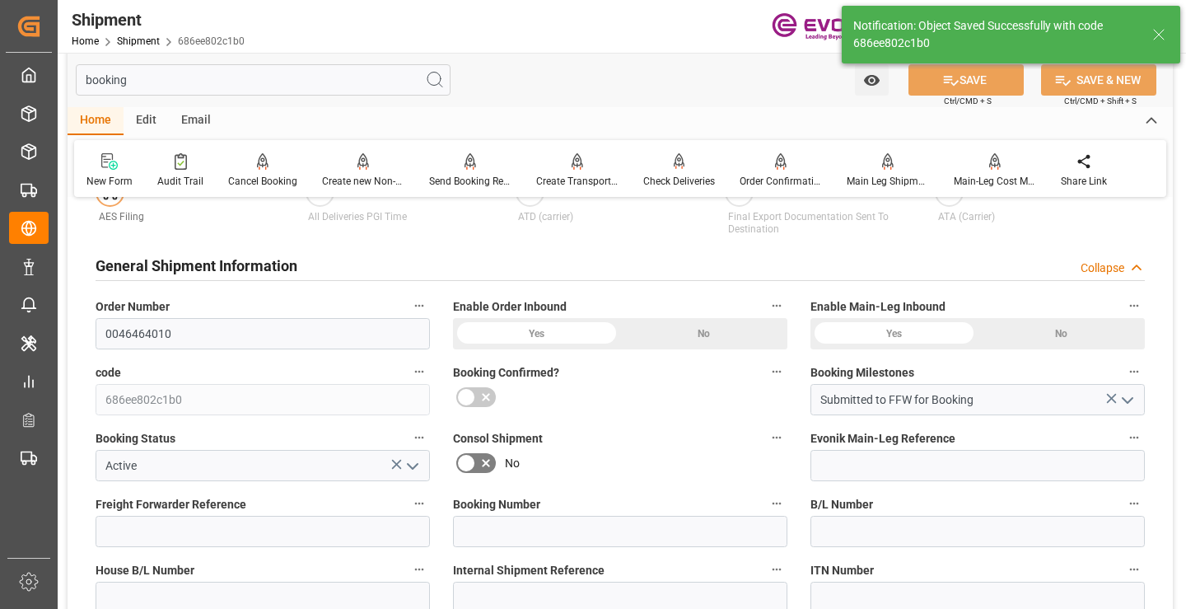
type input "Booking Request Submitted to Ocean Carrier"
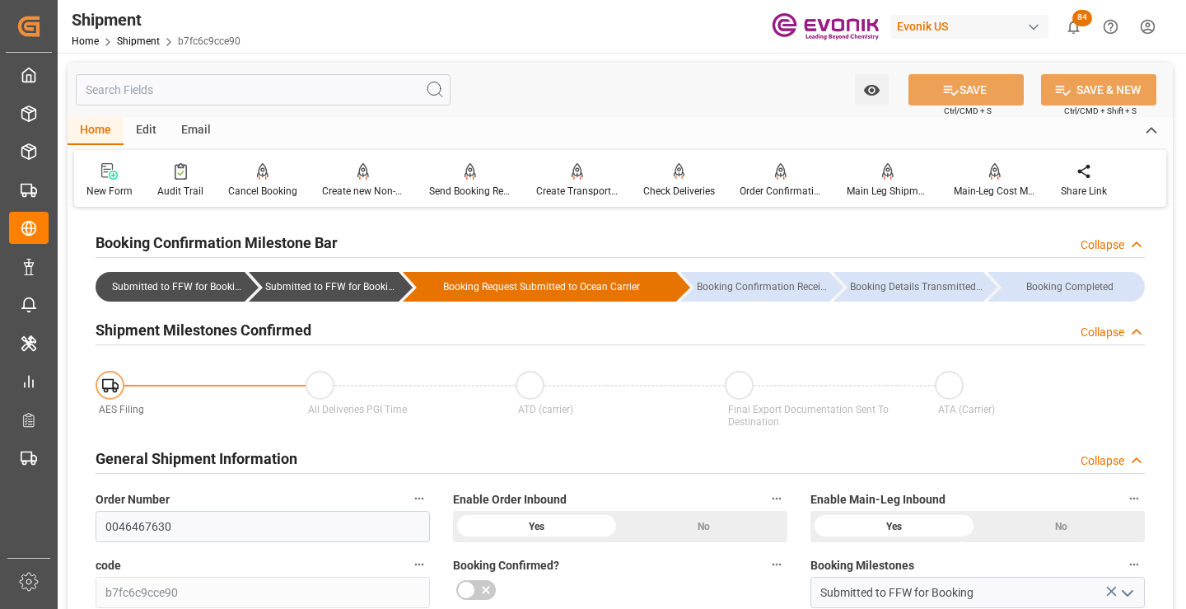
scroll to position [247, 0]
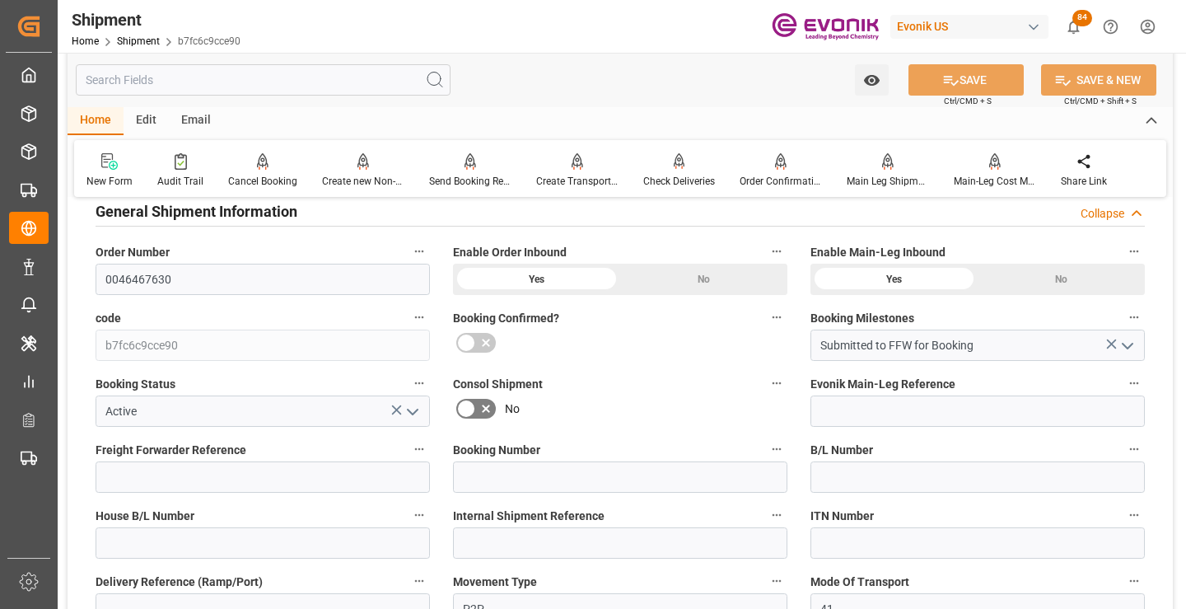
click at [302, 83] on input "text" at bounding box center [263, 79] width 375 height 31
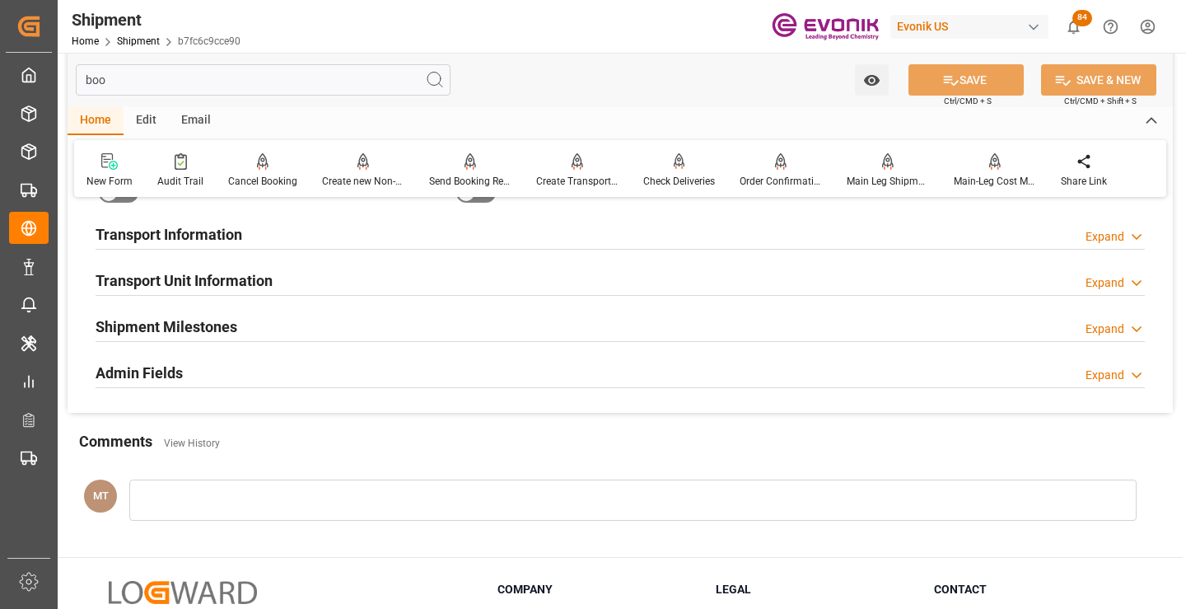
scroll to position [33, 0]
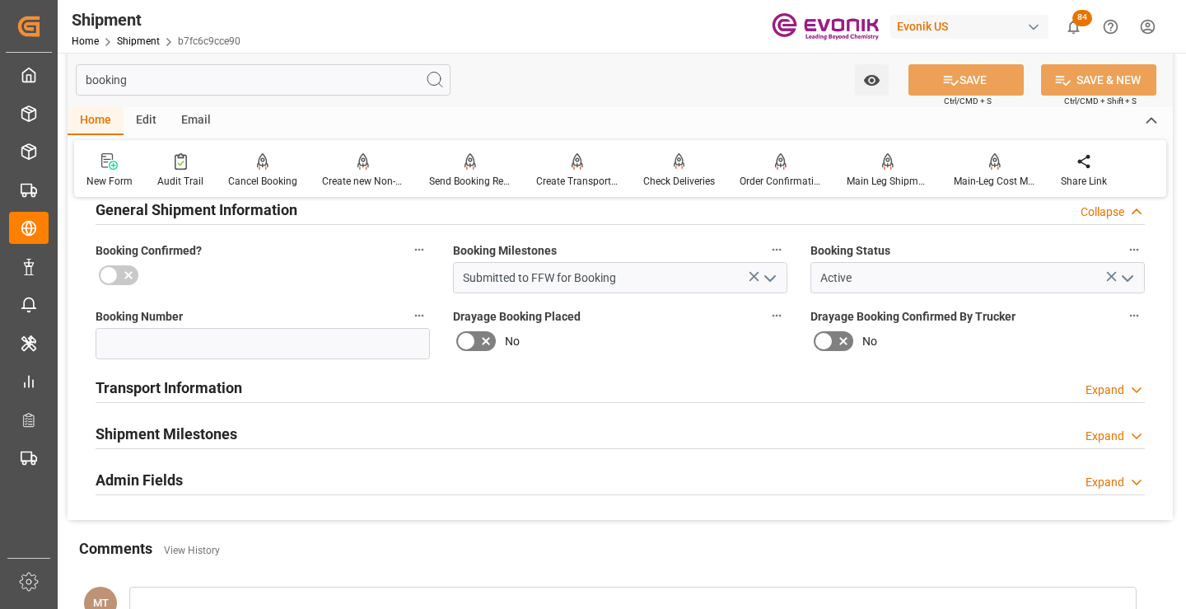
type input "booking"
click at [171, 441] on h2 "Shipment Milestones" at bounding box center [167, 434] width 142 height 22
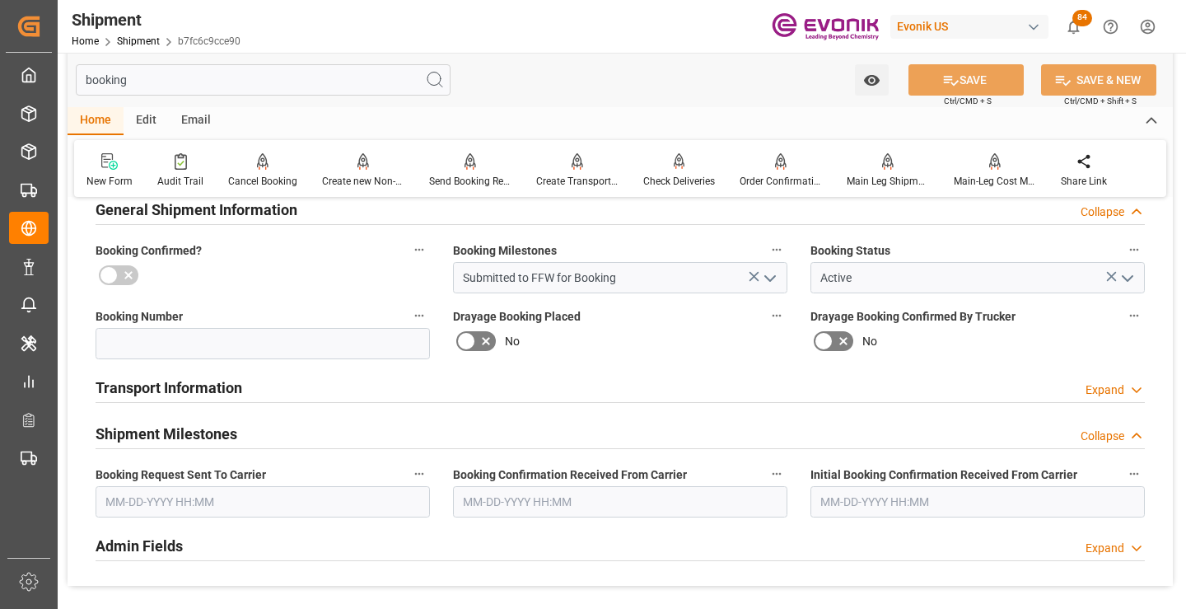
click at [206, 492] on input "text" at bounding box center [263, 501] width 335 height 31
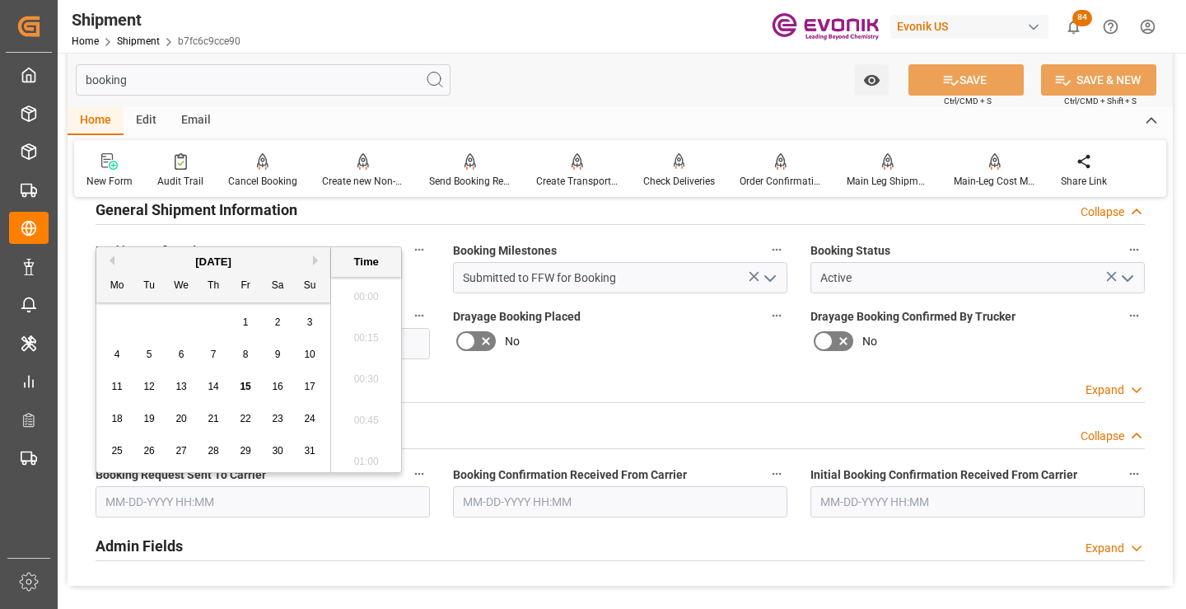
scroll to position [2395, 0]
click at [211, 386] on span "14" at bounding box center [213, 387] width 11 height 12
type input "[DATE] 00:00"
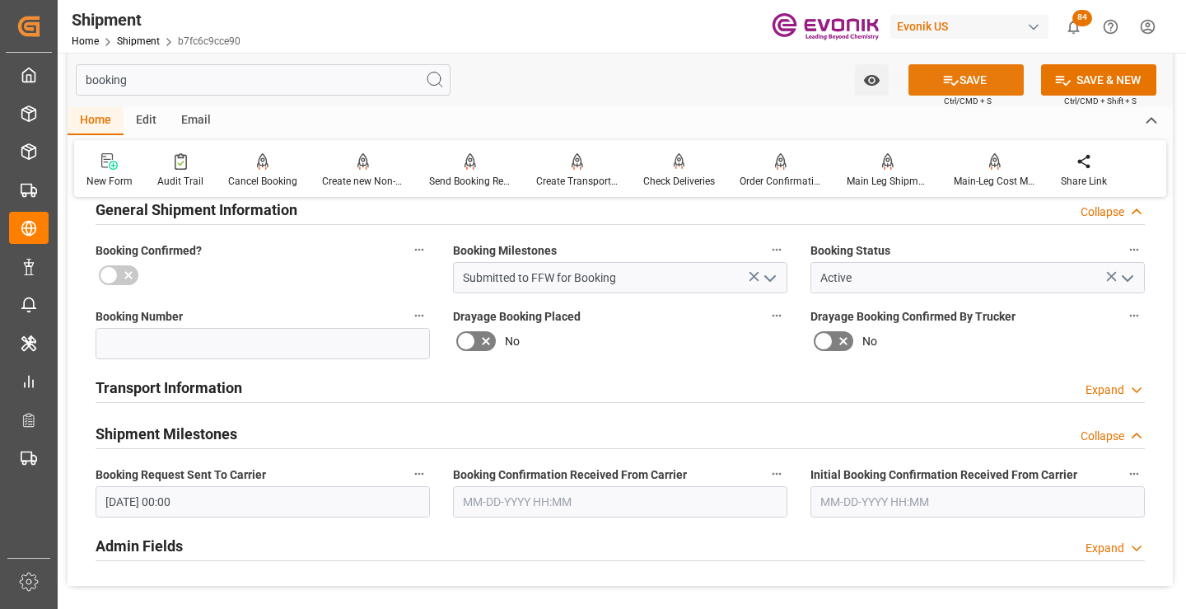
click at [934, 82] on button "SAVE" at bounding box center [966, 79] width 115 height 31
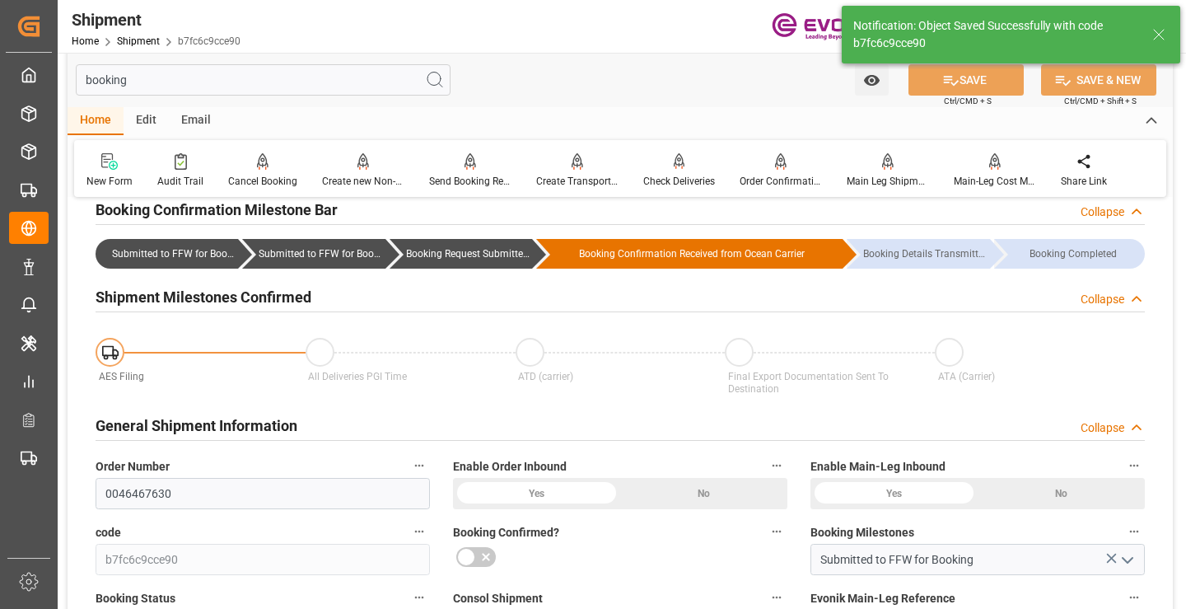
type input "Booking Request Submitted to Ocean Carrier"
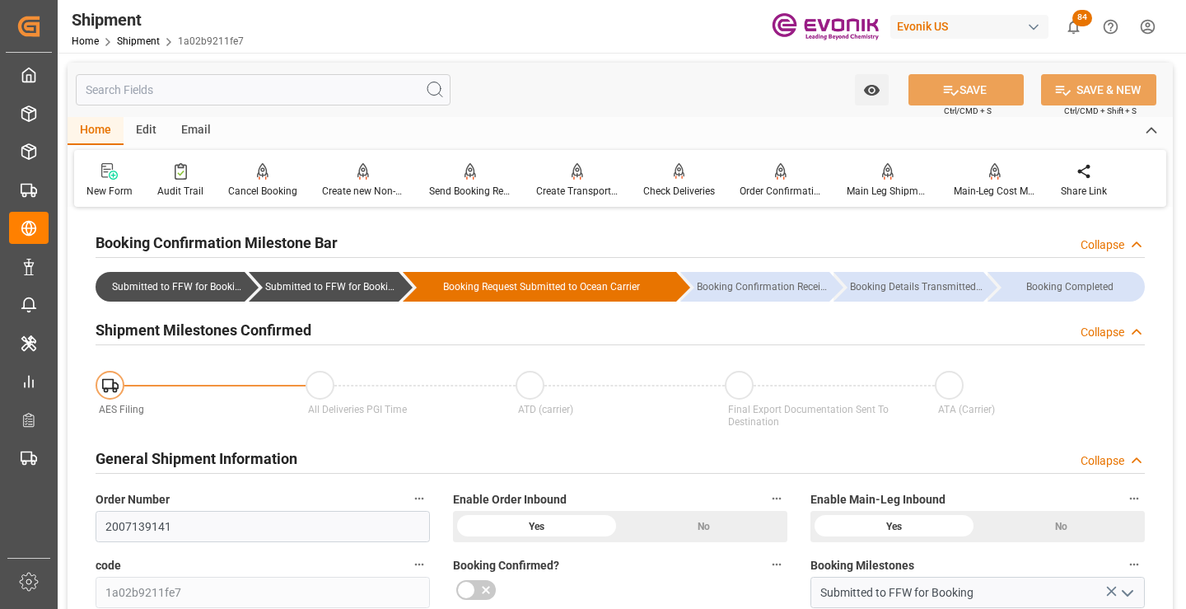
scroll to position [165, 0]
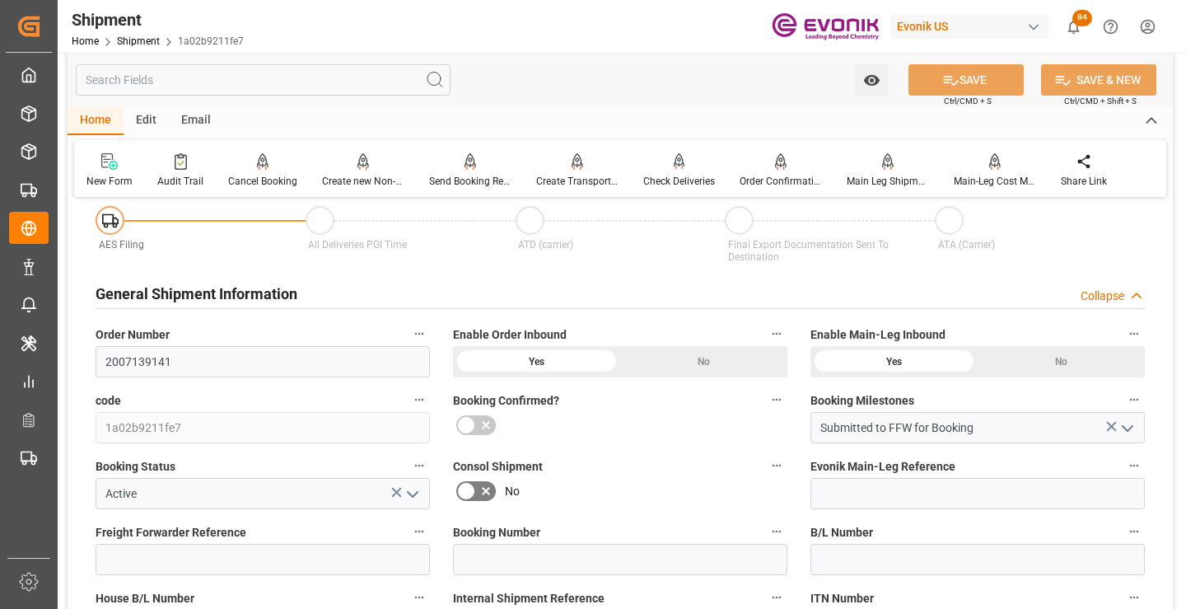
click at [295, 80] on input "text" at bounding box center [263, 79] width 375 height 31
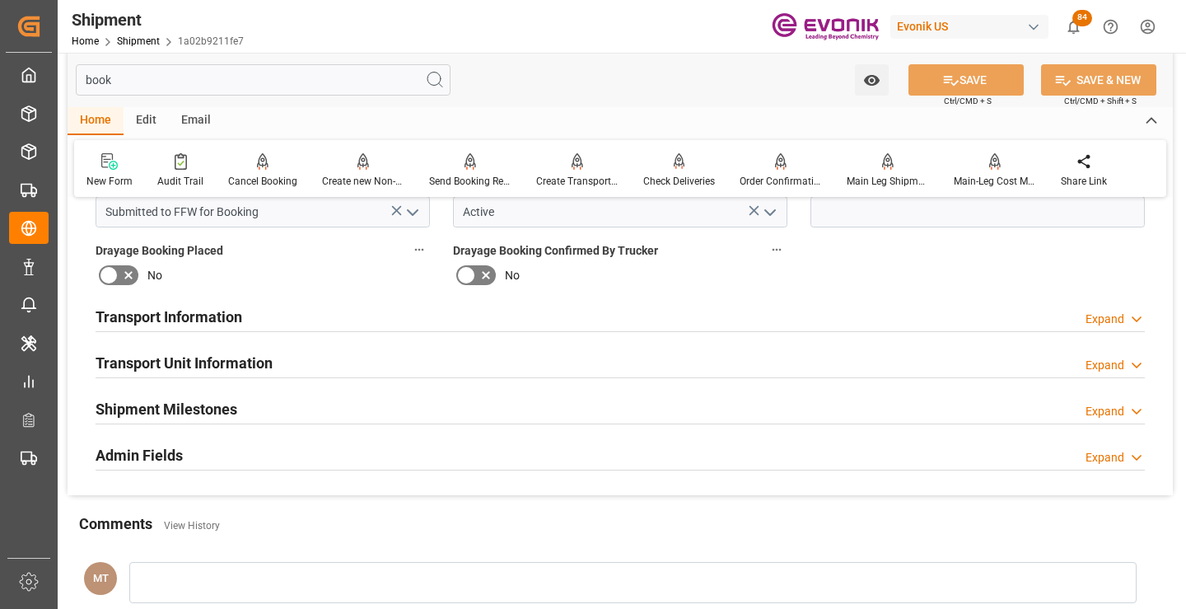
scroll to position [0, 0]
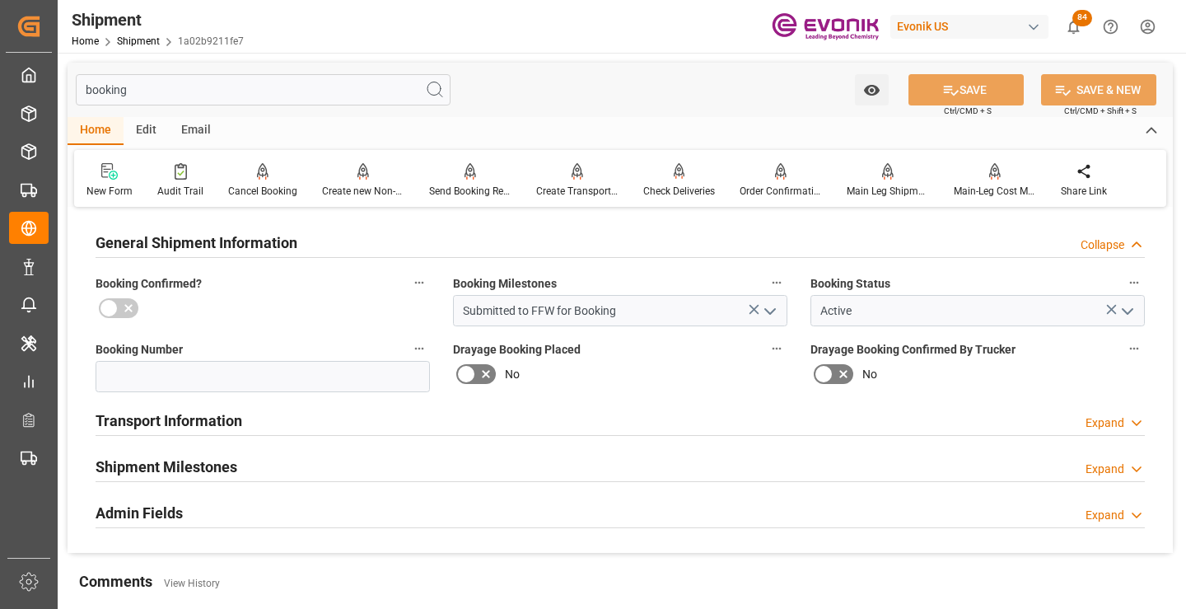
type input "booking"
click at [223, 455] on div "Shipment Milestones" at bounding box center [167, 465] width 142 height 31
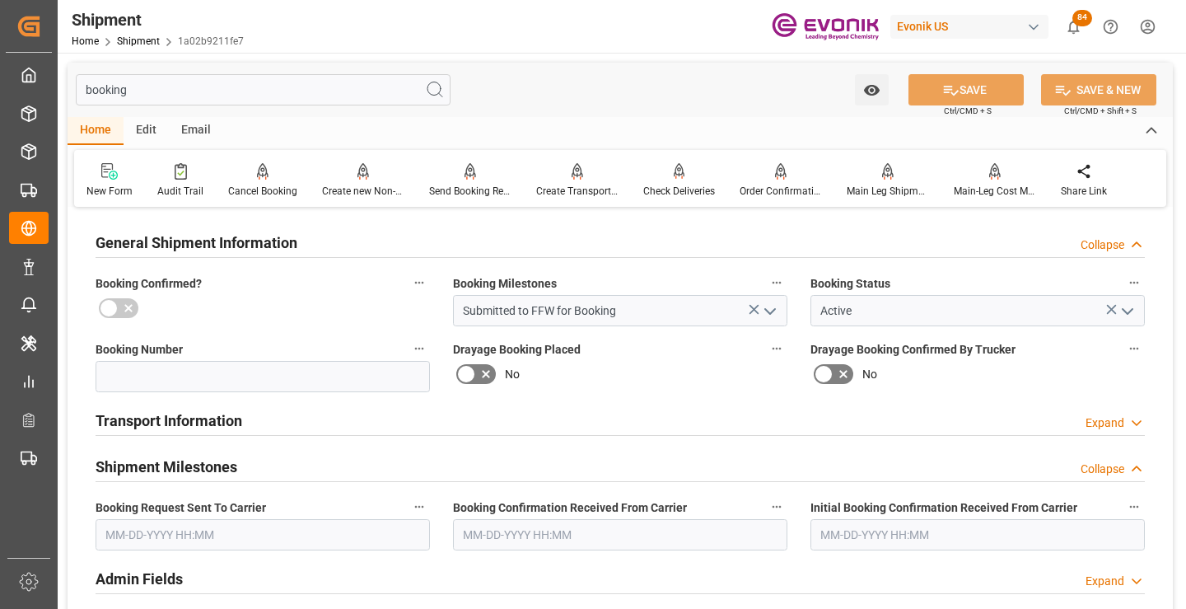
click at [215, 521] on input "text" at bounding box center [263, 534] width 335 height 31
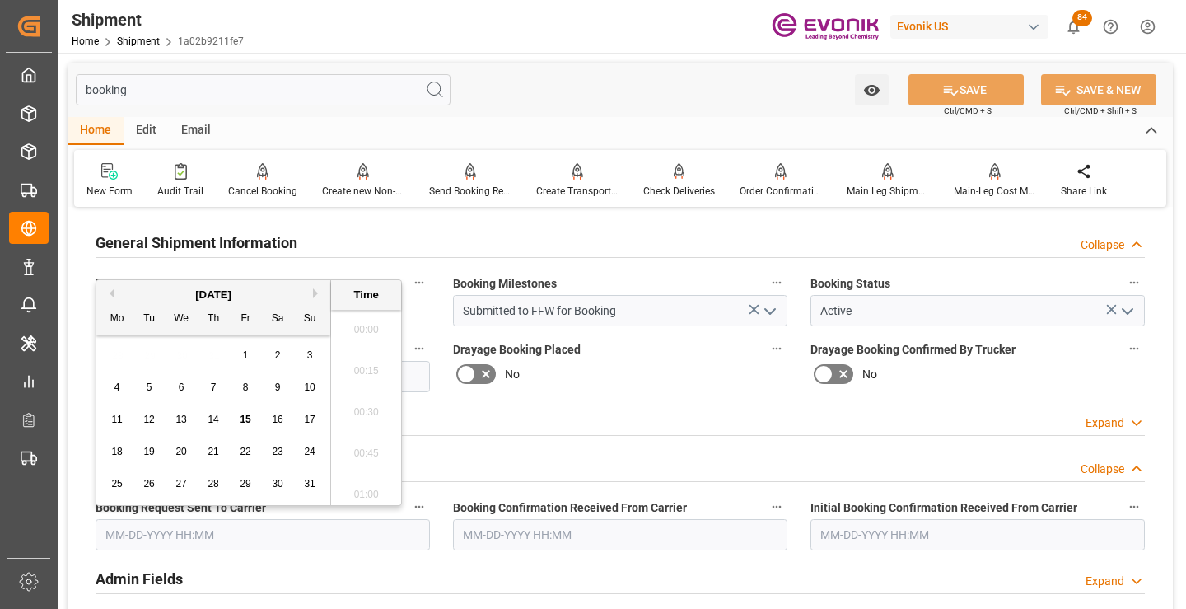
scroll to position [2395, 0]
click at [212, 417] on span "14" at bounding box center [213, 420] width 11 height 12
type input "[DATE] 00:00"
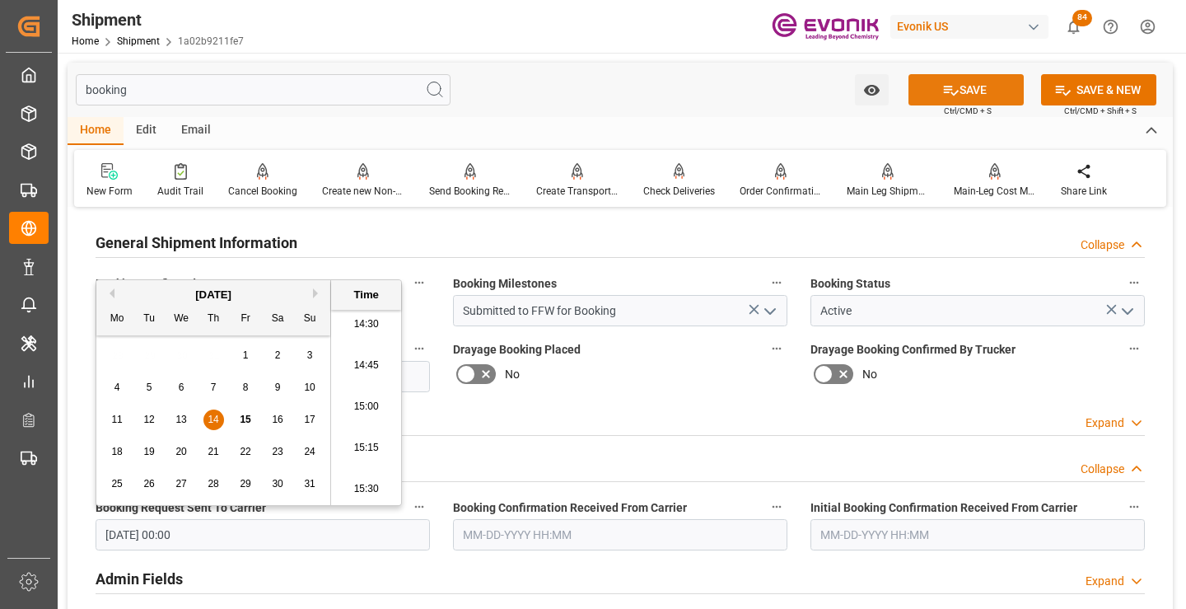
click at [964, 92] on button "SAVE" at bounding box center [966, 89] width 115 height 31
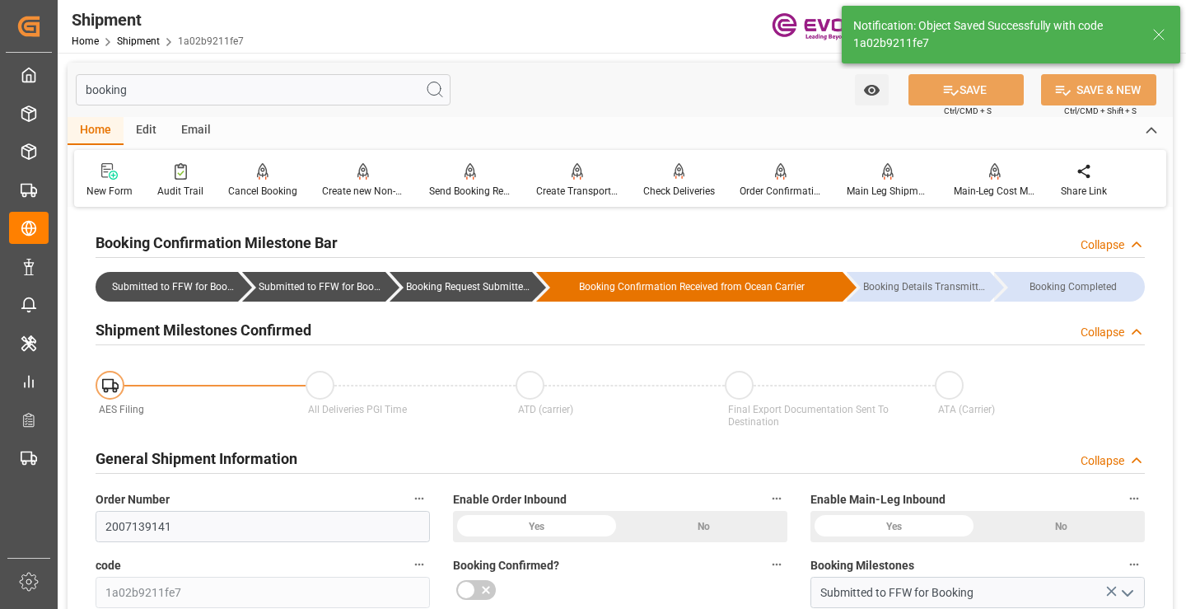
type input "Booking Request Submitted to Ocean Carrier"
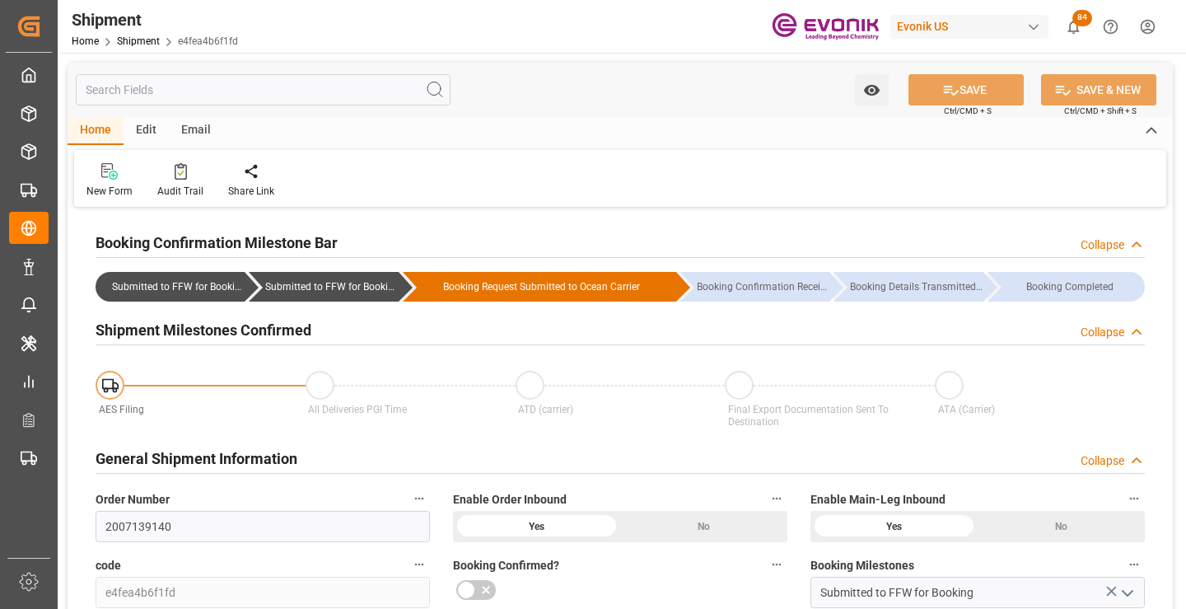
scroll to position [165, 0]
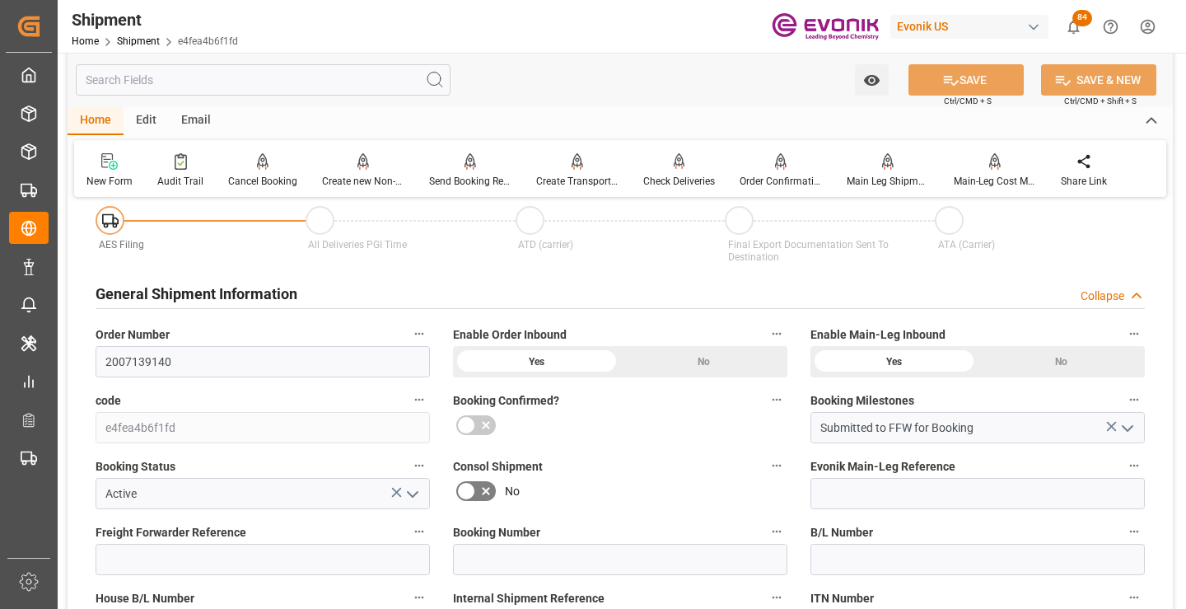
click at [305, 79] on input "text" at bounding box center [263, 79] width 375 height 31
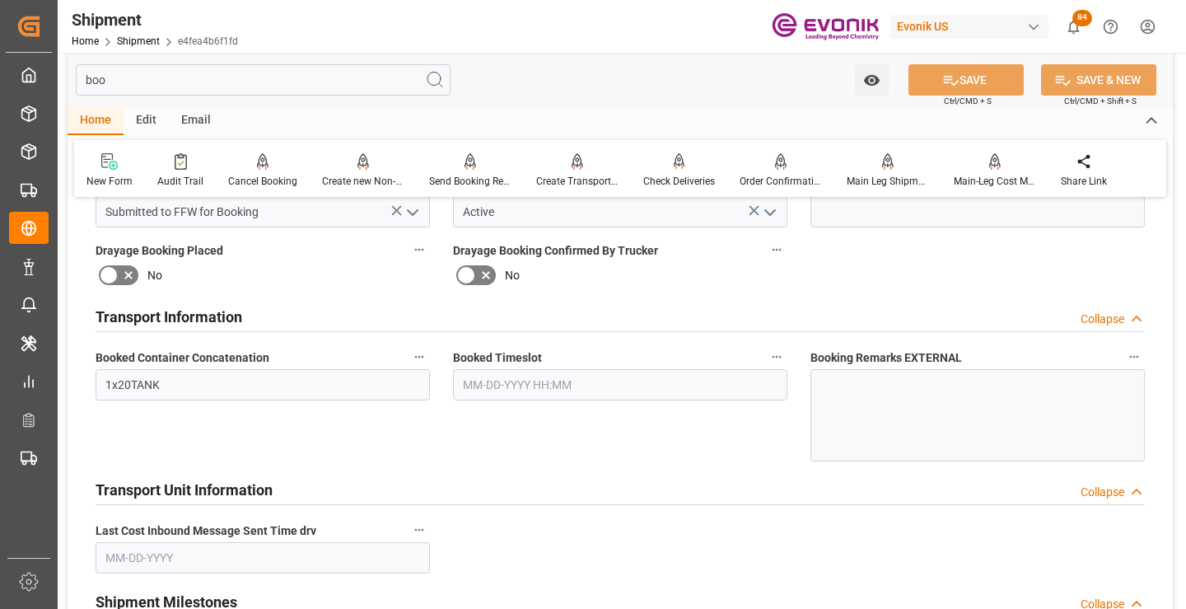
scroll to position [0, 0]
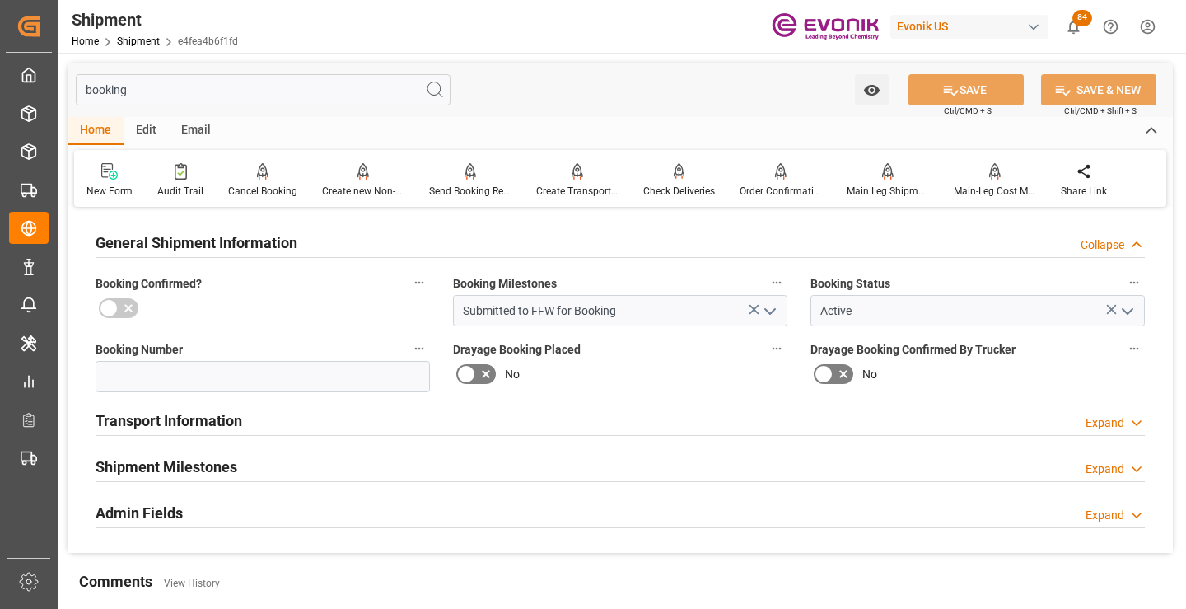
type input "booking"
click at [189, 464] on h2 "Shipment Milestones" at bounding box center [167, 467] width 142 height 22
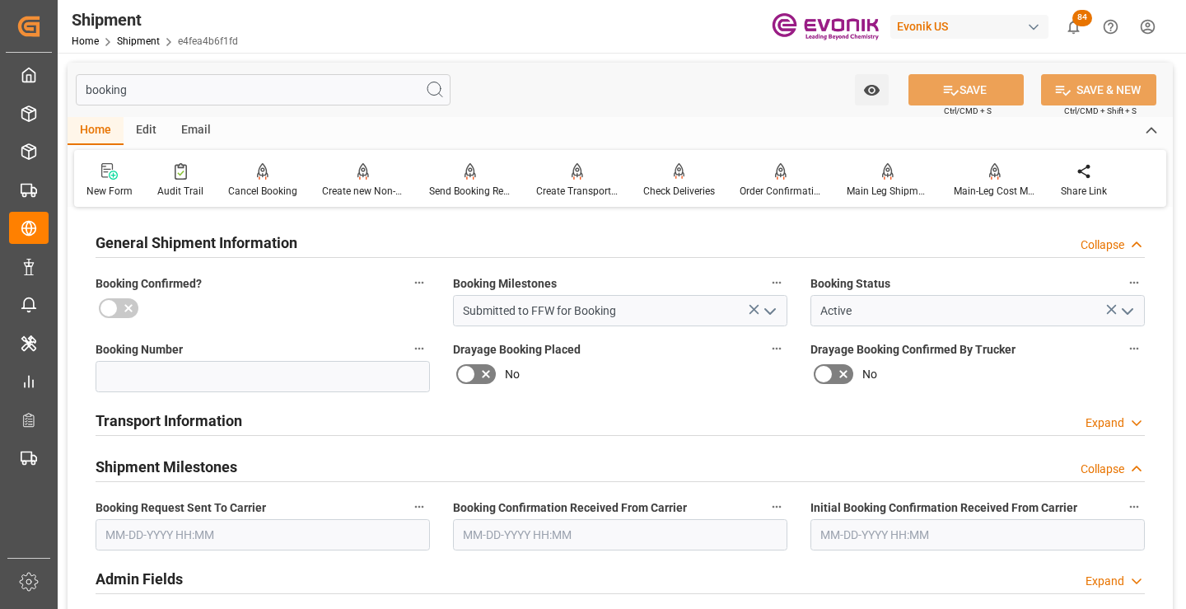
click at [235, 530] on input "text" at bounding box center [263, 534] width 335 height 31
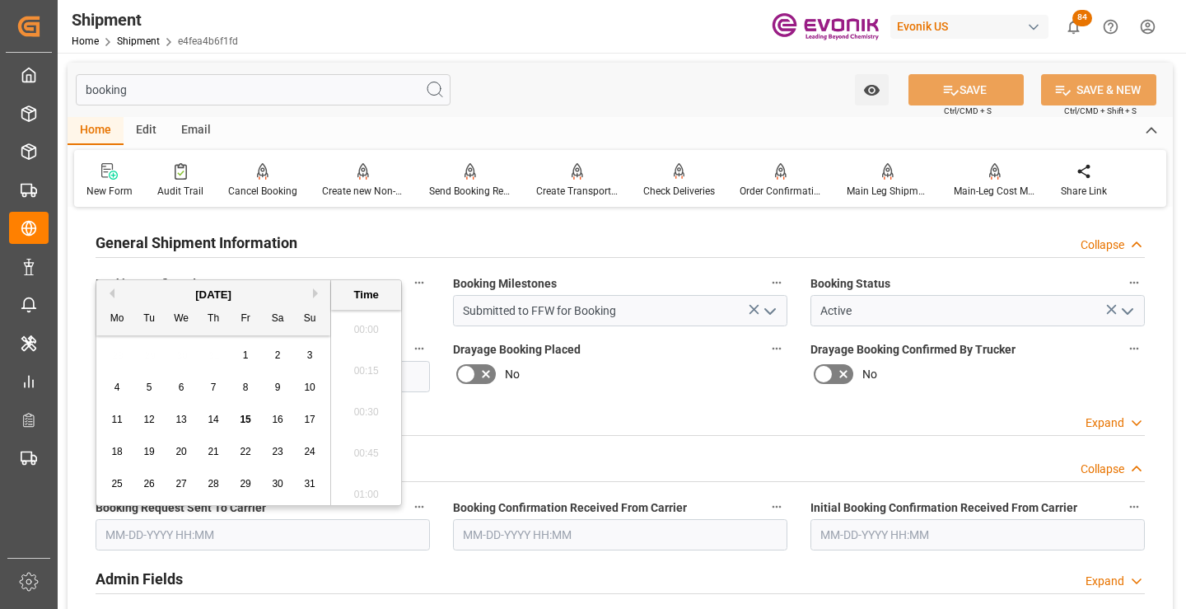
scroll to position [2395, 0]
click at [212, 417] on span "14" at bounding box center [213, 420] width 11 height 12
type input "[DATE] 00:00"
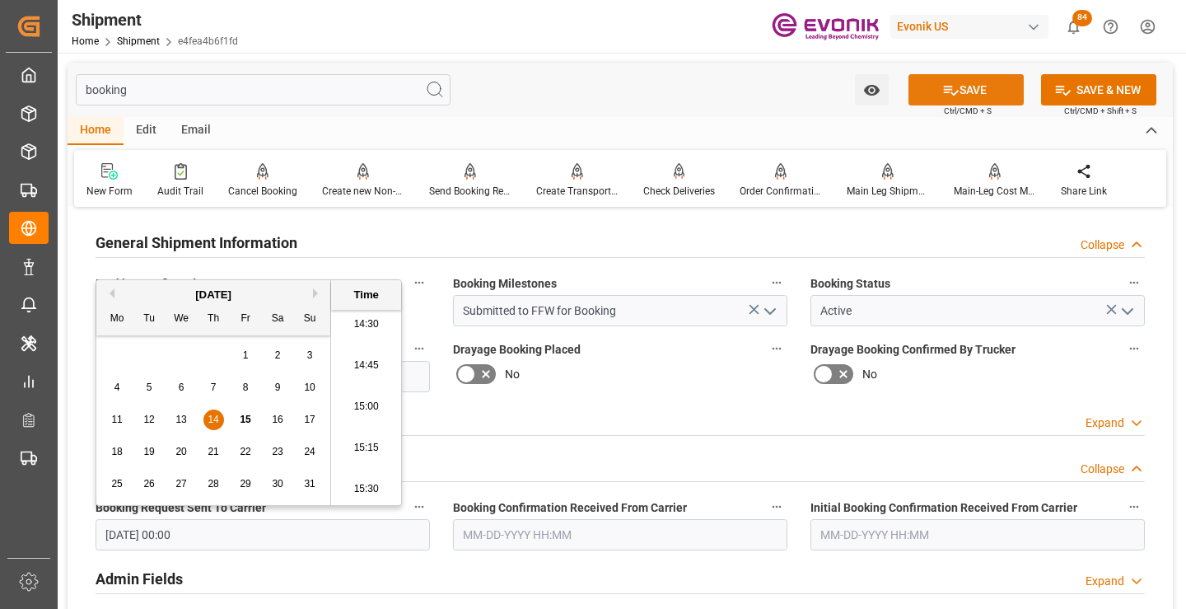
click at [922, 96] on button "SAVE" at bounding box center [966, 89] width 115 height 31
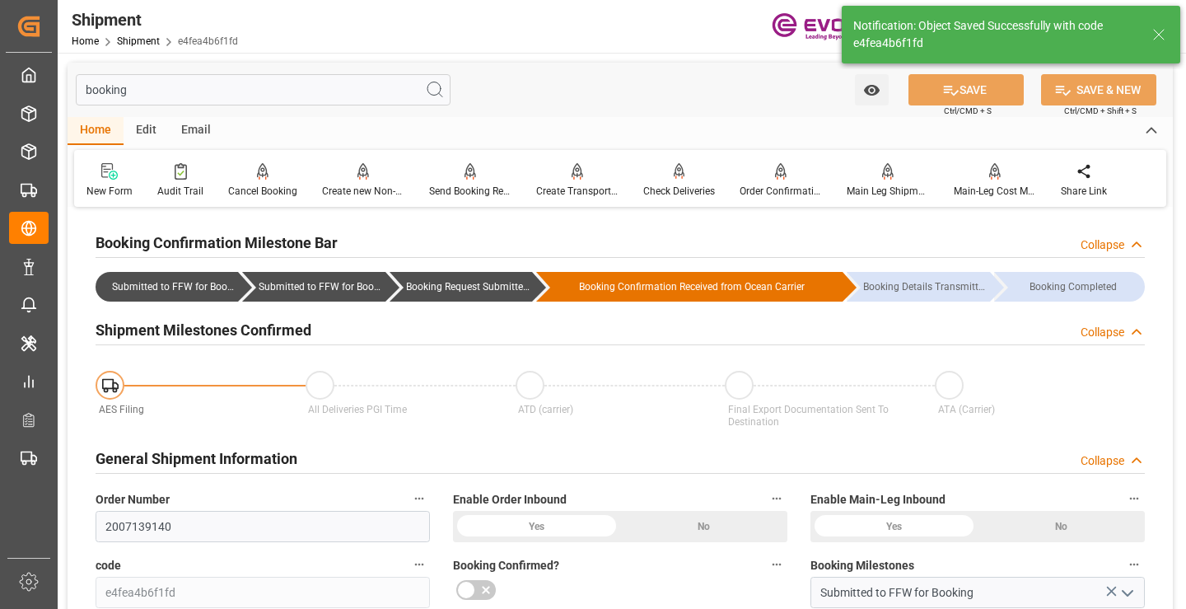
type input "Booking Request Submitted to Ocean Carrier"
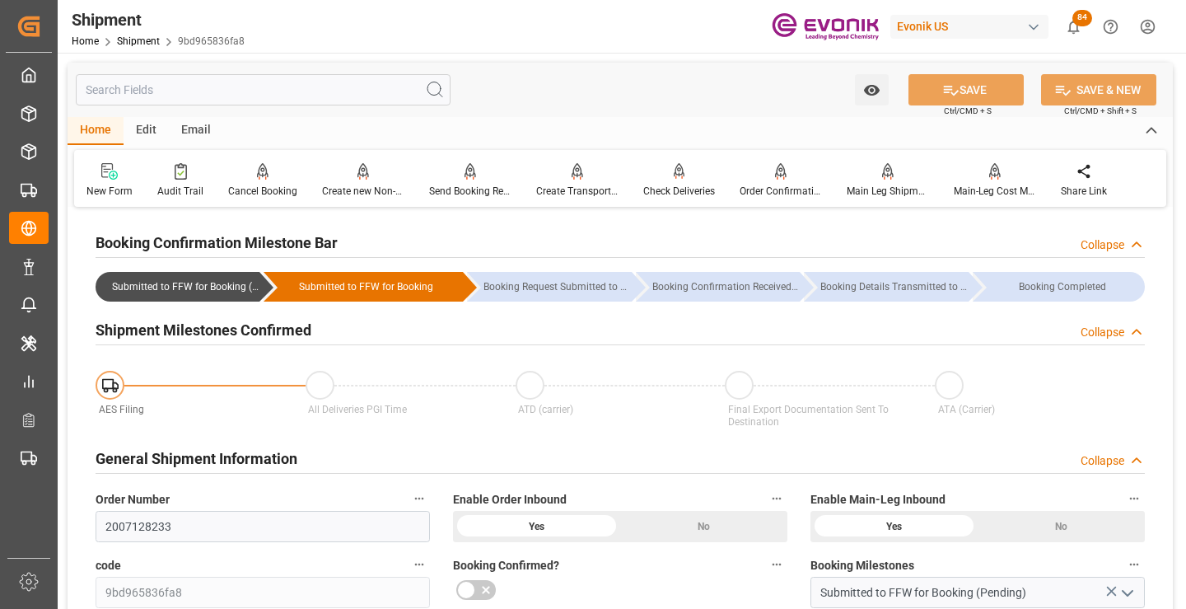
scroll to position [247, 0]
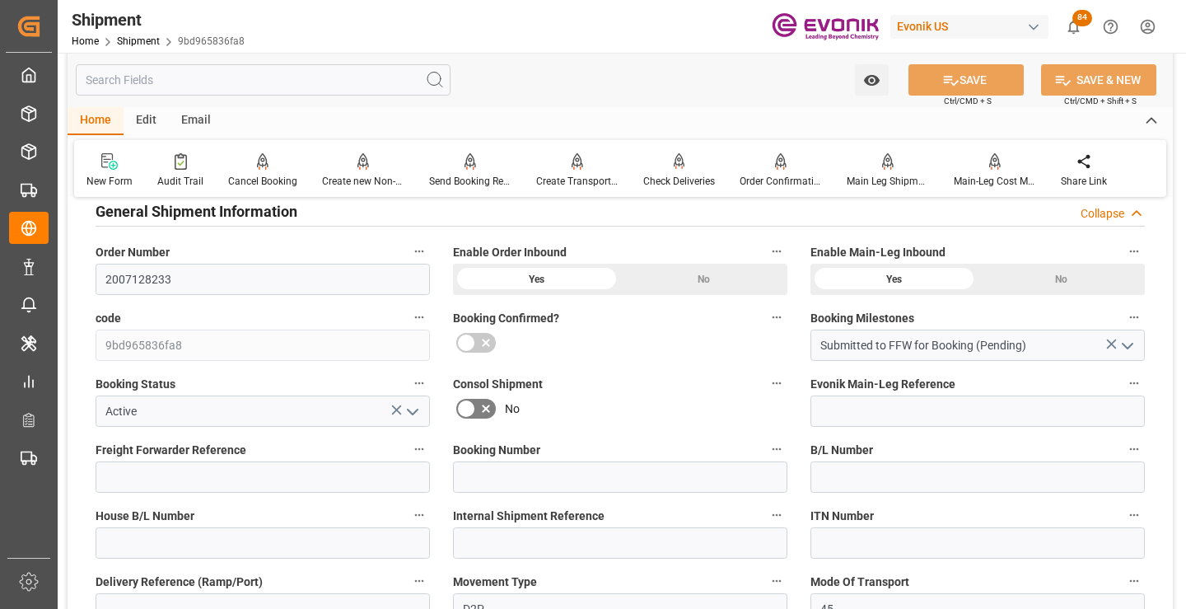
click at [294, 80] on input "text" at bounding box center [263, 79] width 375 height 31
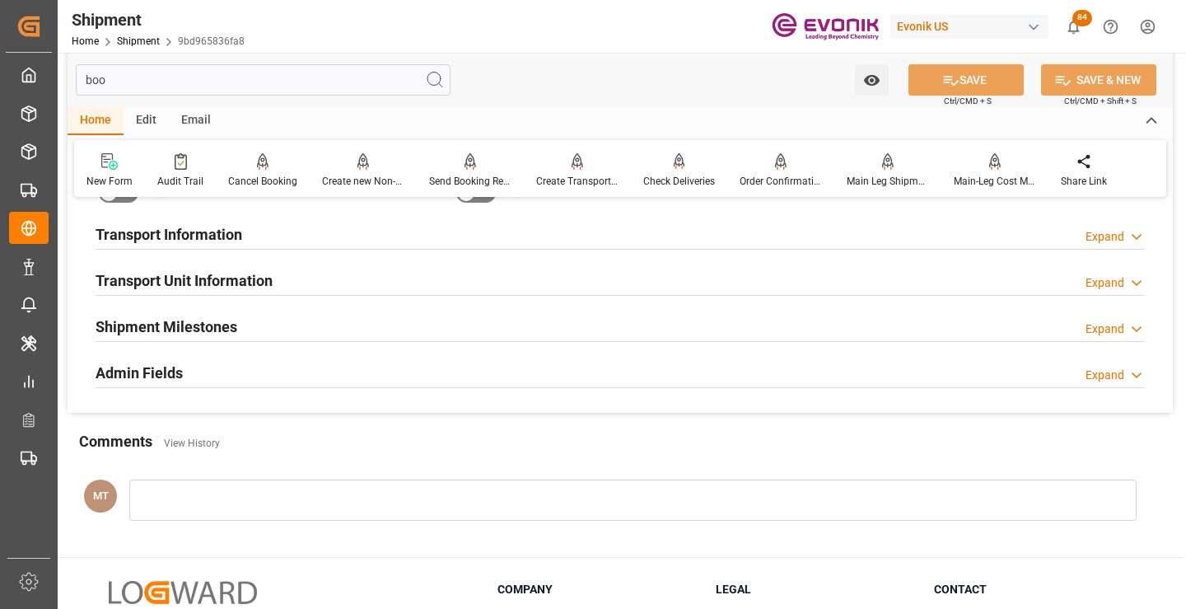
scroll to position [33, 0]
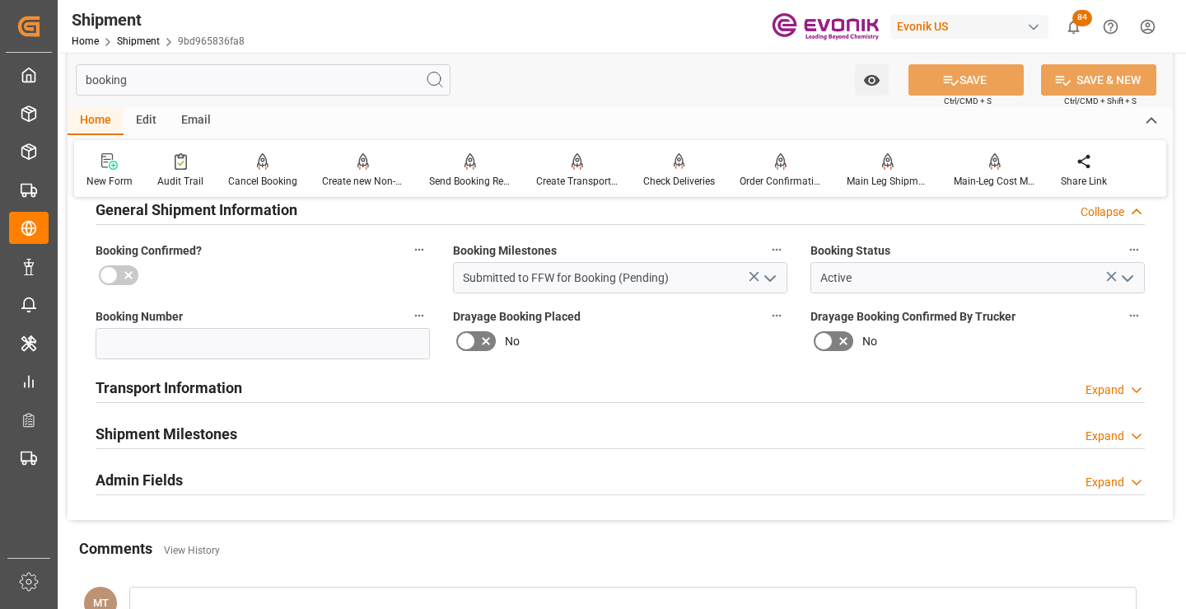
type input "booking"
click at [203, 433] on h2 "Shipment Milestones" at bounding box center [167, 434] width 142 height 22
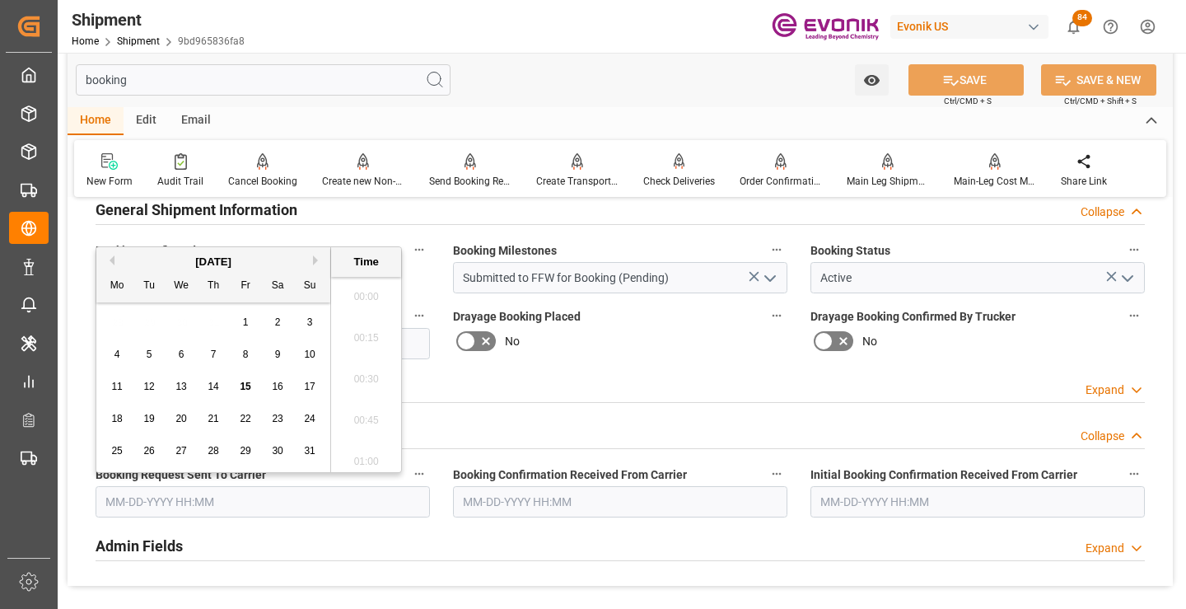
click at [235, 498] on input "text" at bounding box center [263, 501] width 335 height 31
click at [210, 387] on span "14" at bounding box center [213, 387] width 11 height 12
type input "08-14-2025 00:00"
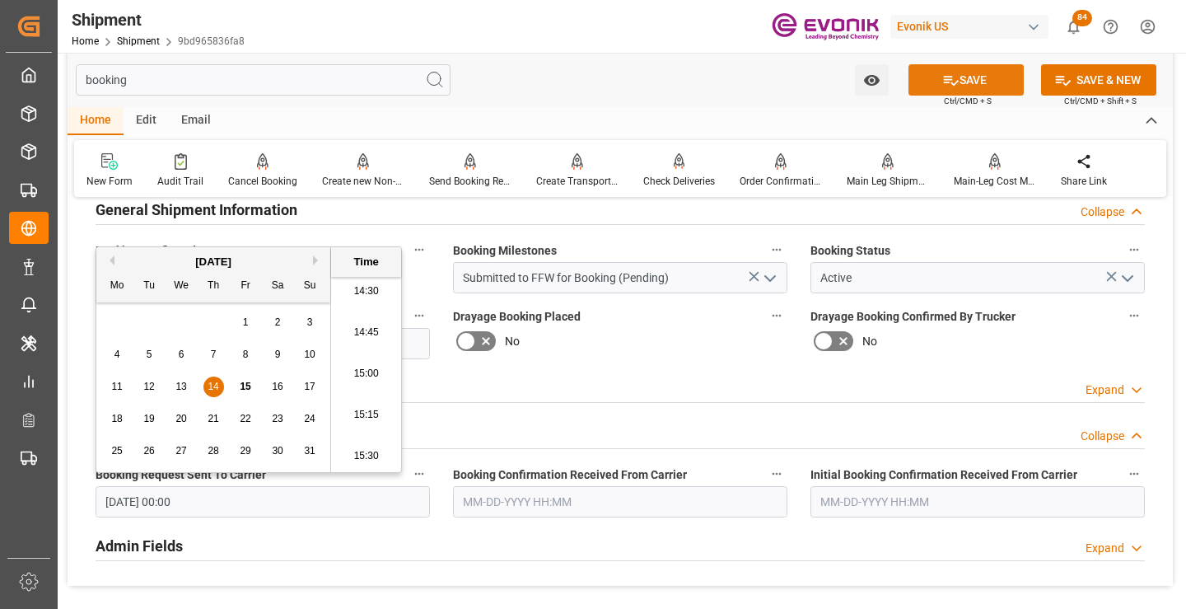
click at [965, 78] on button "SAVE" at bounding box center [966, 79] width 115 height 31
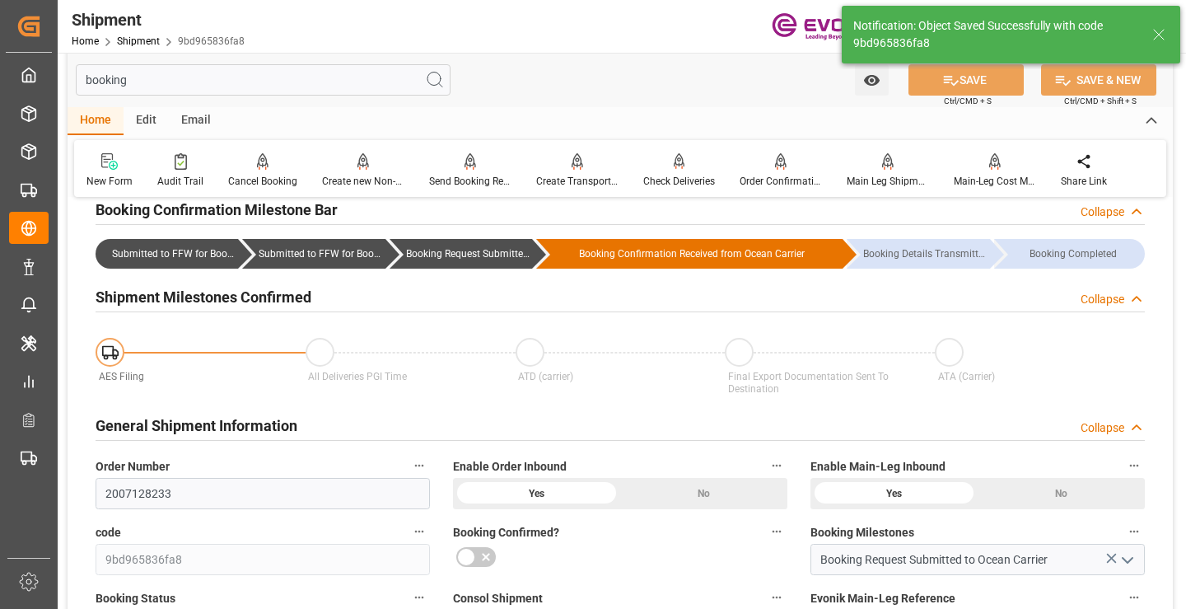
type input "Booking Request Submitted to Ocean Carrier"
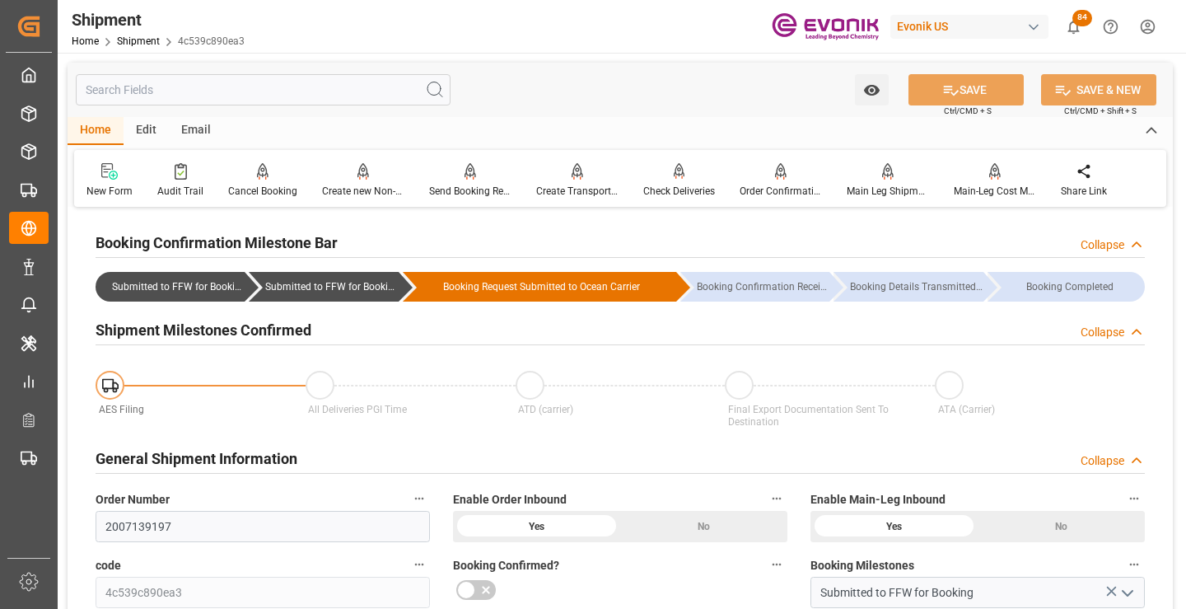
scroll to position [165, 0]
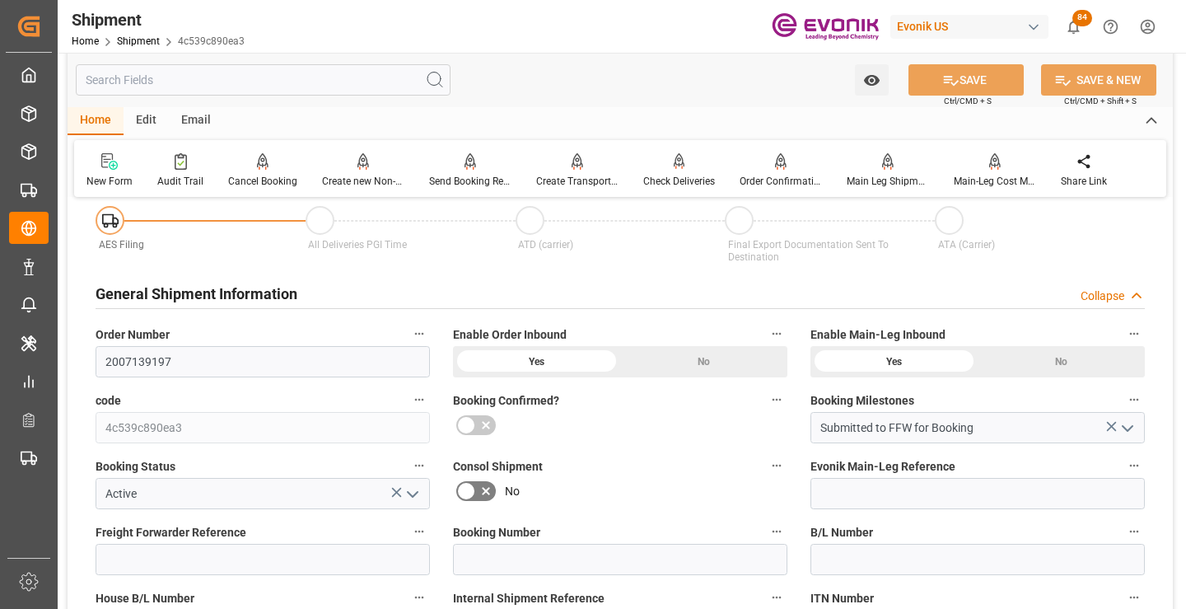
click at [344, 82] on input "text" at bounding box center [263, 79] width 375 height 31
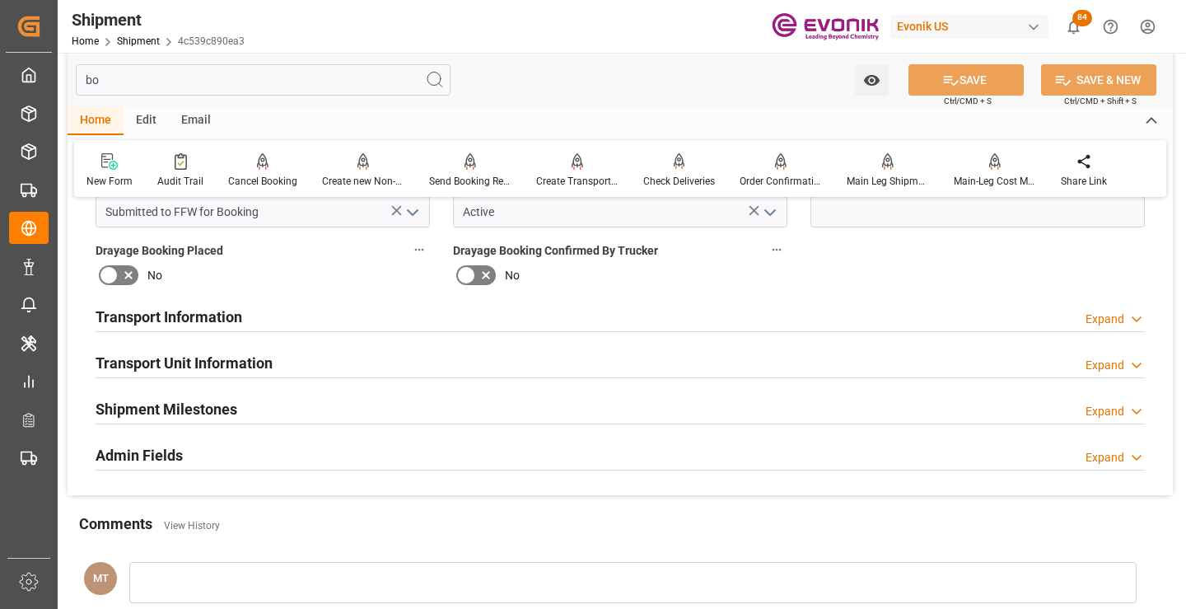
scroll to position [0, 0]
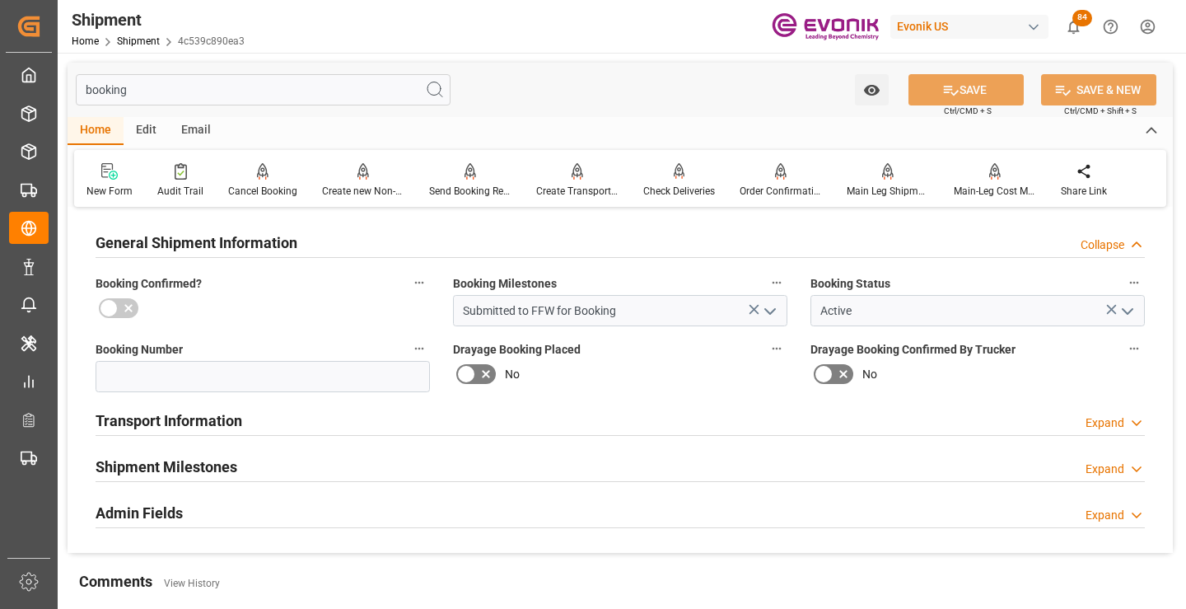
type input "booking"
click at [225, 474] on h2 "Shipment Milestones" at bounding box center [167, 467] width 142 height 22
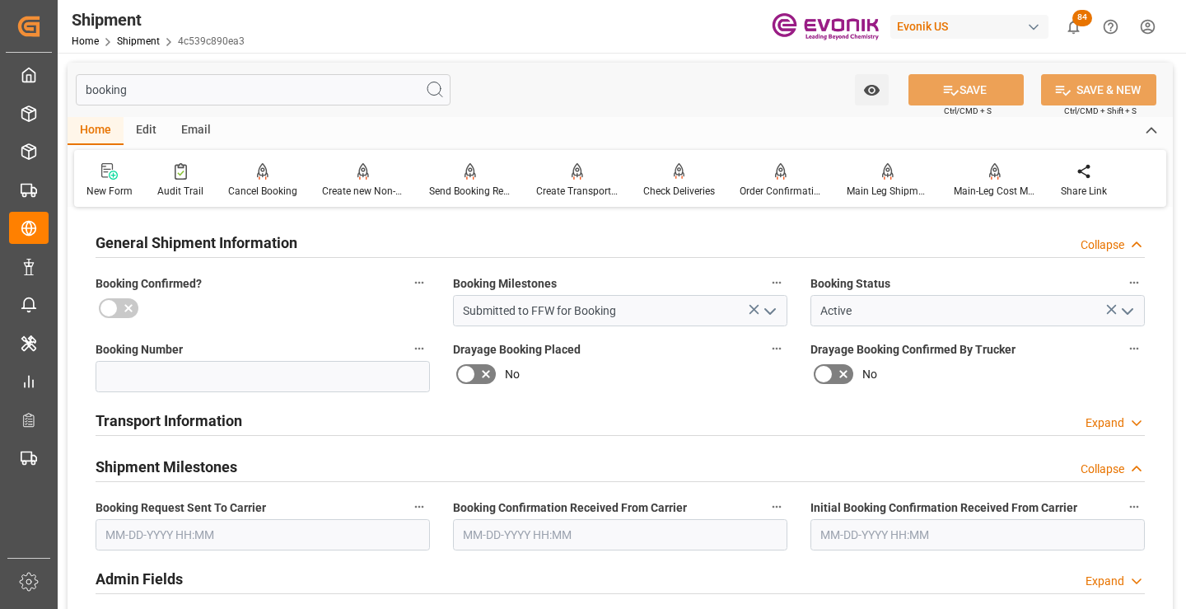
click at [236, 538] on input "text" at bounding box center [263, 534] width 335 height 31
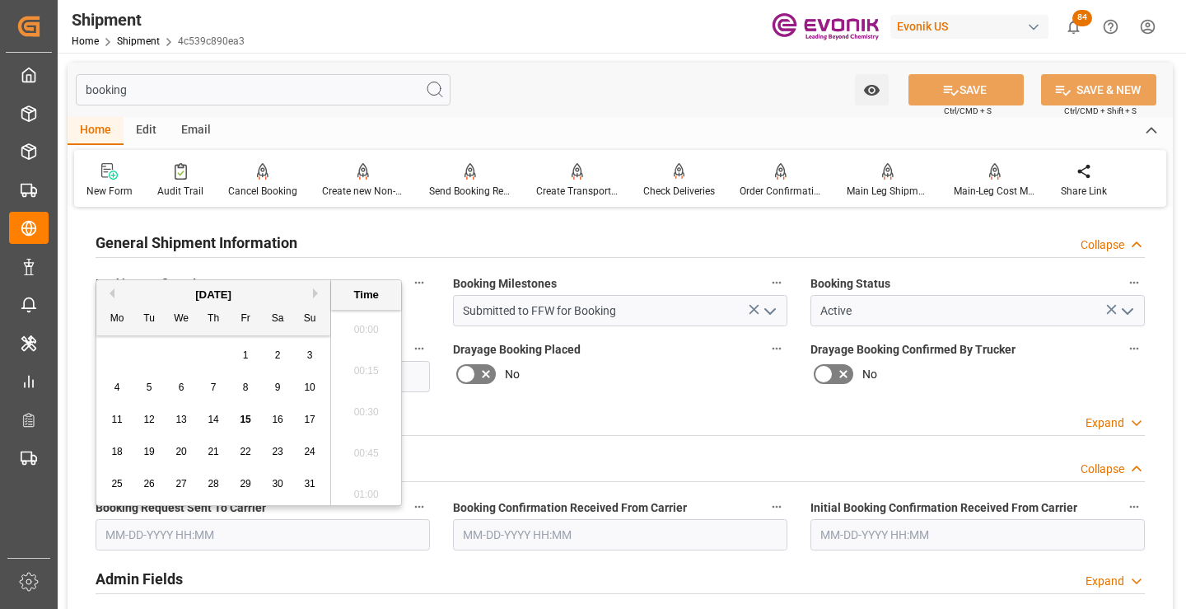
scroll to position [2395, 0]
click at [241, 419] on span "15" at bounding box center [245, 420] width 11 height 12
type input "[DATE] 00:00"
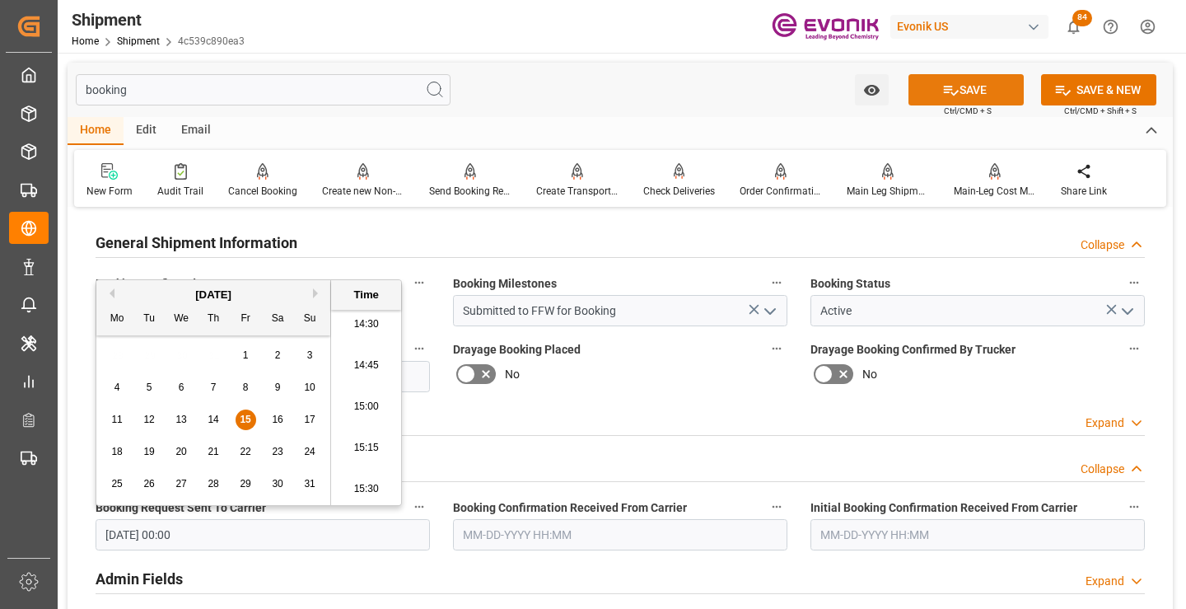
click at [943, 88] on icon at bounding box center [951, 90] width 17 height 17
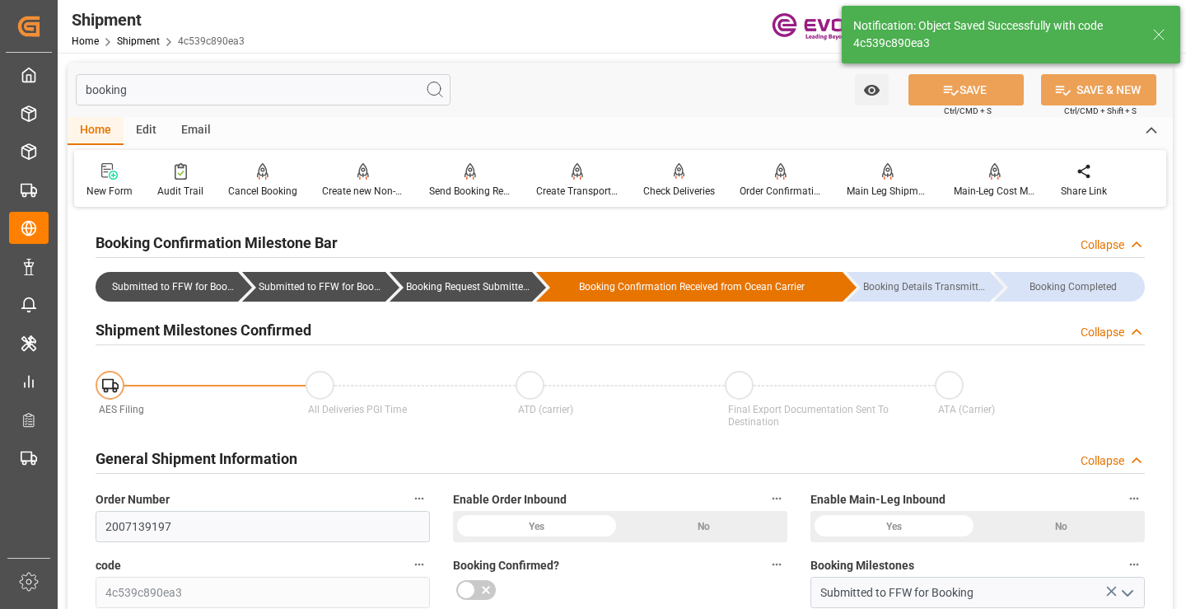
type input "Booking Request Submitted to Ocean Carrier"
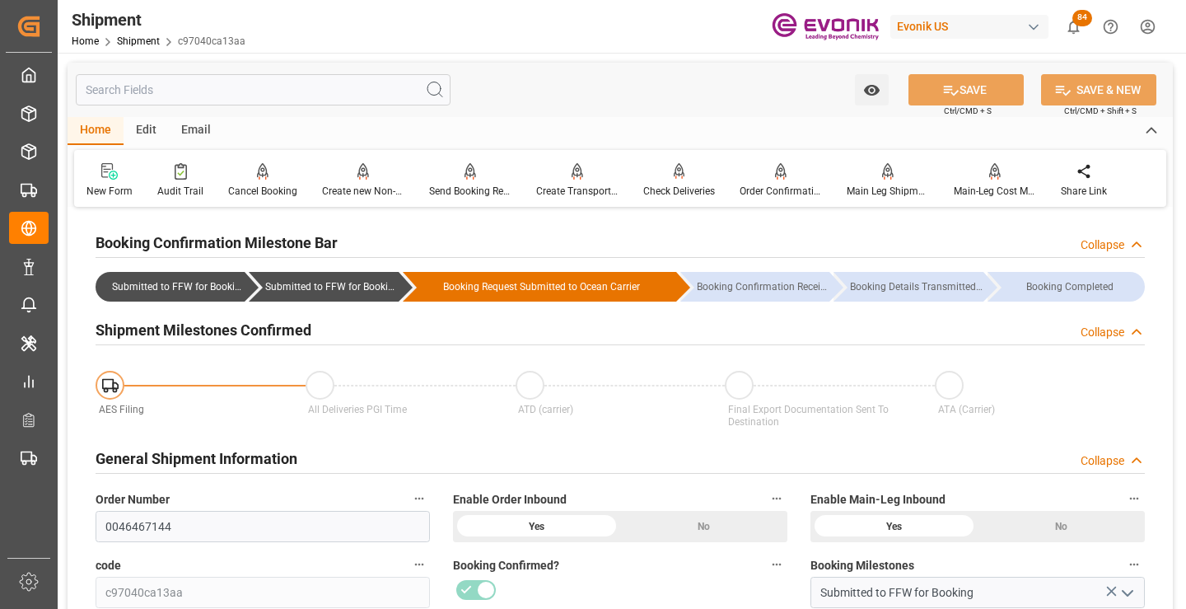
click at [332, 87] on input "text" at bounding box center [263, 89] width 375 height 31
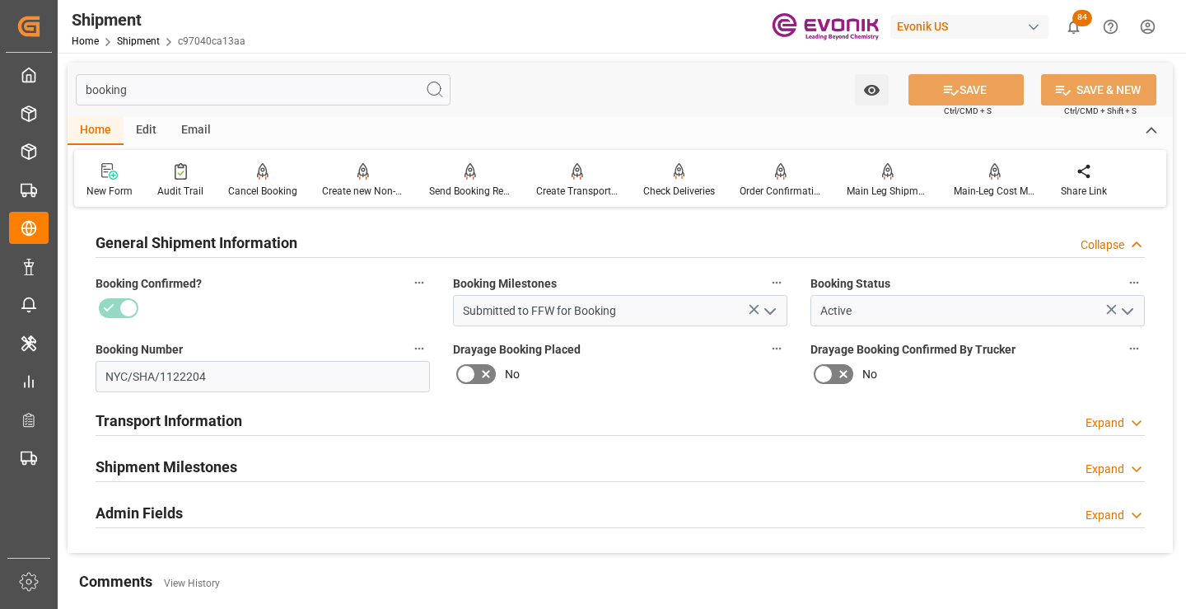
type input "booking"
click at [287, 470] on div "Shipment Milestones Expand" at bounding box center [621, 465] width 1050 height 31
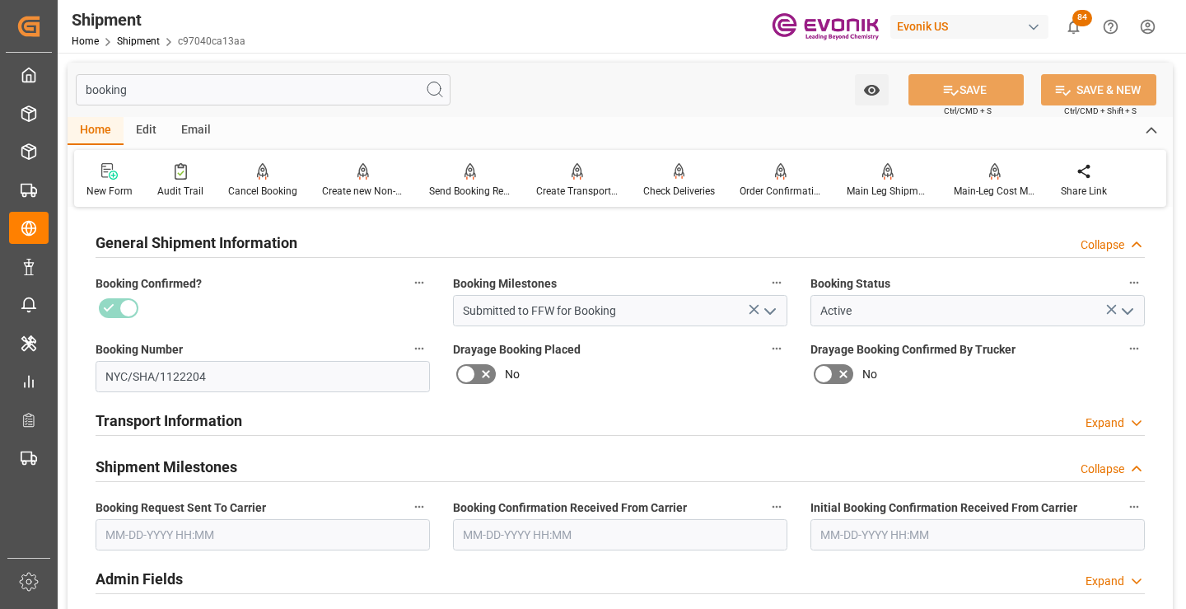
click at [345, 536] on input "text" at bounding box center [263, 534] width 335 height 31
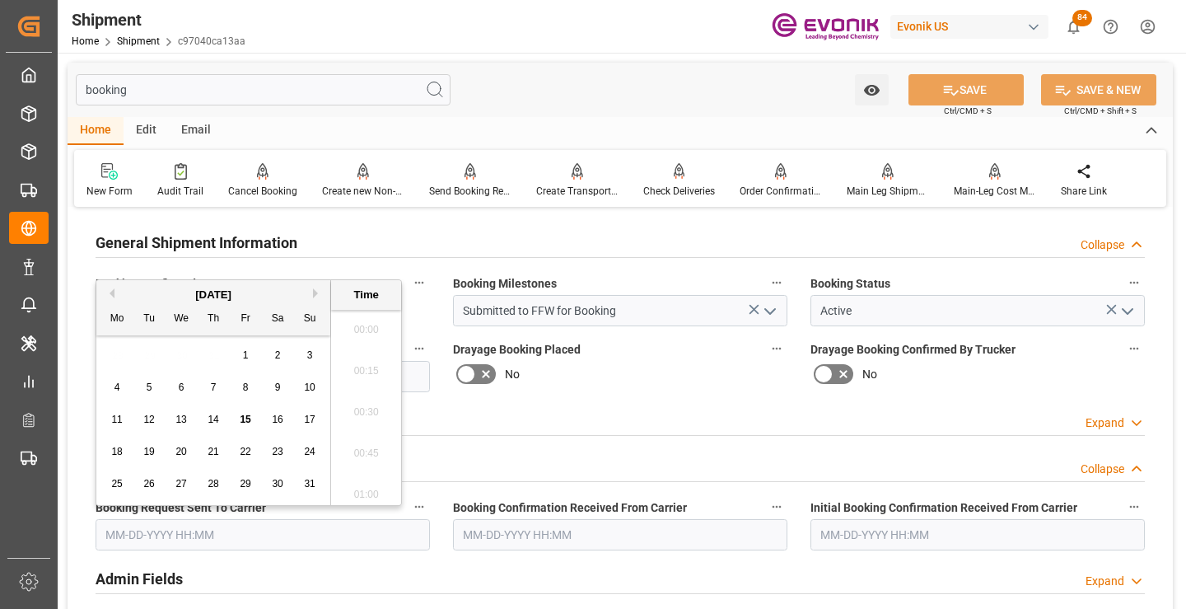
scroll to position [2395, 0]
click at [247, 421] on span "15" at bounding box center [245, 420] width 11 height 12
type input "[DATE] 00:00"
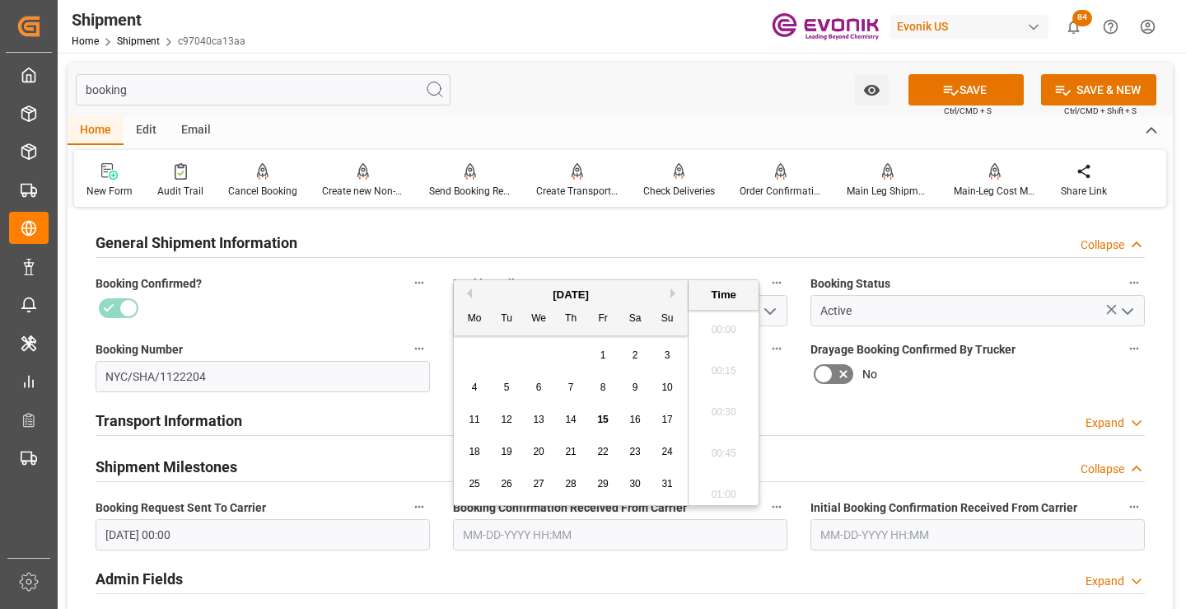
click at [560, 536] on input "text" at bounding box center [620, 534] width 335 height 31
click at [602, 419] on span "15" at bounding box center [602, 420] width 11 height 12
type input "[DATE] 00:00"
click at [956, 87] on icon at bounding box center [951, 90] width 17 height 17
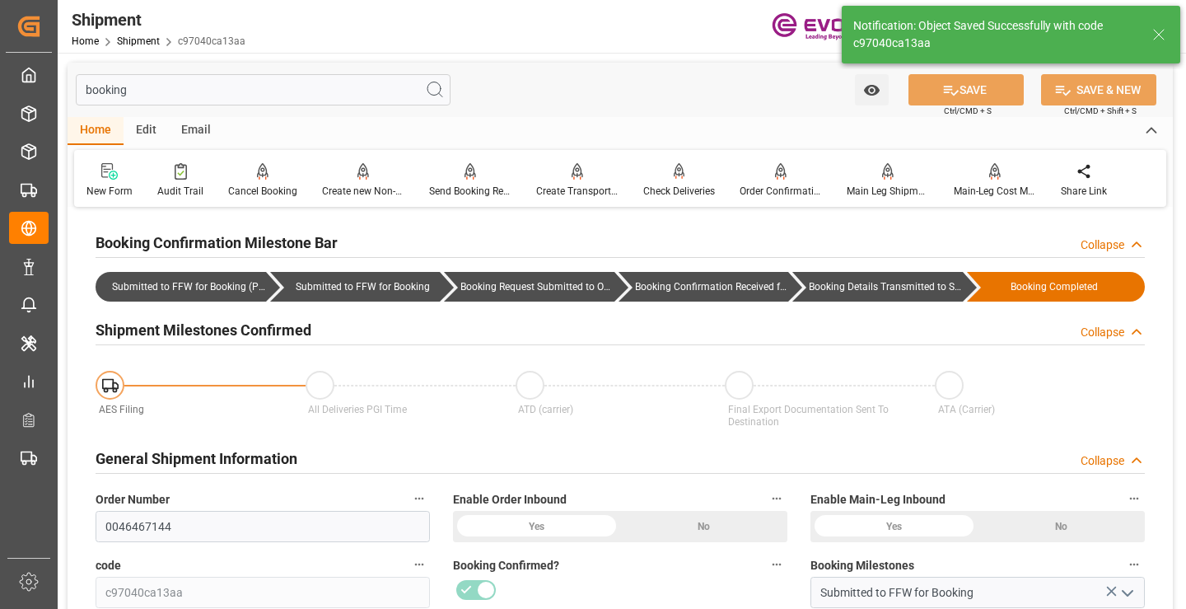
type input "Booking Details Transmitted to SAP"
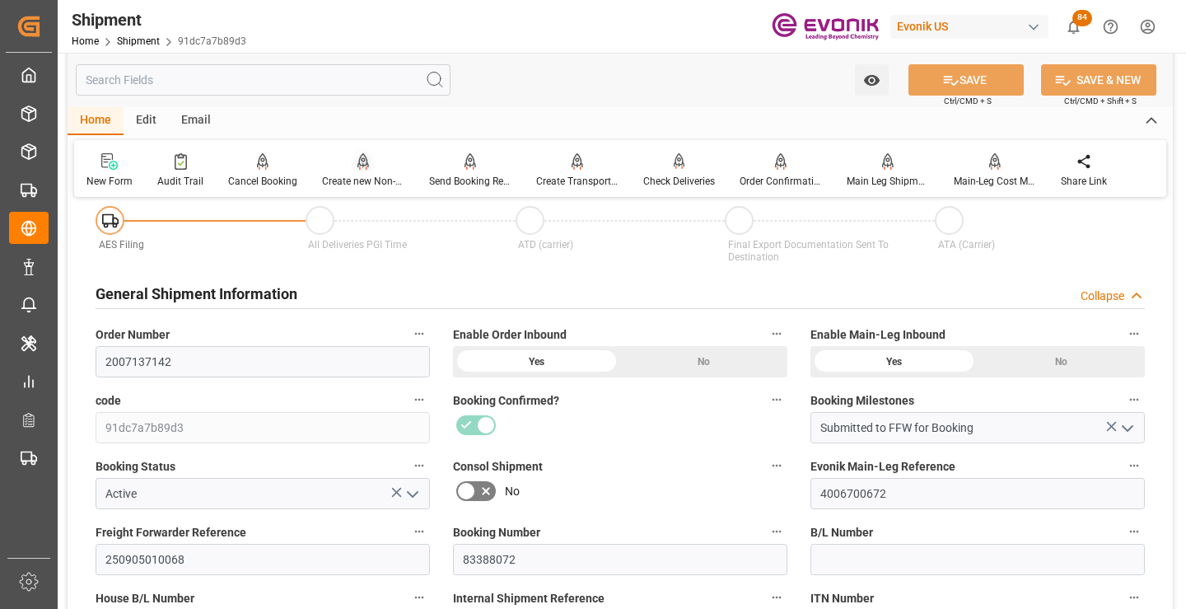
scroll to position [247, 0]
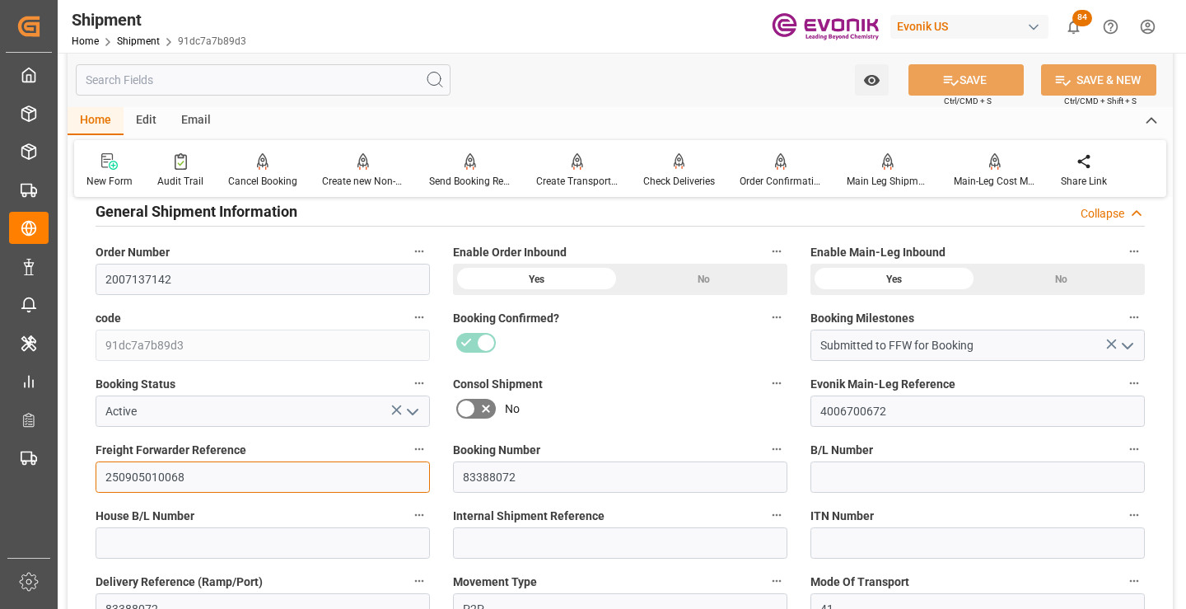
click at [143, 476] on input "250905010068" at bounding box center [263, 476] width 335 height 31
click at [356, 74] on input "text" at bounding box center [263, 79] width 375 height 31
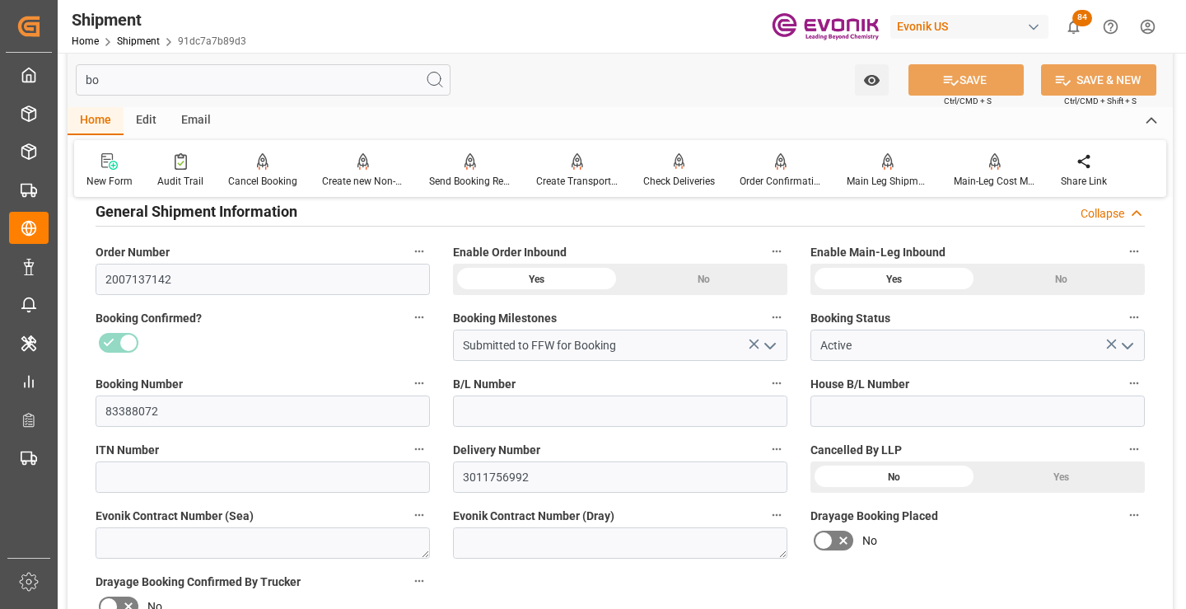
scroll to position [33, 0]
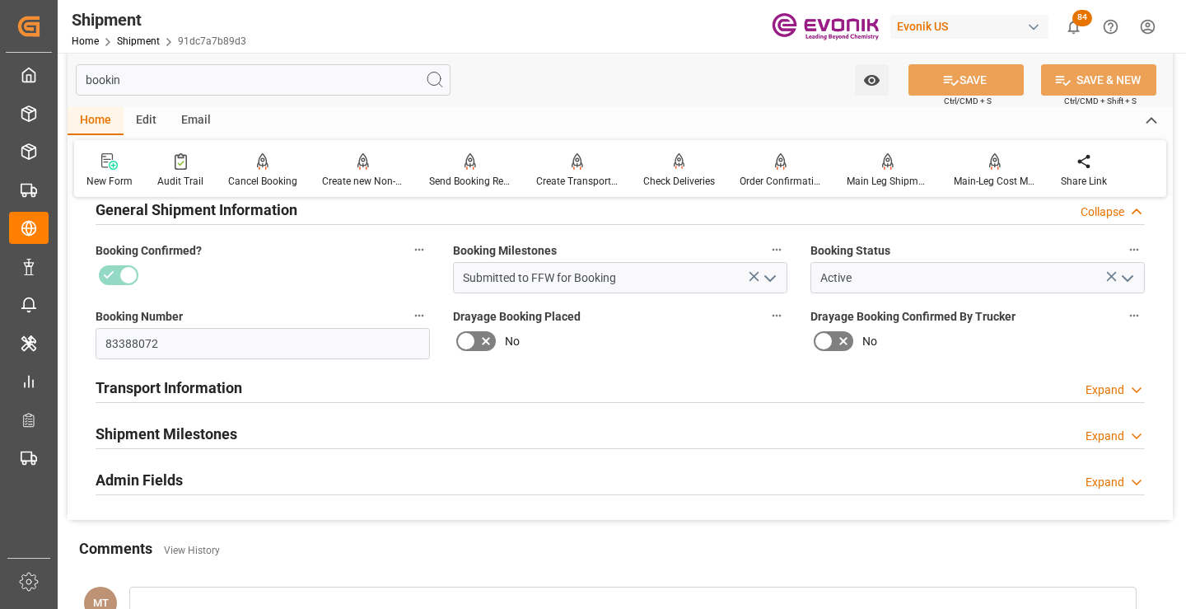
type input "bookin"
click at [236, 421] on div "Shipment Milestones" at bounding box center [167, 432] width 142 height 31
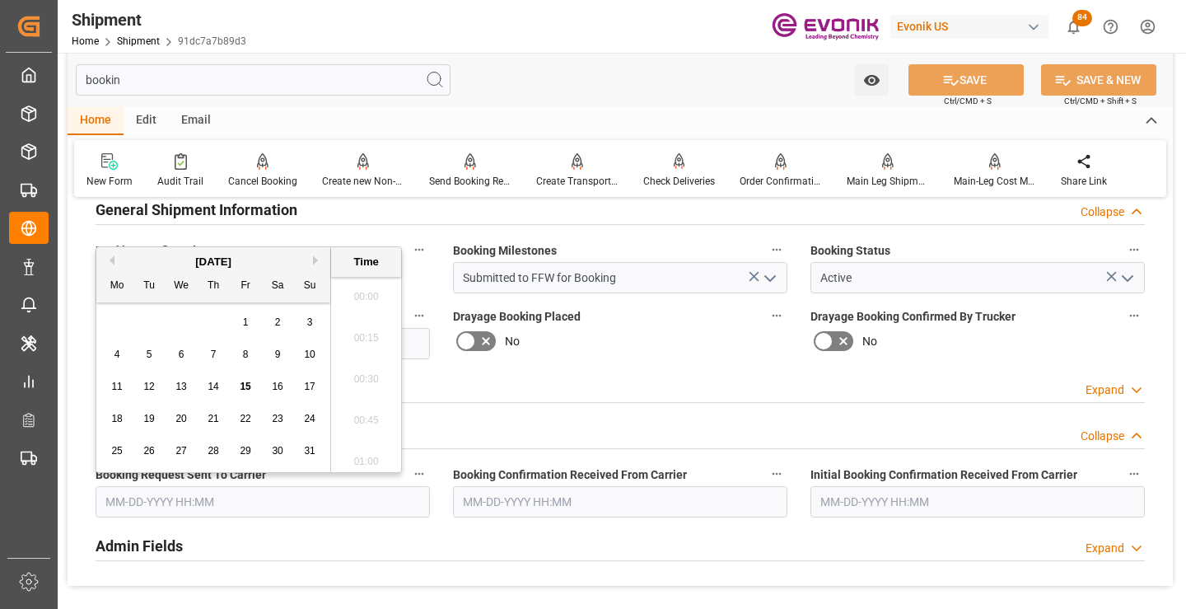
click at [296, 507] on input "text" at bounding box center [263, 501] width 335 height 31
click at [242, 385] on span "15" at bounding box center [245, 387] width 11 height 12
type input "[DATE] 00:00"
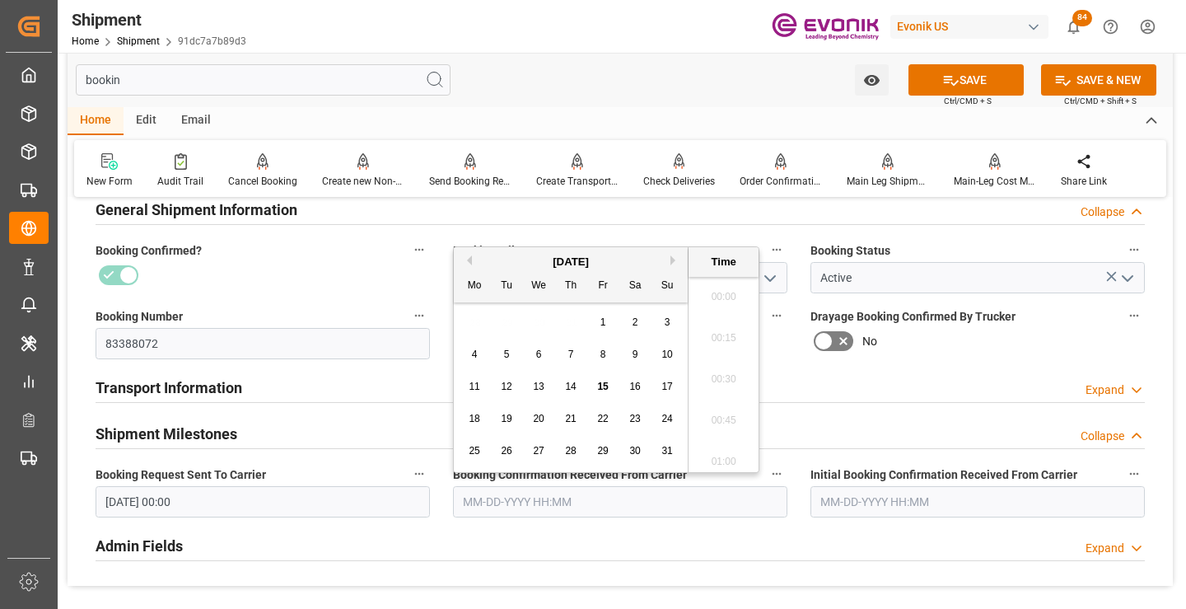
click at [601, 502] on input "text" at bounding box center [620, 501] width 335 height 31
click at [602, 385] on span "15" at bounding box center [602, 387] width 11 height 12
type input "[DATE] 00:00"
click at [975, 82] on button "SAVE" at bounding box center [966, 79] width 115 height 31
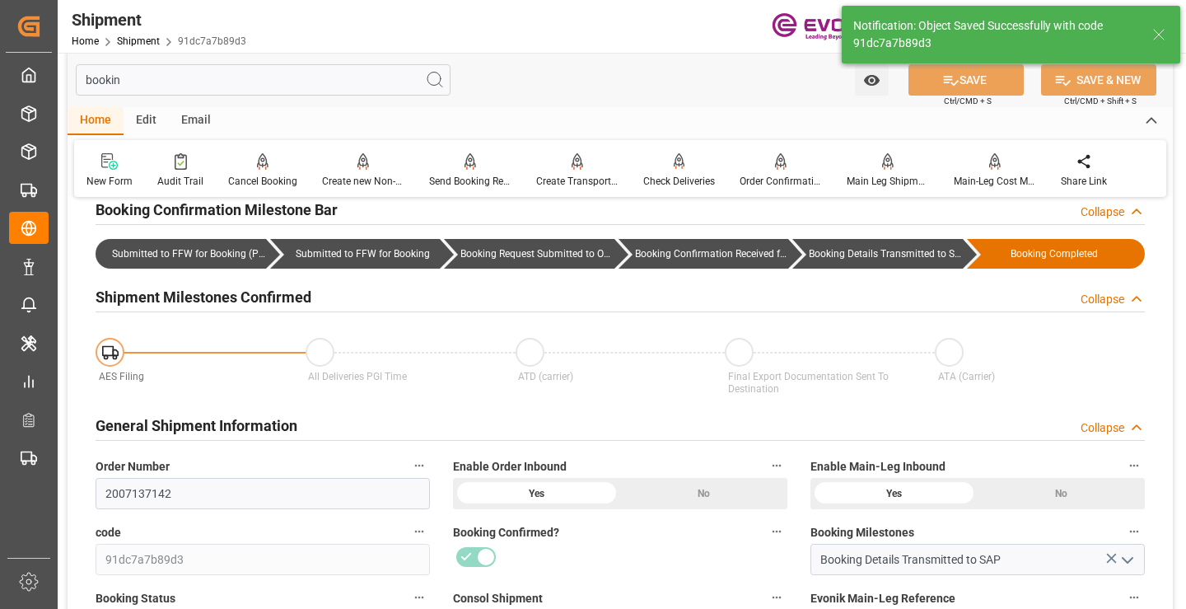
type input "Booking Details Transmitted to SAP"
